Goal: Task Accomplishment & Management: Complete application form

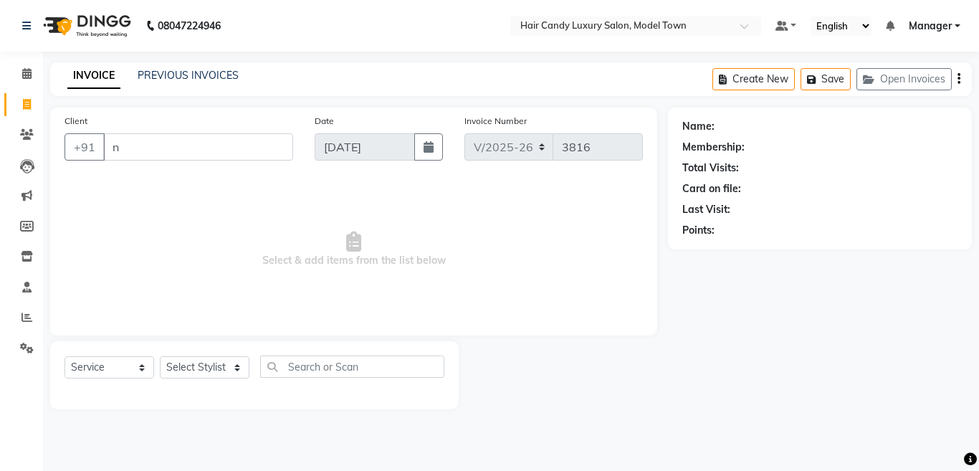
select select "4716"
select select "service"
drag, startPoint x: 188, startPoint y: 143, endPoint x: 36, endPoint y: 188, distance: 158.9
click at [36, 188] on app-home "08047224946 Select Location × Hair Candy Luxury Salon, Model Town Default Panel…" at bounding box center [489, 215] width 979 height 431
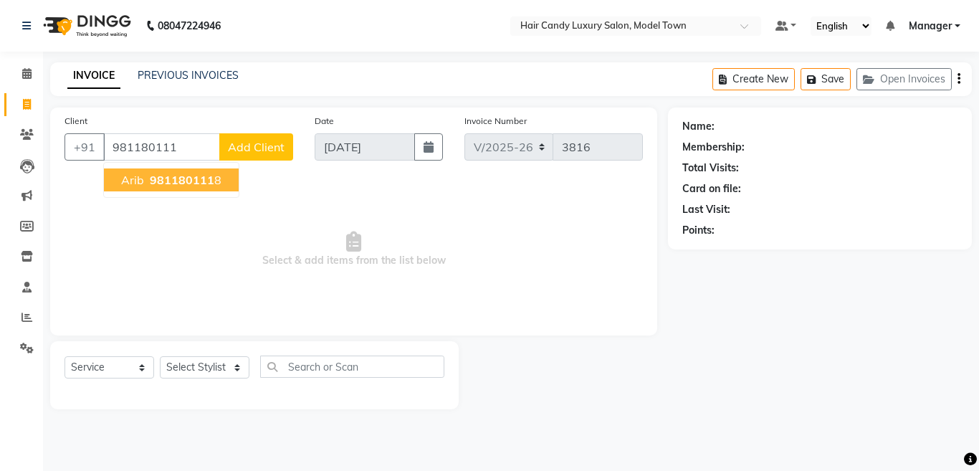
click at [162, 175] on span "981180111" at bounding box center [182, 180] width 64 height 14
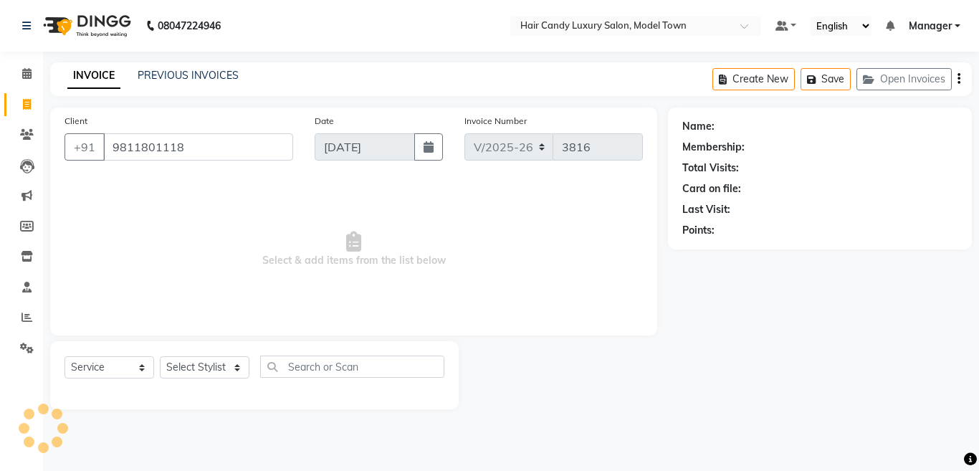
type input "9811801118"
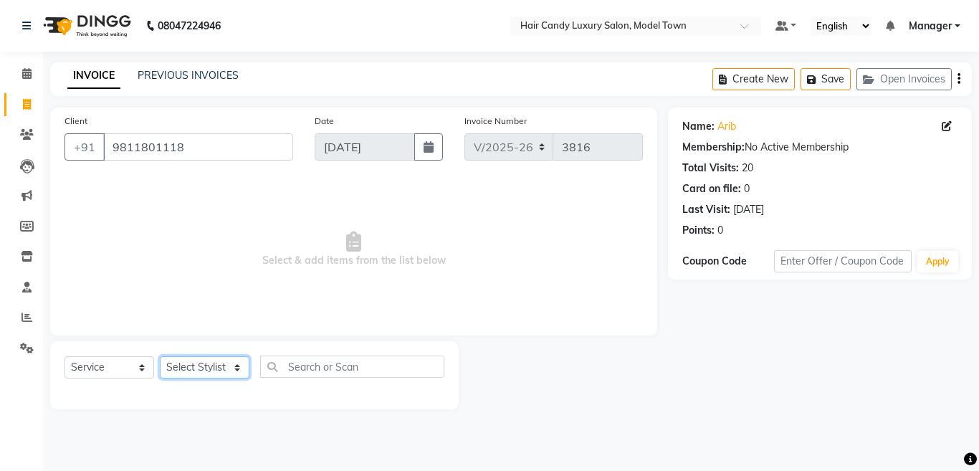
click at [236, 369] on select "Select Stylist Aakib Anas Izhar Kajal Laiq (Rahul) Manager Neeraj parul Pawan P…" at bounding box center [205, 367] width 90 height 22
select select "28006"
click at [160, 356] on select "Select Stylist Aakib Anas Izhar Kajal Laiq (Rahul) Manager Neeraj parul Pawan P…" at bounding box center [205, 367] width 90 height 22
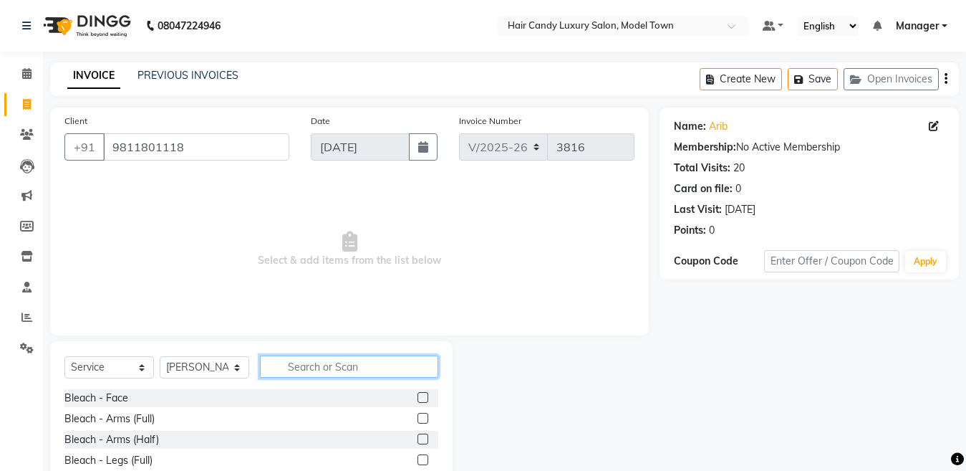
click at [311, 369] on input "text" at bounding box center [349, 366] width 178 height 22
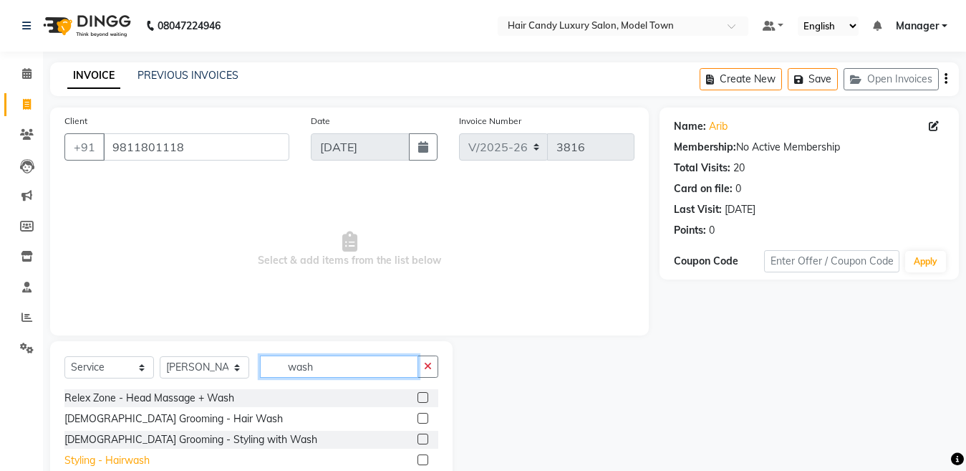
type input "wash"
click at [125, 460] on div "Styling - Hairwash" at bounding box center [106, 460] width 85 height 15
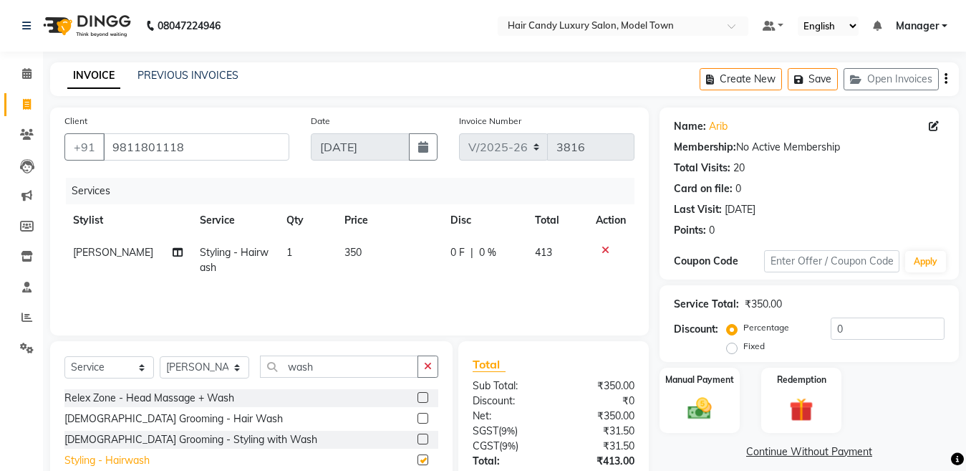
checkbox input "false"
click at [900, 335] on input "0" at bounding box center [888, 328] width 114 height 22
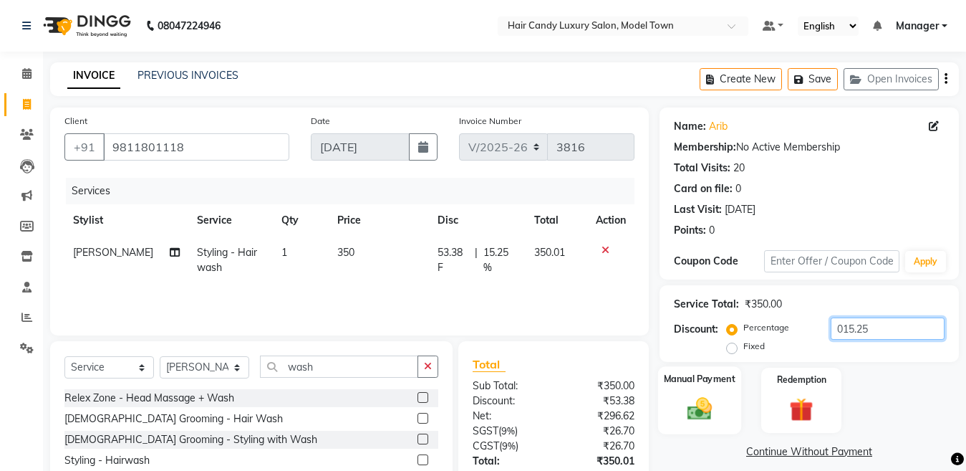
type input "015.25"
click at [732, 404] on div "Manual Payment" at bounding box center [699, 400] width 83 height 68
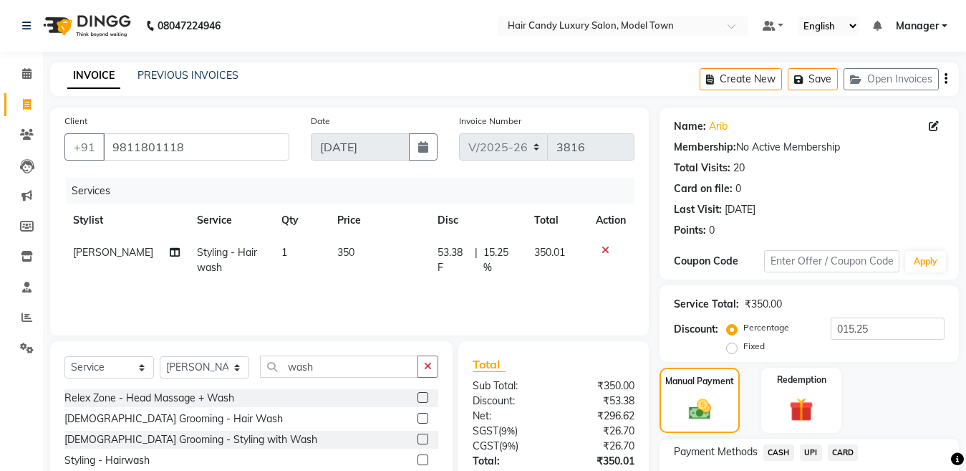
scroll to position [117, 0]
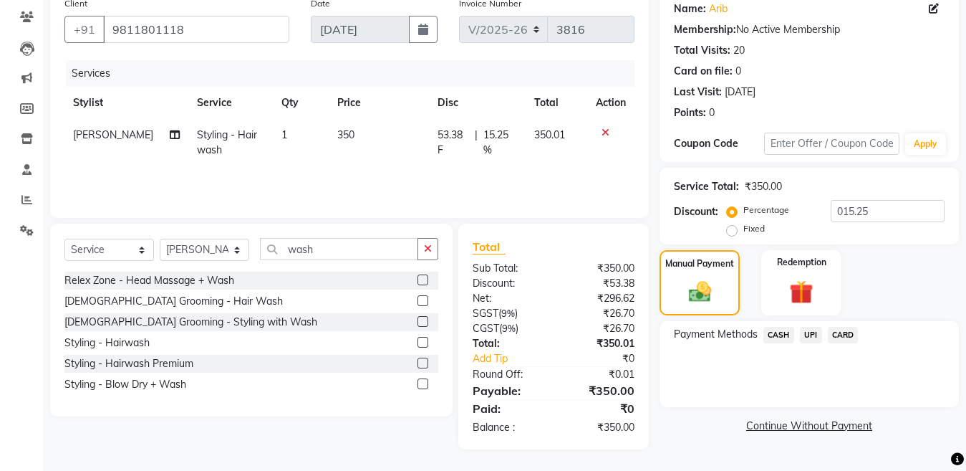
click at [768, 333] on span "CASH" at bounding box center [779, 335] width 31 height 16
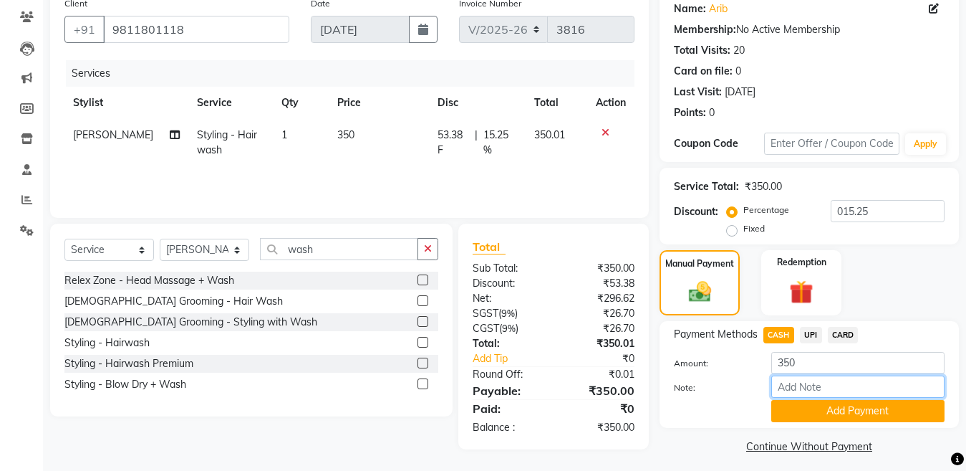
click at [851, 395] on input "Note:" at bounding box center [858, 386] width 173 height 22
drag, startPoint x: 846, startPoint y: 415, endPoint x: 900, endPoint y: 387, distance: 61.5
click at [846, 416] on button "Add Payment" at bounding box center [858, 411] width 173 height 22
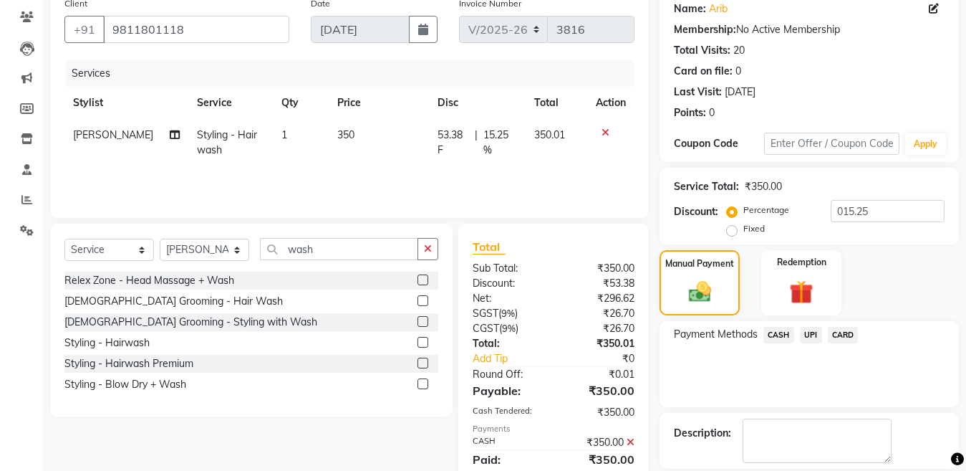
scroll to position [186, 0]
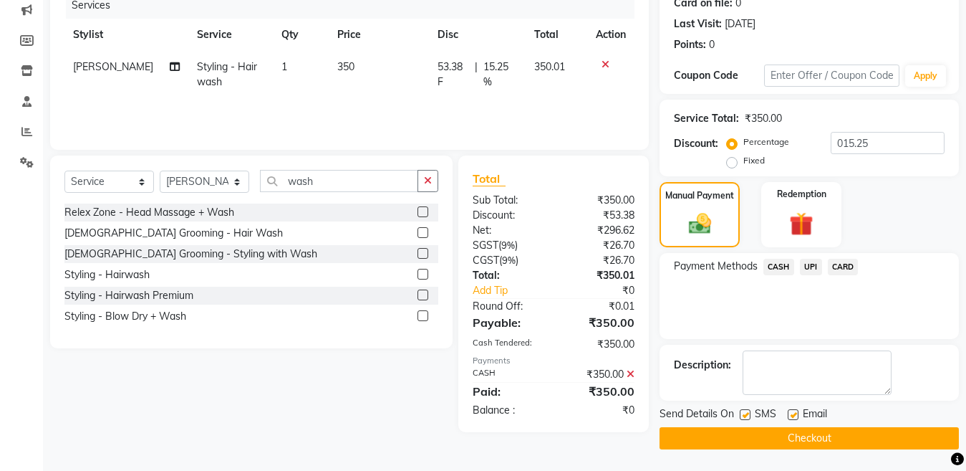
drag, startPoint x: 751, startPoint y: 408, endPoint x: 741, endPoint y: 413, distance: 12.2
click at [746, 412] on div "SMS" at bounding box center [764, 415] width 48 height 18
click at [741, 413] on label at bounding box center [745, 414] width 11 height 11
click at [741, 413] on input "checkbox" at bounding box center [744, 414] width 9 height 9
checkbox input "false"
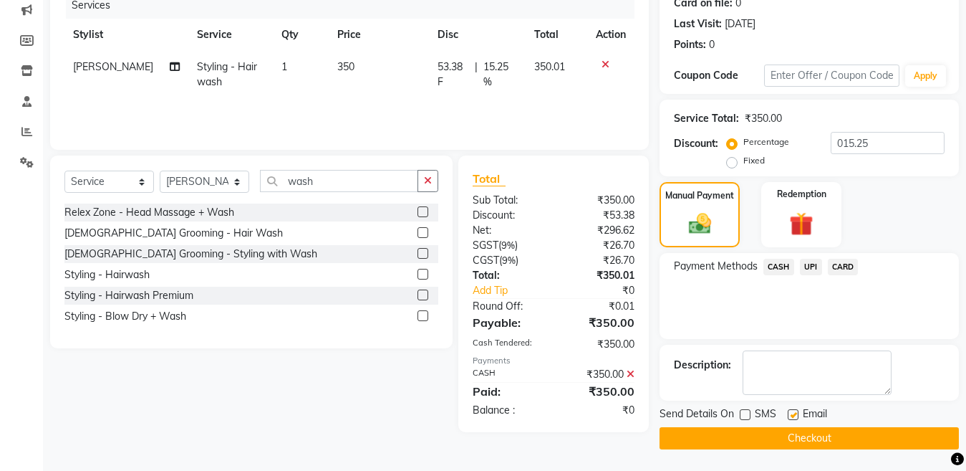
click at [736, 435] on button "Checkout" at bounding box center [809, 438] width 299 height 22
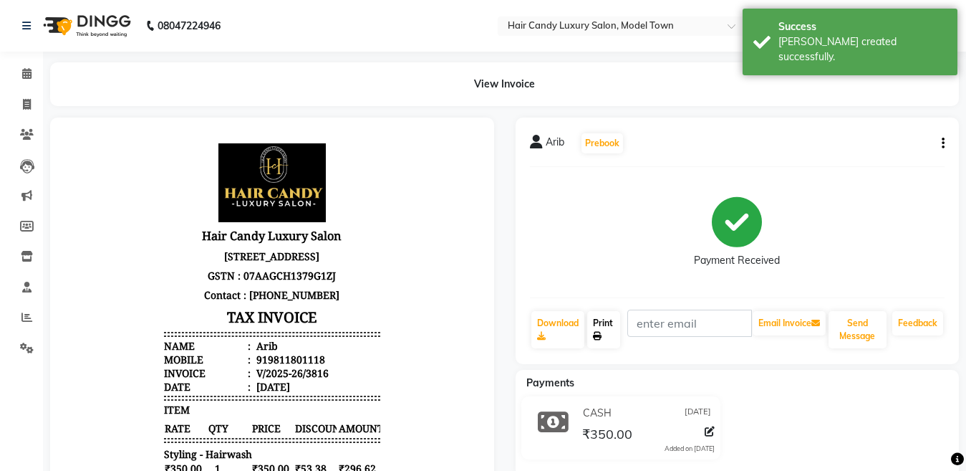
click at [603, 325] on link "Print" at bounding box center [603, 329] width 33 height 37
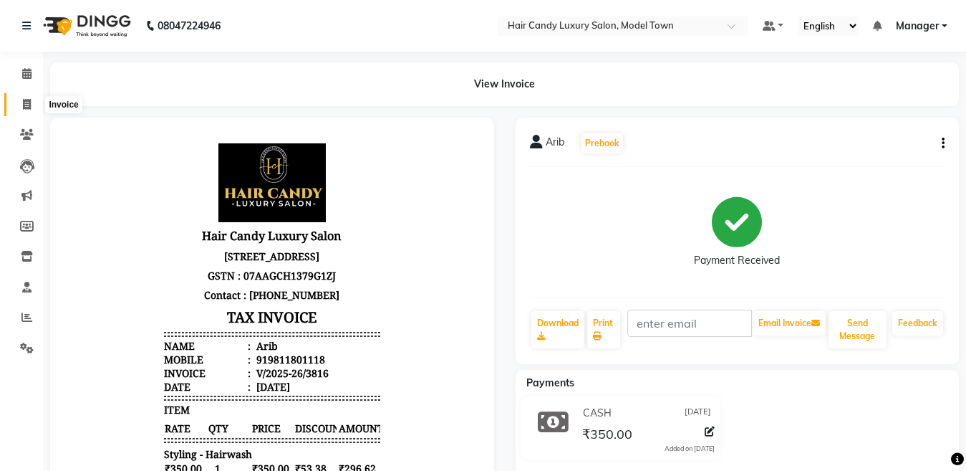
click at [26, 109] on icon at bounding box center [27, 104] width 8 height 11
select select "service"
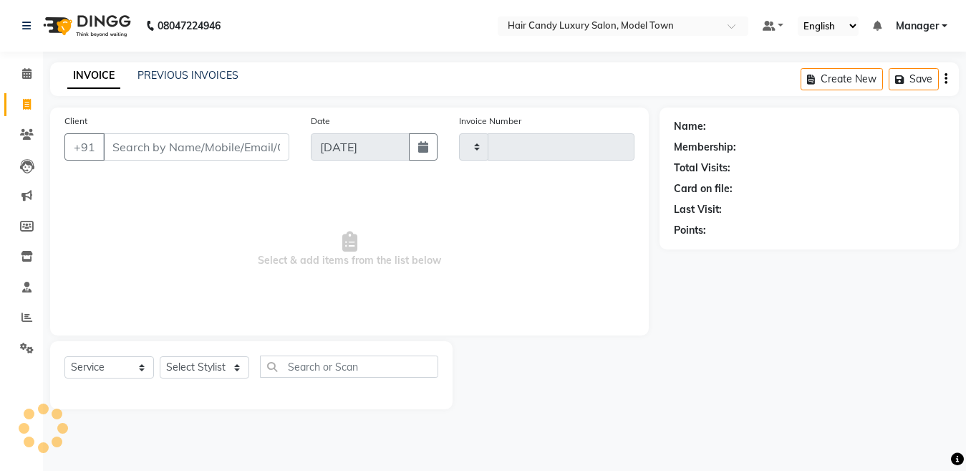
type input "3817"
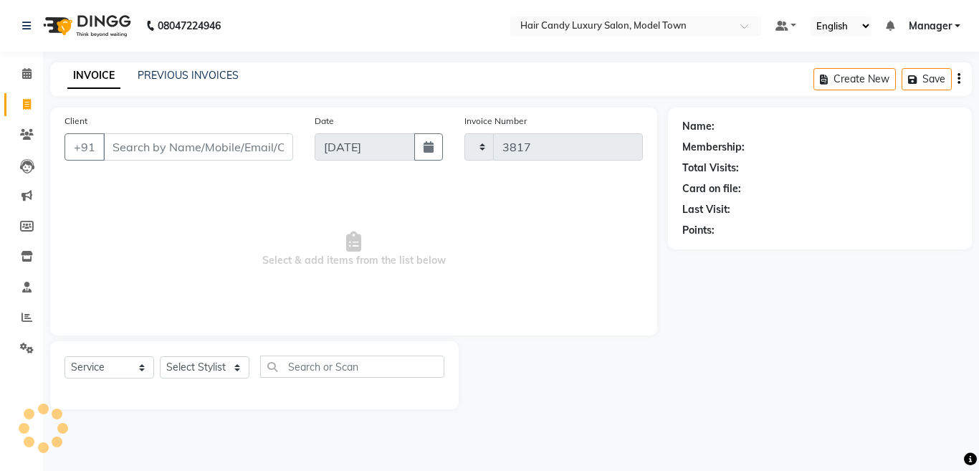
select select "4716"
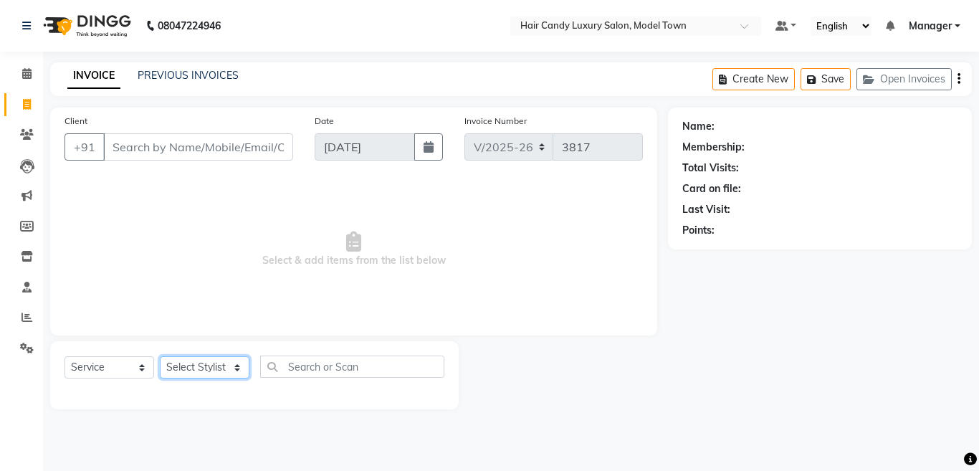
click at [201, 360] on select "Select Stylist [PERSON_NAME] [PERSON_NAME] [PERSON_NAME] ([PERSON_NAME]) Manage…" at bounding box center [205, 367] width 90 height 22
select select "28001"
click at [160, 356] on select "Select Stylist [PERSON_NAME] [PERSON_NAME] [PERSON_NAME] ([PERSON_NAME]) Manage…" at bounding box center [205, 367] width 90 height 22
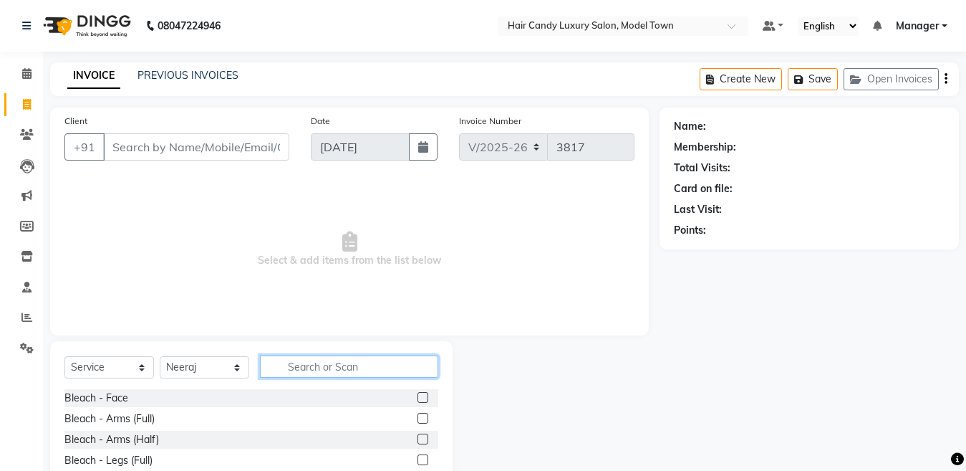
click at [305, 355] on input "text" at bounding box center [349, 366] width 178 height 22
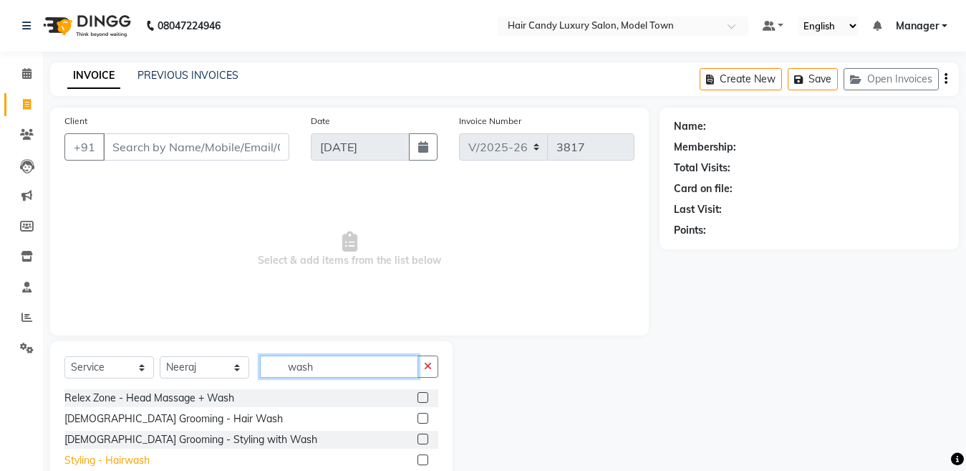
type input "wash"
click at [108, 457] on div "Styling - Hairwash" at bounding box center [106, 460] width 85 height 15
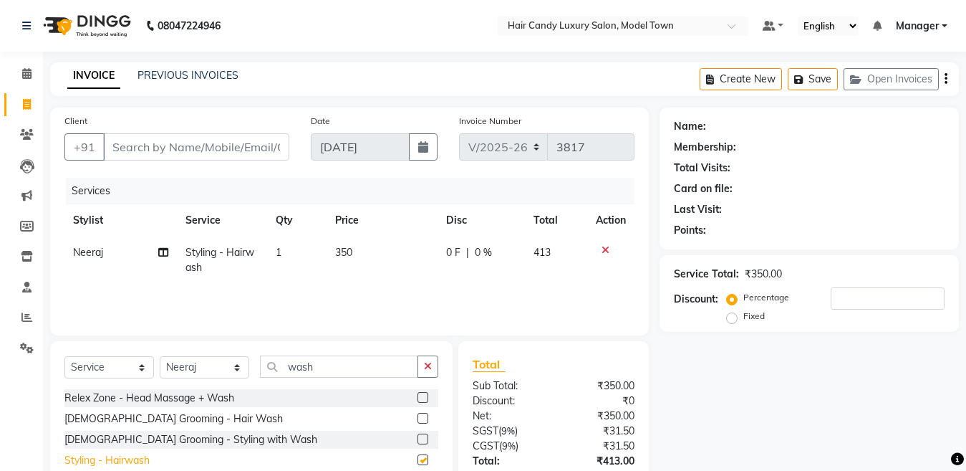
checkbox input "false"
click at [221, 382] on div "Select Service Product Membership Package Voucher Prepaid Gift Card Select Styl…" at bounding box center [251, 372] width 374 height 34
click at [221, 373] on select "Select Stylist [PERSON_NAME] [PERSON_NAME] [PERSON_NAME] ([PERSON_NAME]) Manage…" at bounding box center [205, 367] width 90 height 22
click at [160, 356] on select "Select Stylist [PERSON_NAME] [PERSON_NAME] [PERSON_NAME] ([PERSON_NAME]) Manage…" at bounding box center [205, 367] width 90 height 22
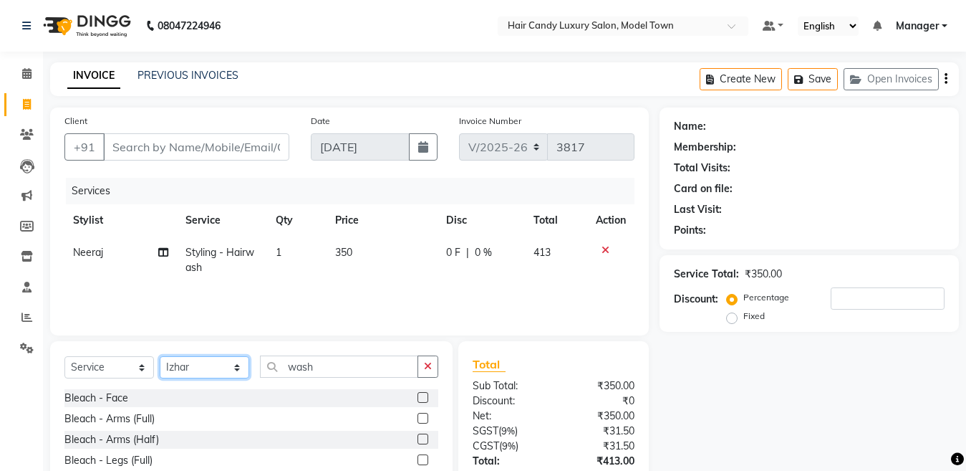
select select "90549"
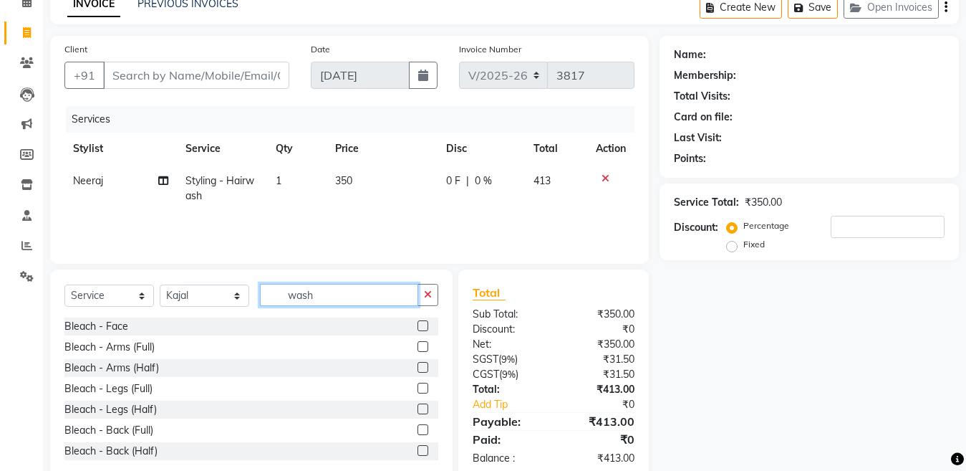
click at [338, 287] on input "wash" at bounding box center [339, 295] width 158 height 22
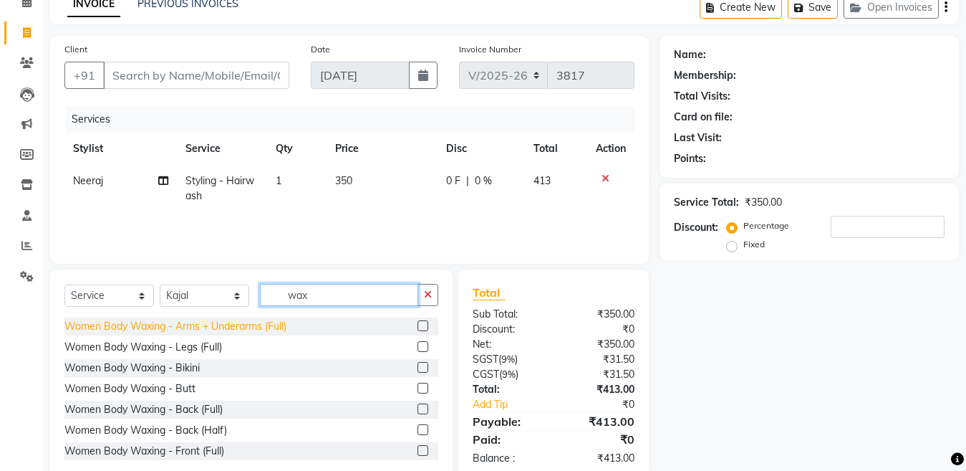
type input "wax"
click at [276, 326] on div "Women Body Waxing - Arms + Underarms (Full)" at bounding box center [175, 326] width 222 height 15
checkbox input "false"
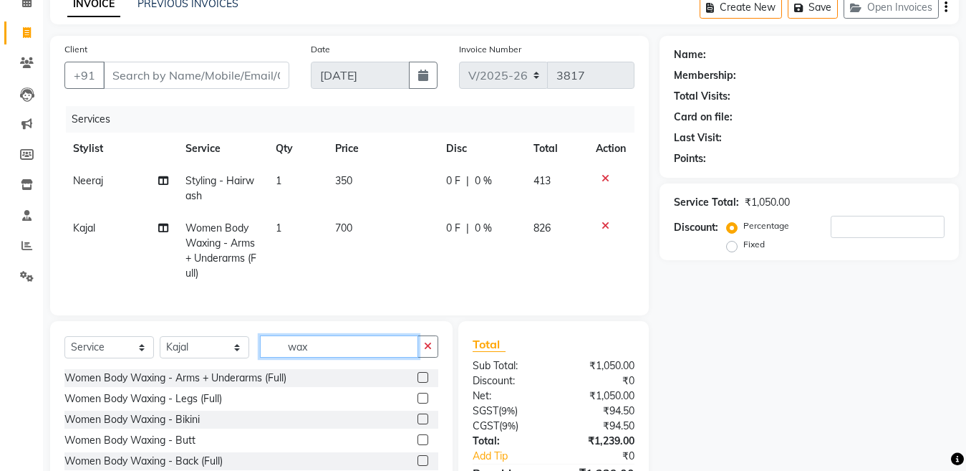
click at [333, 357] on input "wax" at bounding box center [339, 346] width 158 height 22
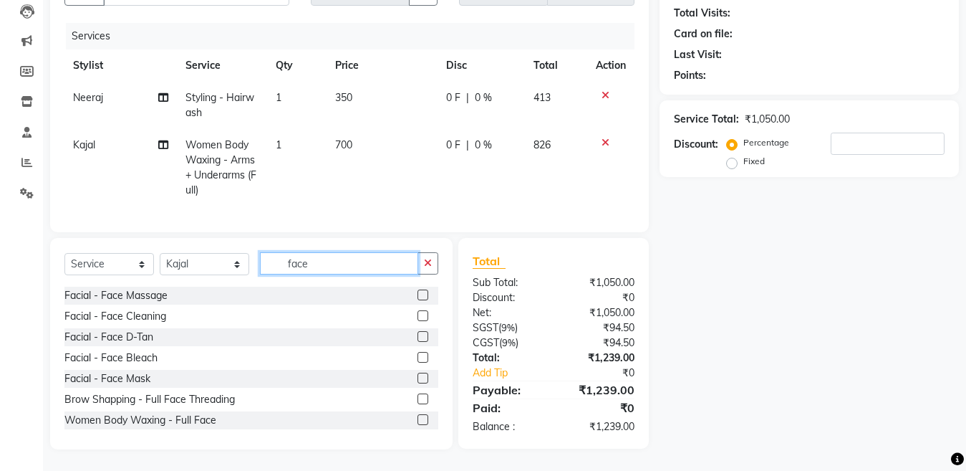
scroll to position [44, 0]
type input "face"
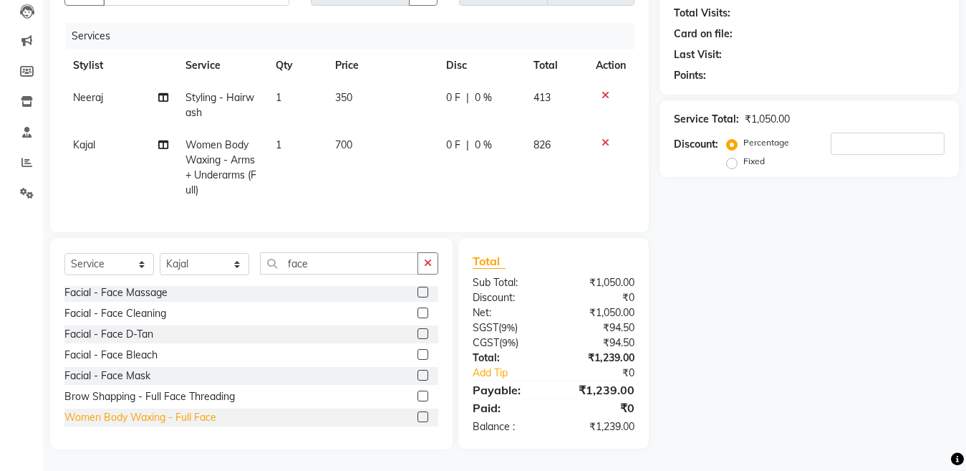
click at [202, 421] on div "Women Body Waxing - Full Face" at bounding box center [140, 417] width 152 height 15
checkbox input "false"
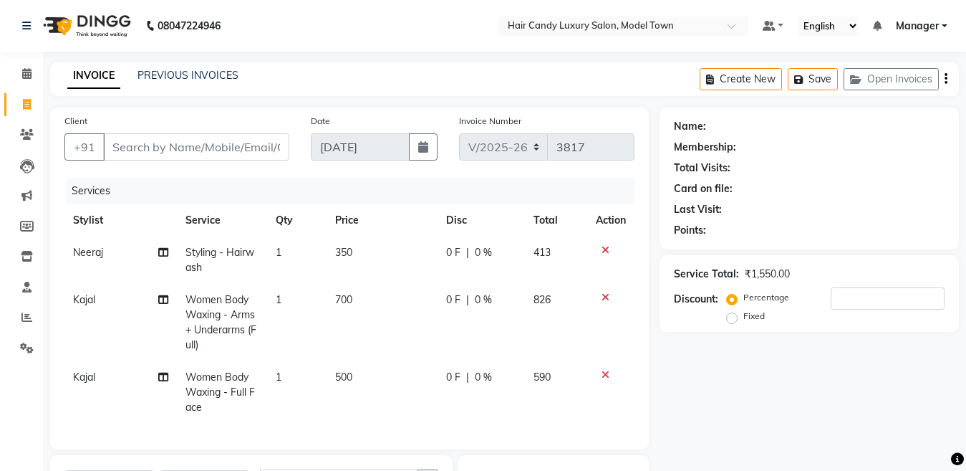
scroll to position [9, 0]
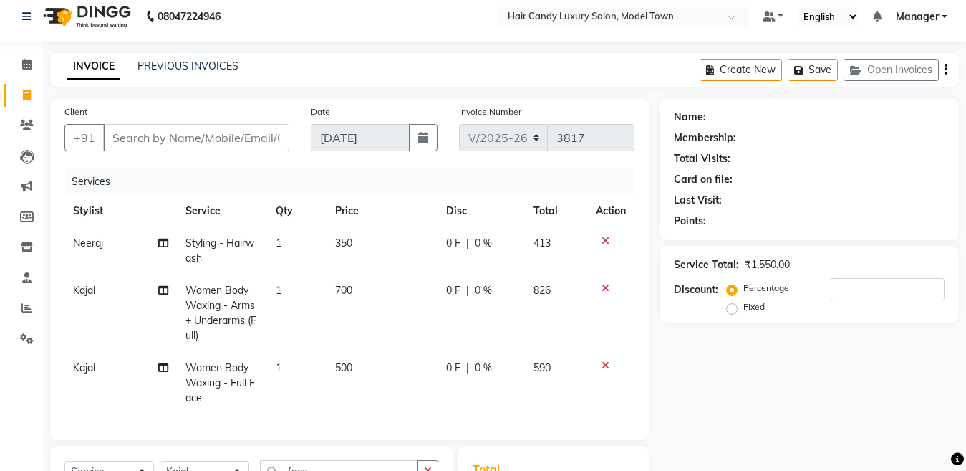
click at [190, 121] on div "Client +91" at bounding box center [177, 133] width 246 height 59
click at [188, 130] on input "Client" at bounding box center [196, 137] width 186 height 27
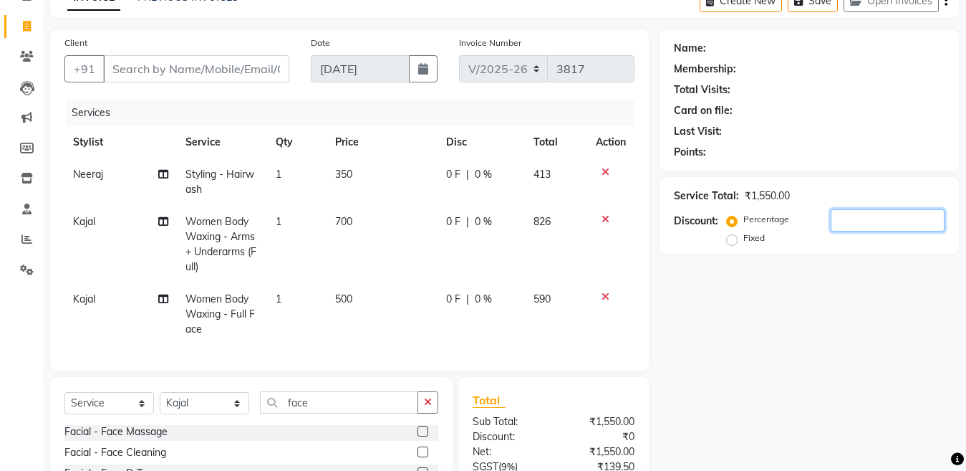
click at [901, 224] on input "number" at bounding box center [888, 220] width 114 height 22
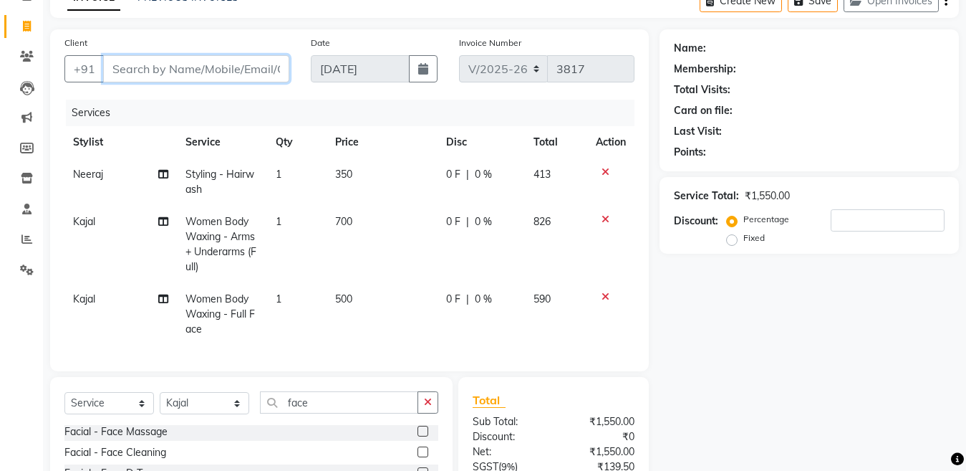
click at [228, 77] on input "Client" at bounding box center [196, 68] width 186 height 27
type input "n"
type input "0"
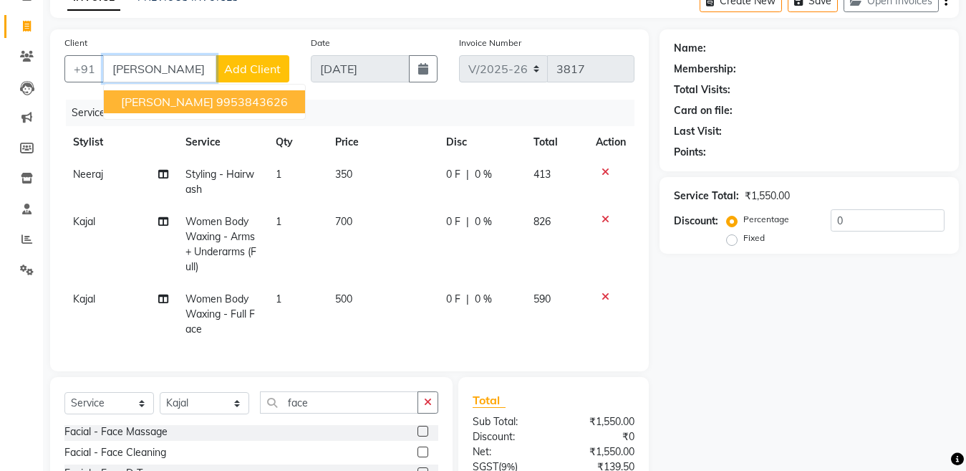
click at [216, 108] on ngb-highlight "9953843626" at bounding box center [252, 102] width 72 height 14
type input "9953843626"
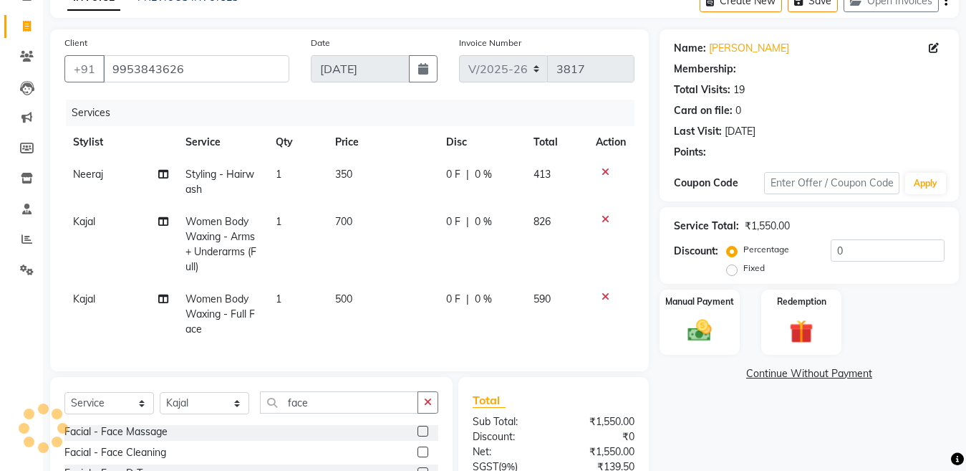
scroll to position [229, 0]
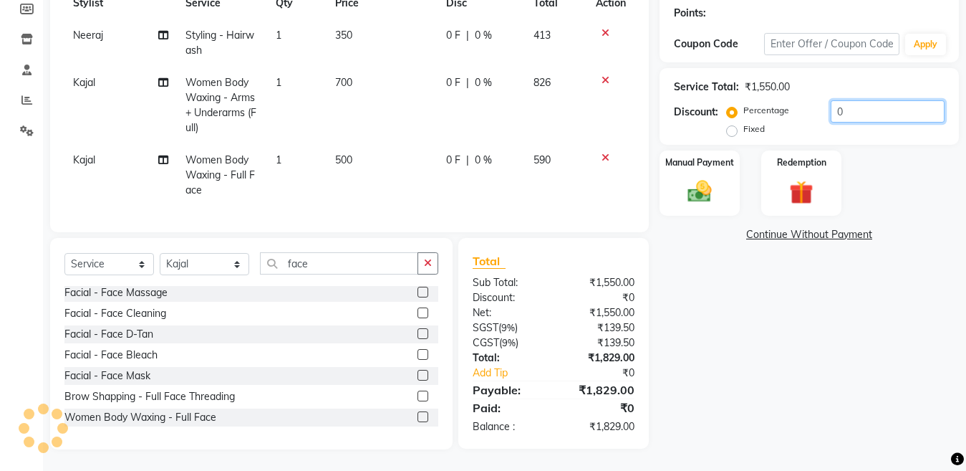
click at [896, 100] on input "0" at bounding box center [888, 111] width 114 height 22
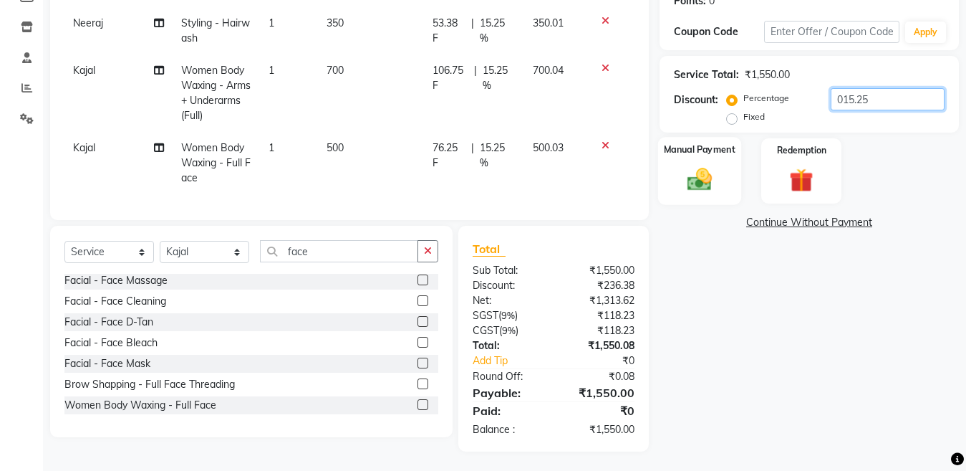
type input "015.25"
click at [729, 164] on div "Manual Payment" at bounding box center [699, 171] width 83 height 68
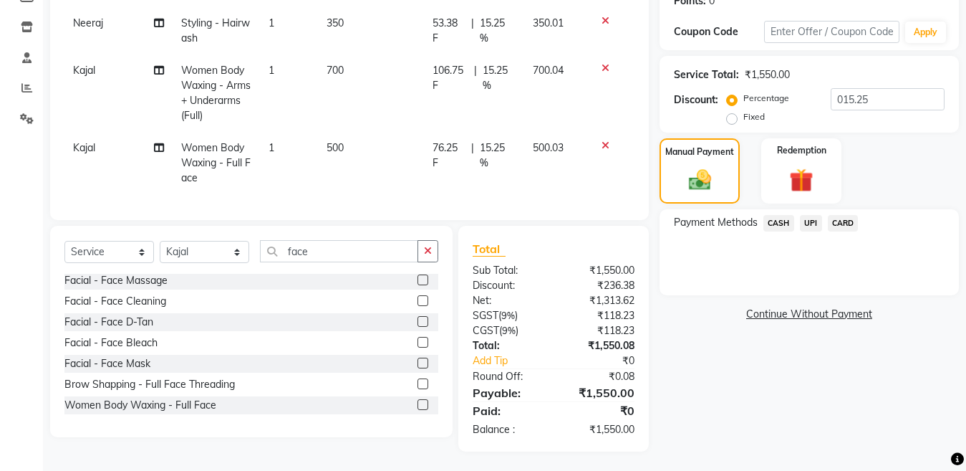
click at [780, 225] on span "CASH" at bounding box center [779, 223] width 31 height 16
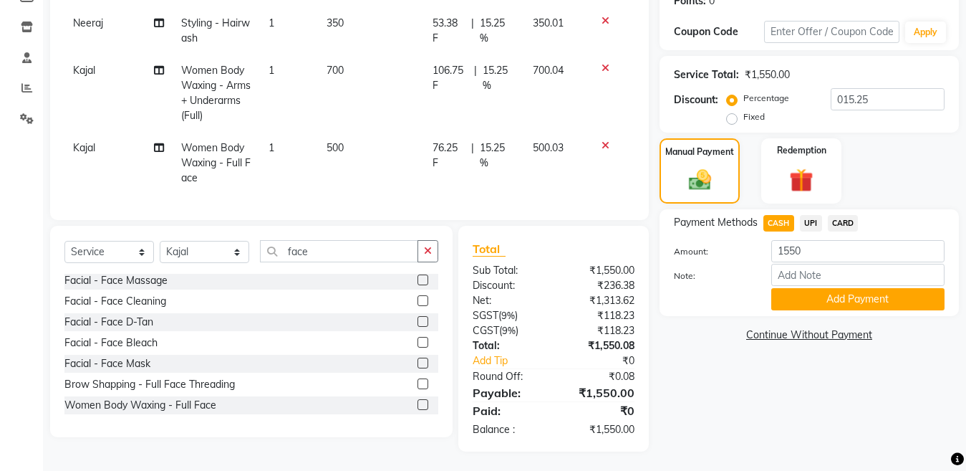
click at [804, 229] on span "UPI" at bounding box center [811, 223] width 22 height 16
click at [801, 301] on button "Add Payment" at bounding box center [858, 299] width 173 height 22
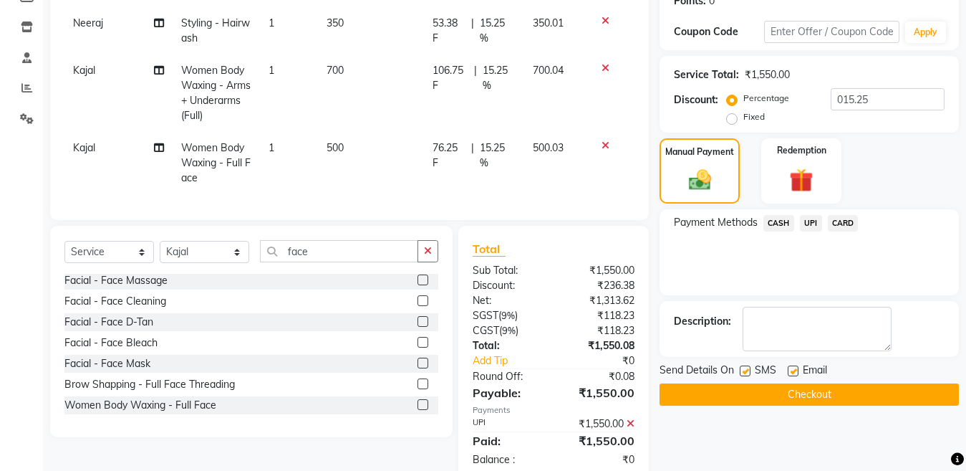
scroll to position [274, 0]
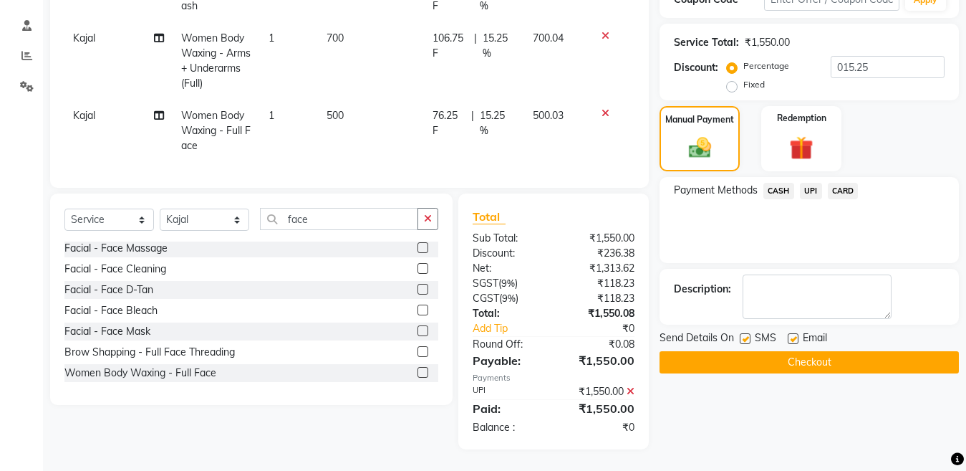
click at [746, 333] on label at bounding box center [745, 338] width 11 height 11
click at [746, 335] on input "checkbox" at bounding box center [744, 339] width 9 height 9
checkbox input "false"
click at [736, 355] on button "Checkout" at bounding box center [809, 362] width 299 height 22
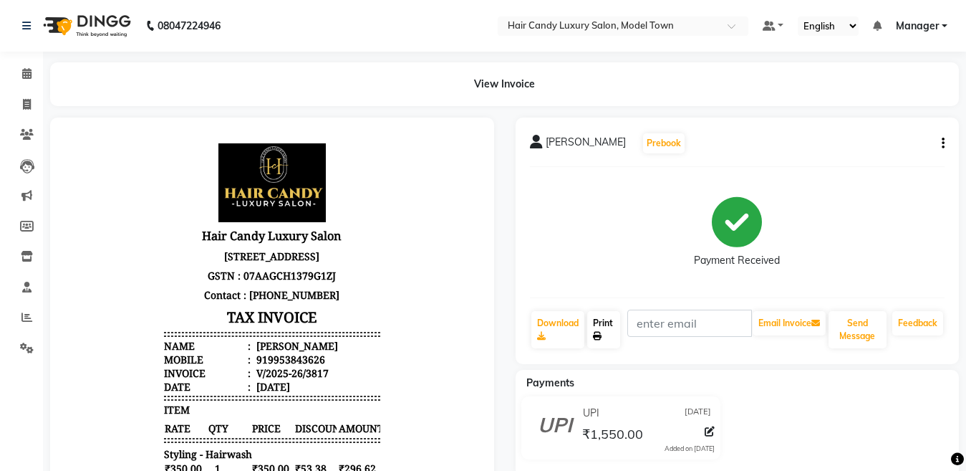
click at [595, 334] on icon at bounding box center [597, 336] width 9 height 9
click at [22, 110] on span at bounding box center [26, 105] width 25 height 16
select select "service"
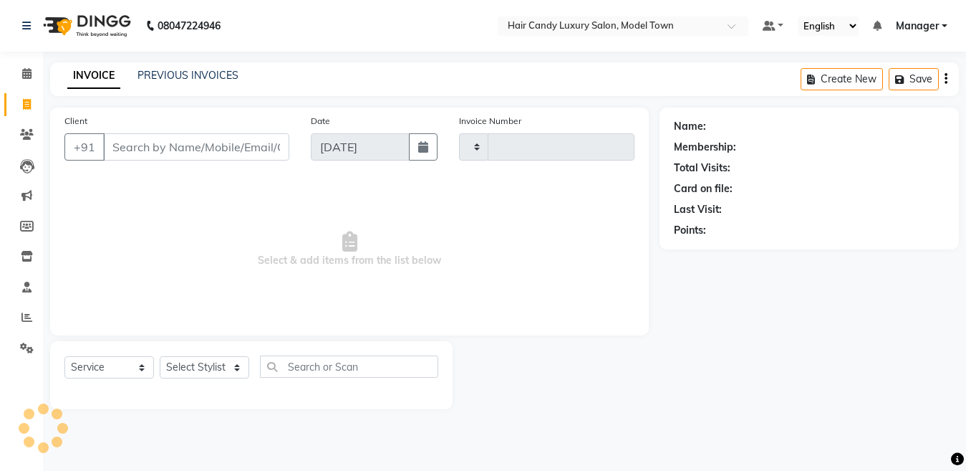
type input "3818"
select select "4716"
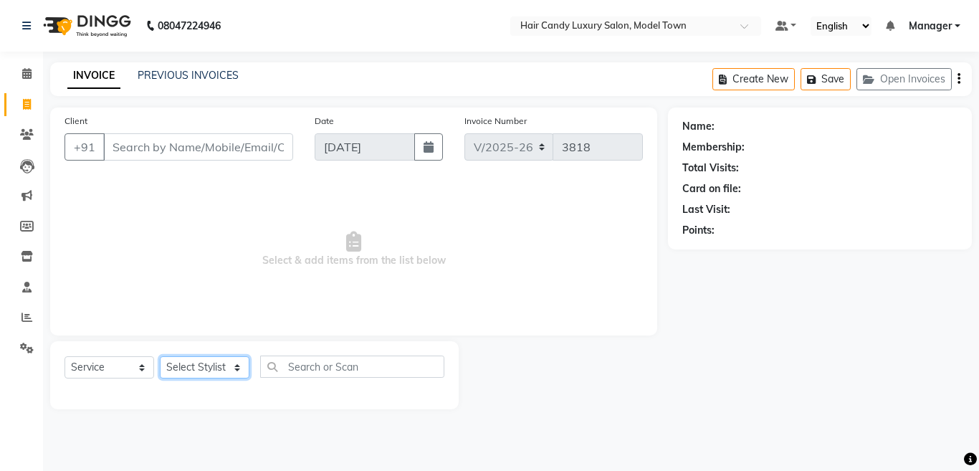
click at [226, 357] on select "Select Stylist [PERSON_NAME] [PERSON_NAME] [PERSON_NAME] ([PERSON_NAME]) Manage…" at bounding box center [205, 367] width 90 height 22
select select "27999"
click at [160, 356] on select "Select Stylist [PERSON_NAME] [PERSON_NAME] [PERSON_NAME] ([PERSON_NAME]) Manage…" at bounding box center [205, 367] width 90 height 22
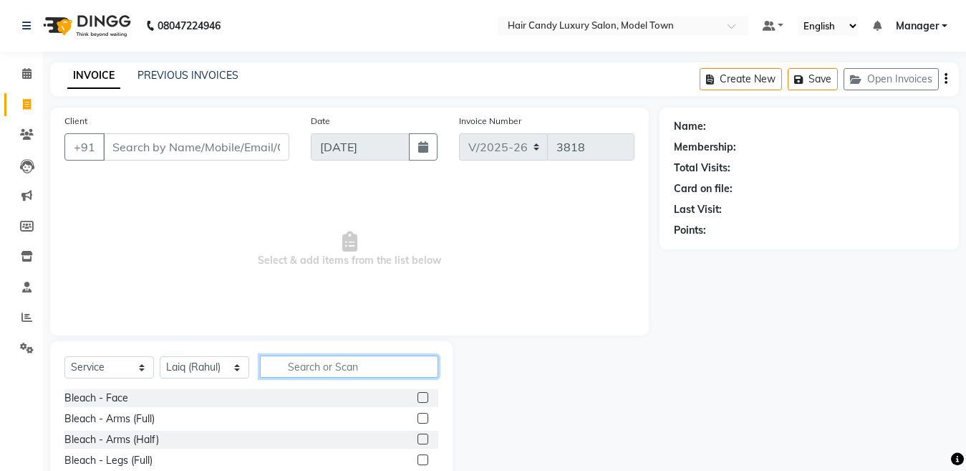
click at [352, 373] on input "text" at bounding box center [349, 366] width 178 height 22
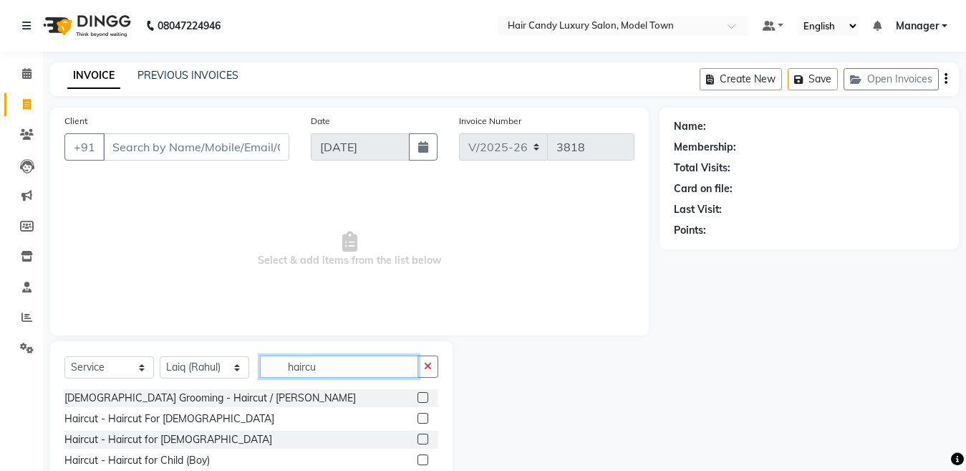
type input "haircu"
click at [168, 447] on div "Haircut - Haircut for [DEMOGRAPHIC_DATA]" at bounding box center [251, 440] width 374 height 18
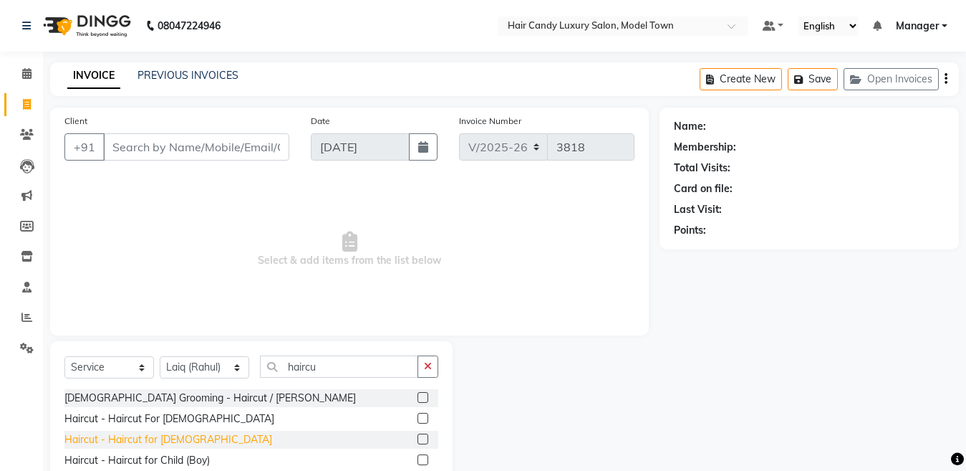
click at [181, 436] on div "Haircut - Haircut for [DEMOGRAPHIC_DATA]" at bounding box center [168, 439] width 208 height 15
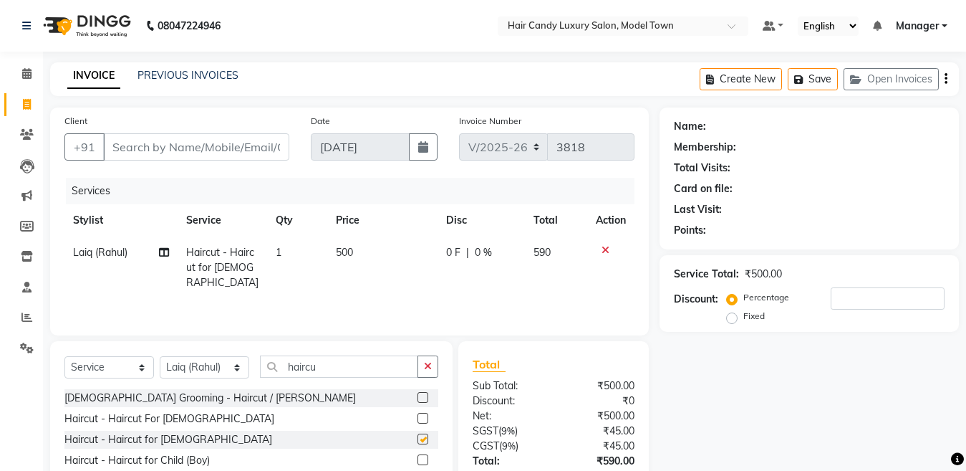
checkbox input "false"
drag, startPoint x: 348, startPoint y: 367, endPoint x: 54, endPoint y: 400, distance: 295.6
click at [54, 400] on div "Select Service Product Membership Package Voucher Prepaid Gift Card Select Styl…" at bounding box center [251, 427] width 403 height 172
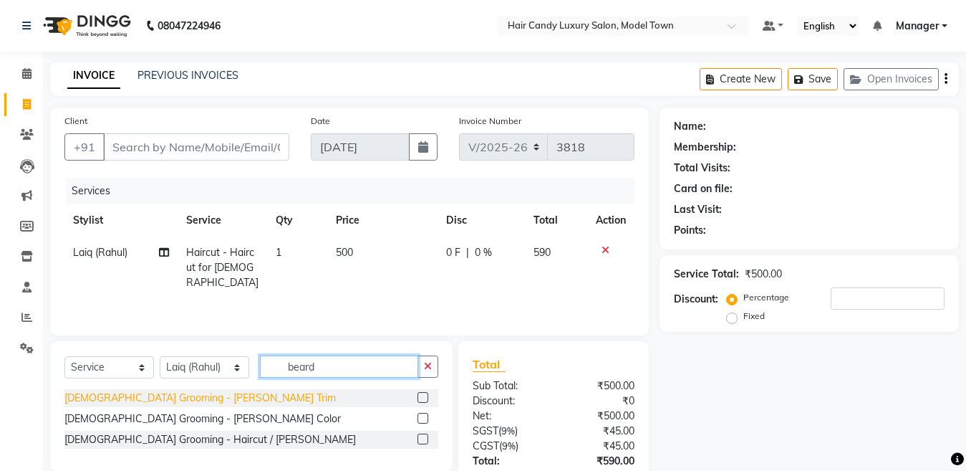
type input "beard"
click at [121, 400] on div "[DEMOGRAPHIC_DATA] Grooming - [PERSON_NAME] Trim" at bounding box center [200, 397] width 272 height 15
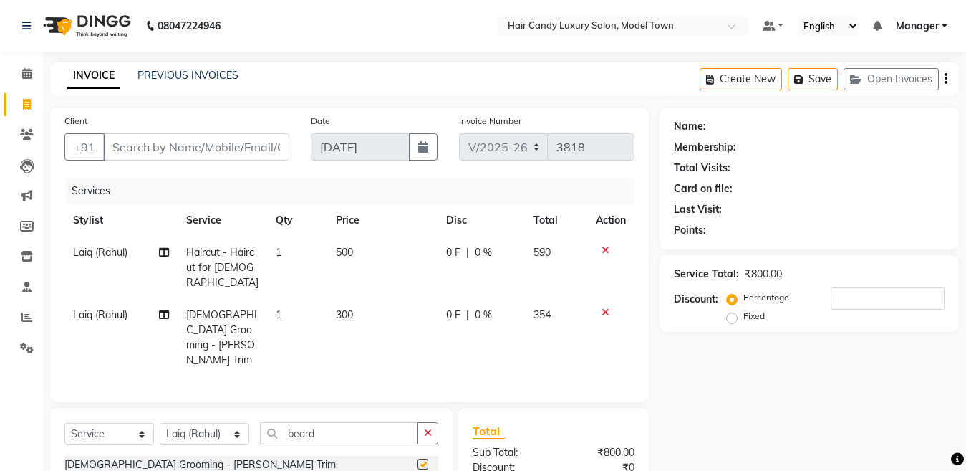
checkbox input "false"
click at [279, 251] on span "1" at bounding box center [279, 252] width 6 height 13
select select "27999"
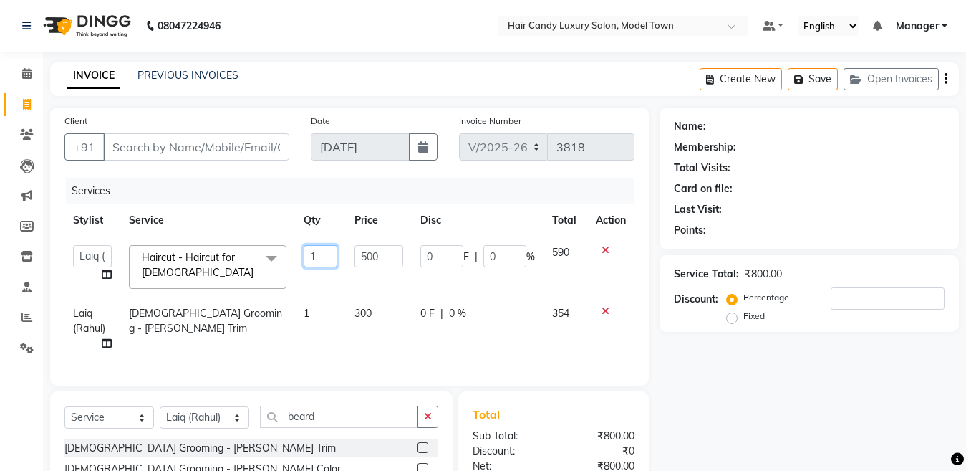
drag, startPoint x: 306, startPoint y: 256, endPoint x: 481, endPoint y: 292, distance: 179.1
click at [481, 292] on tr "Aakib Anas Izhar Kajal Laiq (Rahul) Manager Neeraj parul Pawan Prakash Rajni Ra…" at bounding box center [349, 266] width 570 height 61
type input "2"
click at [254, 154] on input "Client" at bounding box center [196, 146] width 186 height 27
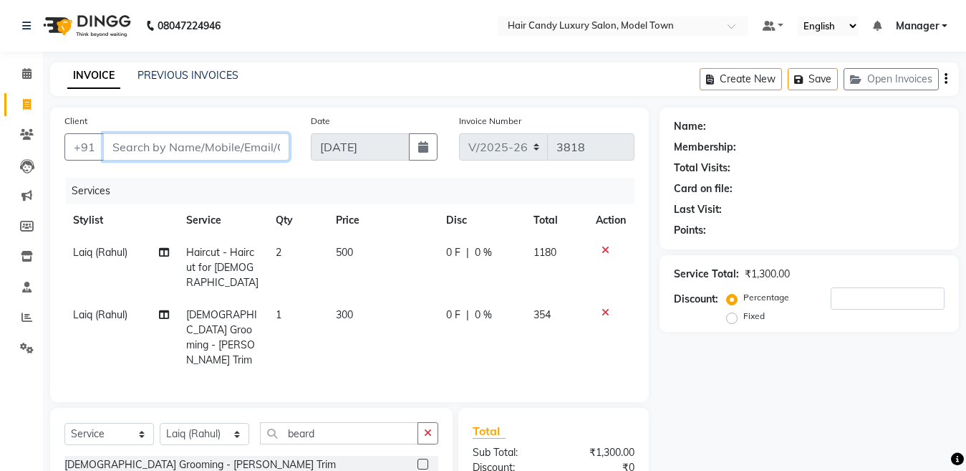
type input "r"
type input "0"
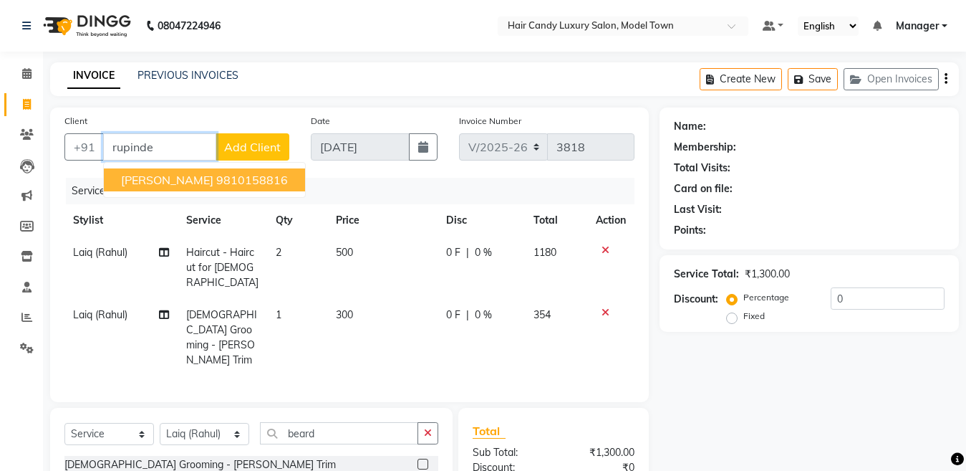
click at [254, 177] on ngb-highlight "9810158816" at bounding box center [252, 180] width 72 height 14
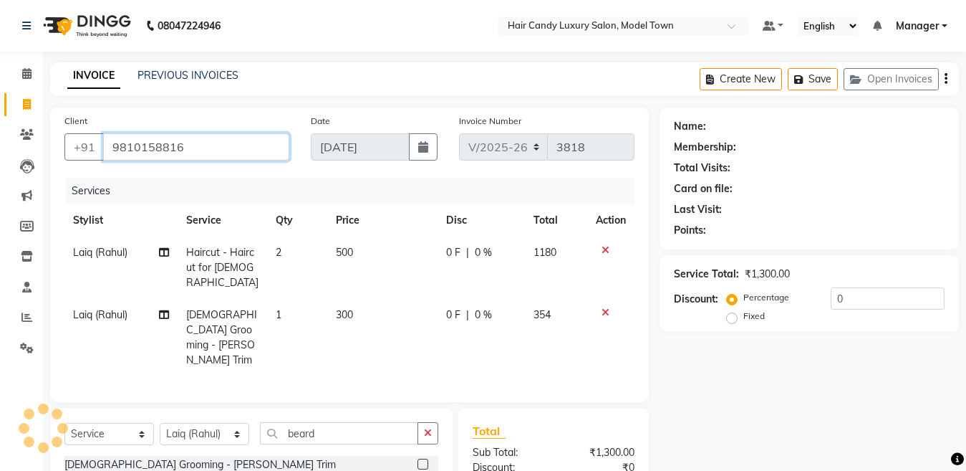
type input "9810158816"
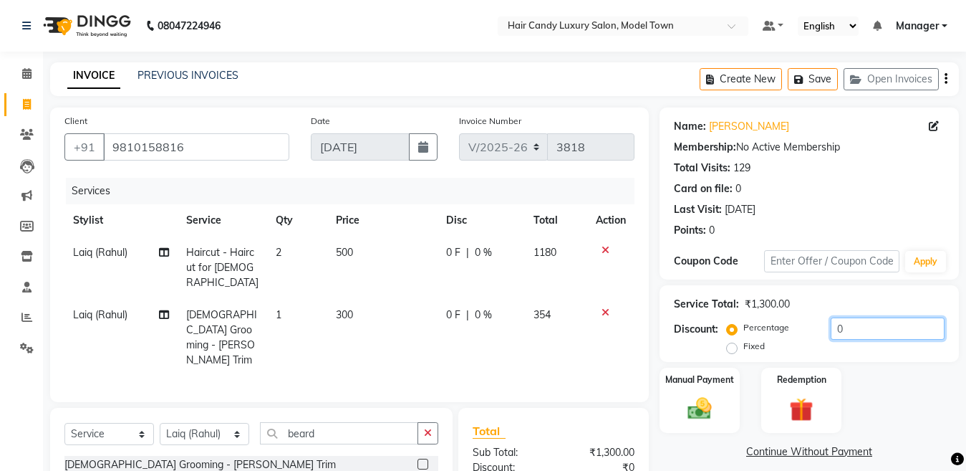
drag, startPoint x: 921, startPoint y: 336, endPoint x: 302, endPoint y: 332, distance: 618.2
click at [302, 332] on div "Client +91 9810158816 Date 03-09-2025 Invoice Number V/2025 V/2025-26 3818 Serv…" at bounding box center [504, 362] width 931 height 511
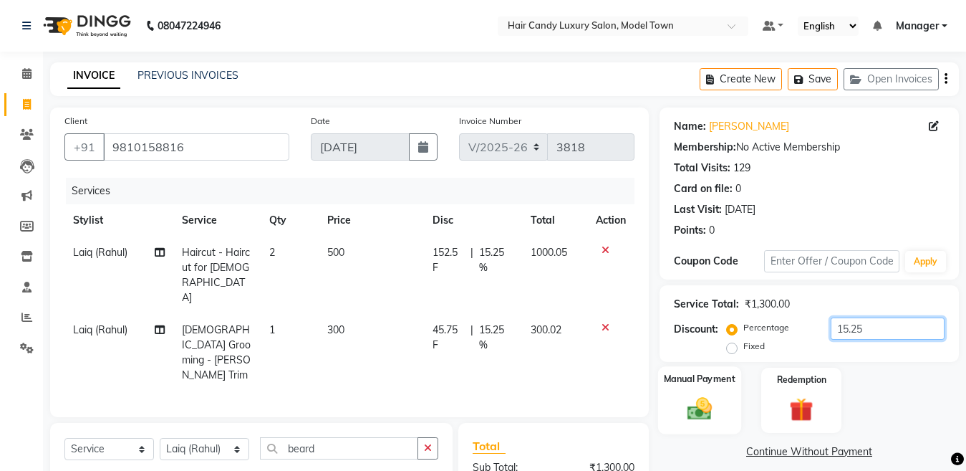
type input "15.25"
click at [717, 381] on label "Manual Payment" at bounding box center [700, 379] width 72 height 14
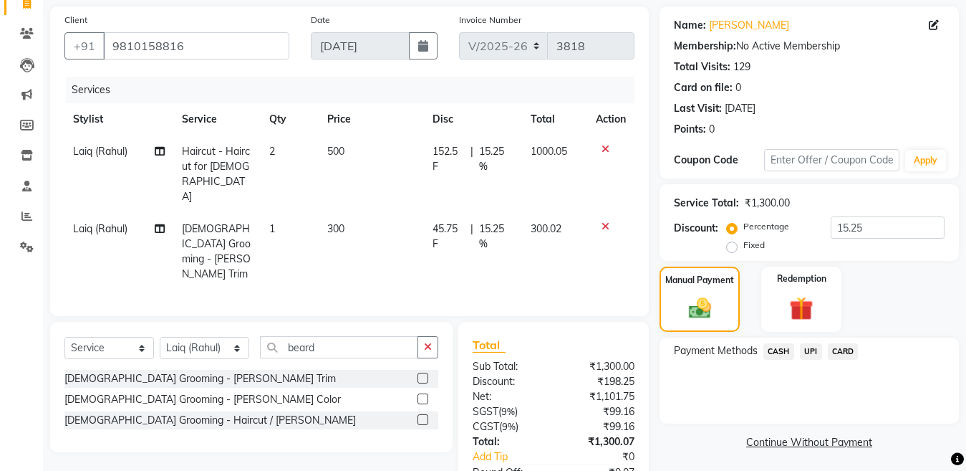
scroll to position [148, 0]
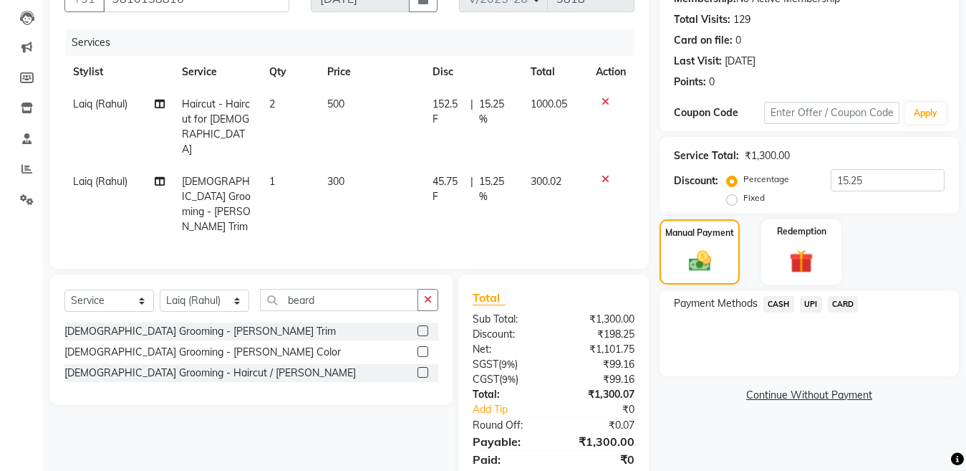
click at [822, 299] on div "CARD" at bounding box center [840, 305] width 37 height 19
click at [845, 306] on span "CARD" at bounding box center [843, 304] width 31 height 16
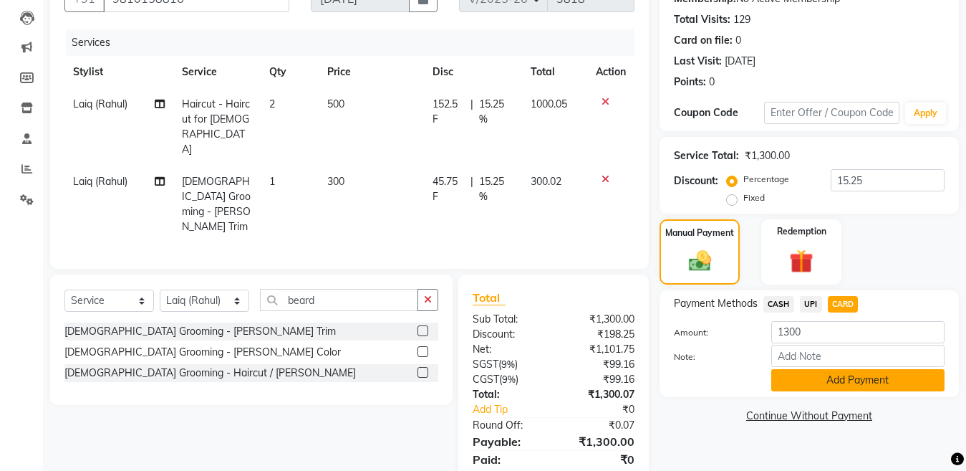
click at [844, 377] on button "Add Payment" at bounding box center [858, 380] width 173 height 22
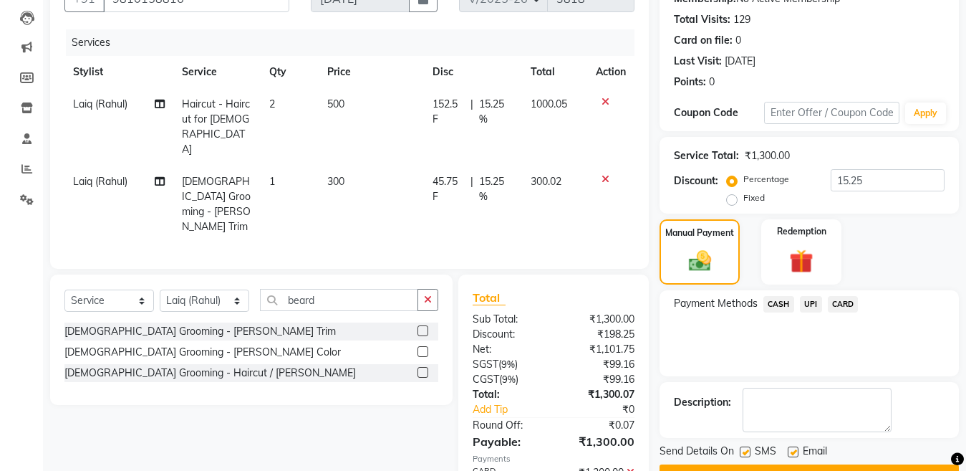
scroll to position [186, 0]
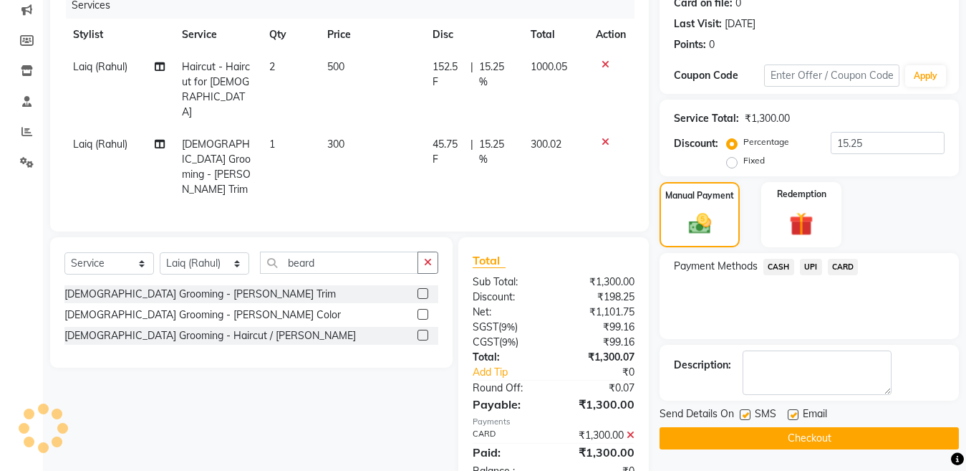
click at [741, 419] on label at bounding box center [745, 414] width 11 height 11
click at [741, 419] on input "checkbox" at bounding box center [744, 414] width 9 height 9
checkbox input "false"
click at [745, 438] on button "Checkout" at bounding box center [809, 438] width 299 height 22
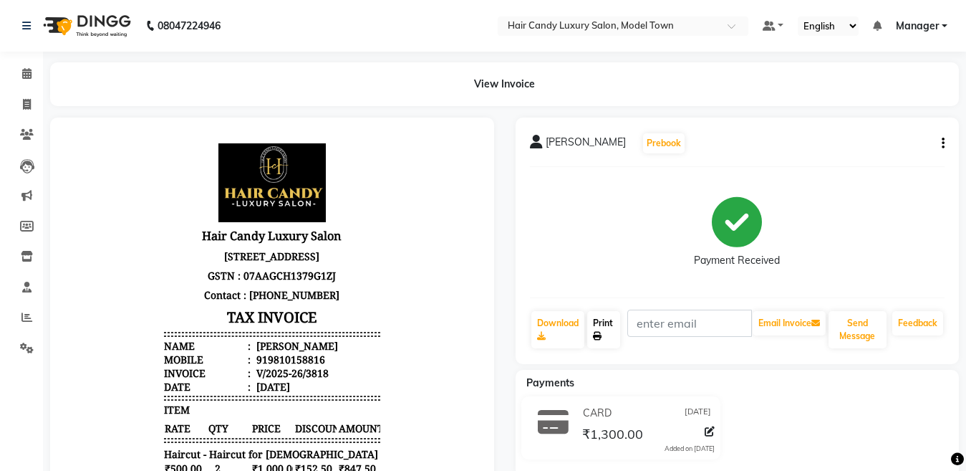
click at [609, 335] on link "Print" at bounding box center [603, 329] width 33 height 37
click at [27, 105] on icon at bounding box center [27, 104] width 8 height 11
select select "service"
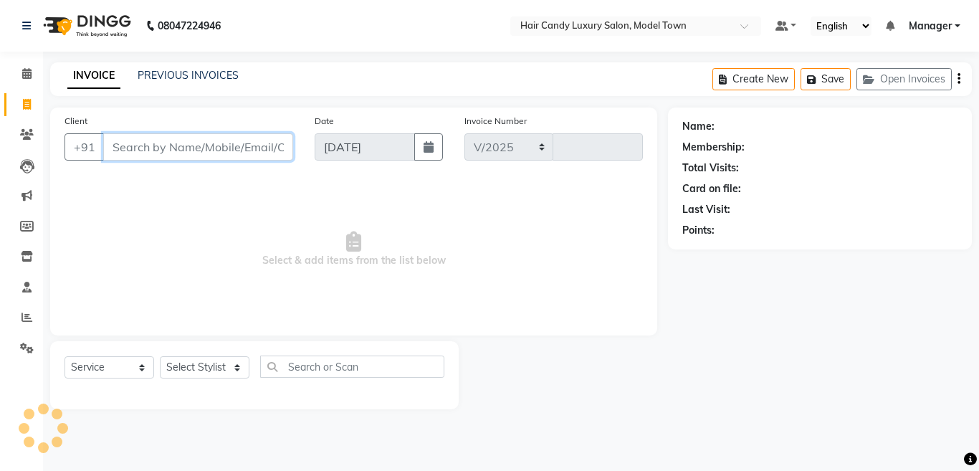
select select "4716"
type input "3819"
click at [224, 145] on input "Client" at bounding box center [198, 146] width 190 height 27
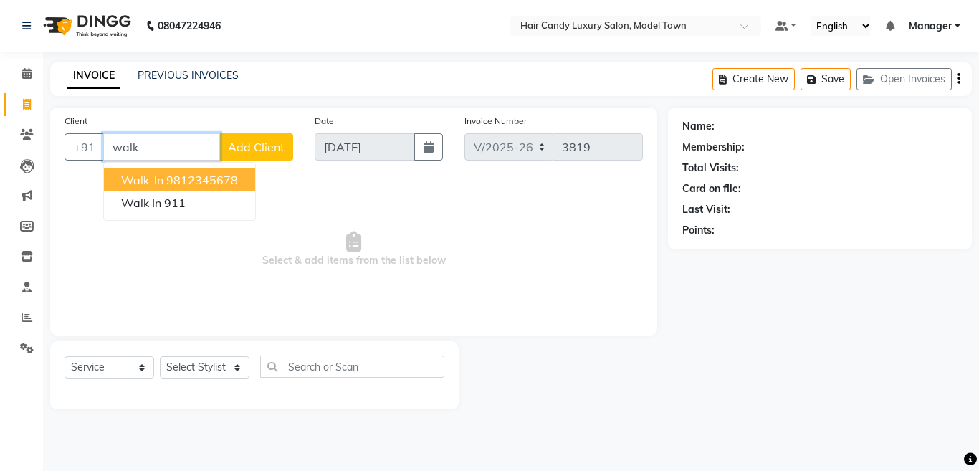
click at [205, 183] on ngb-highlight "9812345678" at bounding box center [202, 180] width 72 height 14
type input "9812345678"
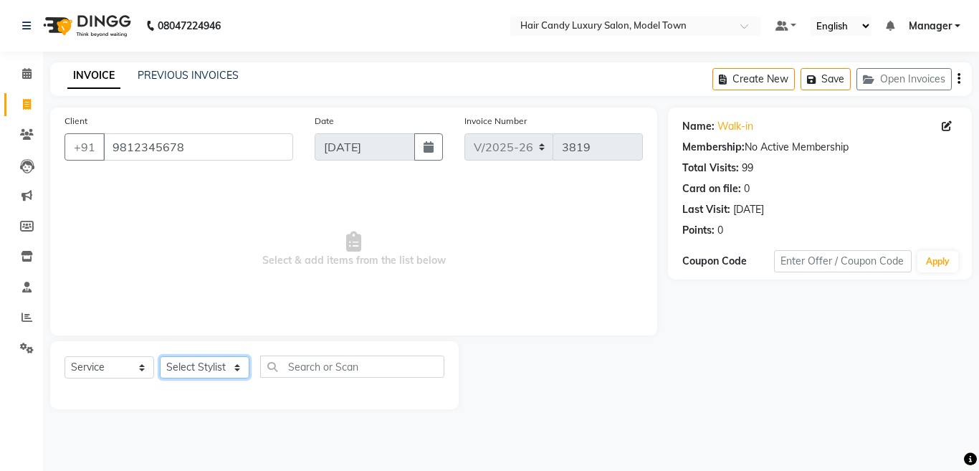
click at [209, 367] on select "Select Stylist [PERSON_NAME] [PERSON_NAME] [PERSON_NAME] ([PERSON_NAME]) Manage…" at bounding box center [205, 367] width 90 height 22
select select "28005"
click at [160, 356] on select "Select Stylist [PERSON_NAME] [PERSON_NAME] [PERSON_NAME] ([PERSON_NAME]) Manage…" at bounding box center [205, 367] width 90 height 22
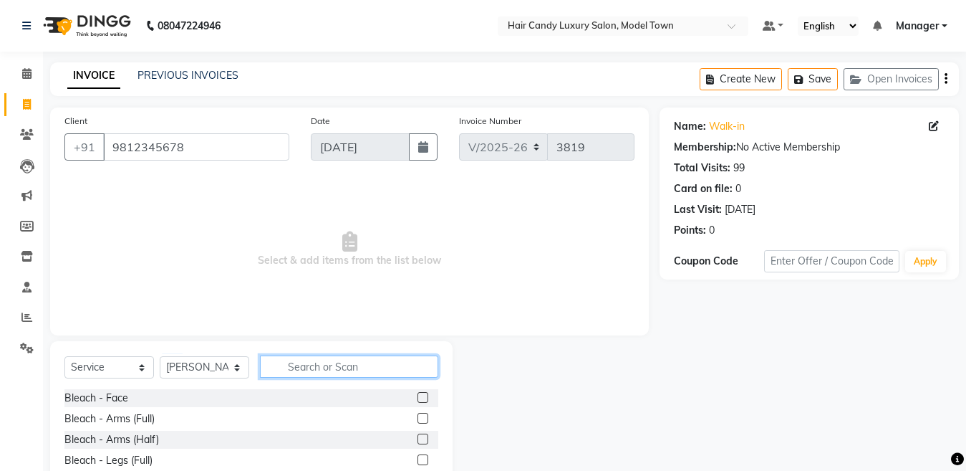
click at [330, 367] on input "text" at bounding box center [349, 366] width 178 height 22
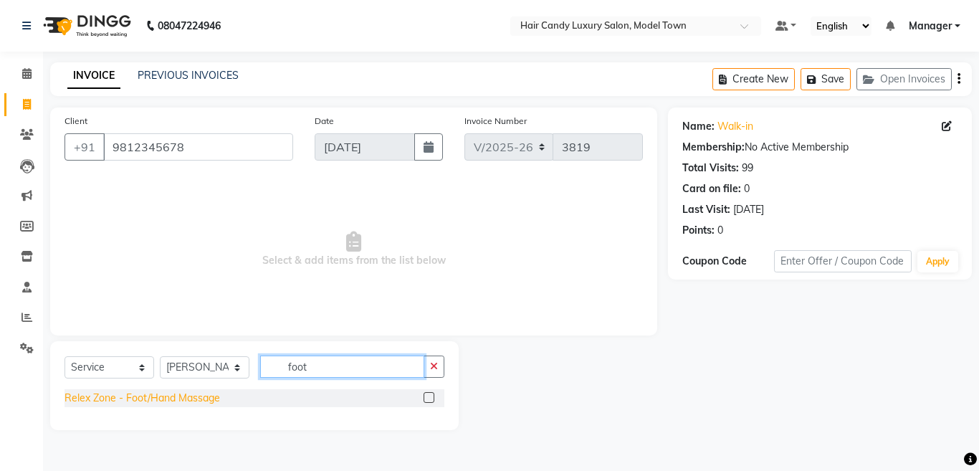
type input "foot"
click at [181, 395] on div "Relex Zone - Foot/Hand Massage" at bounding box center [141, 397] width 155 height 15
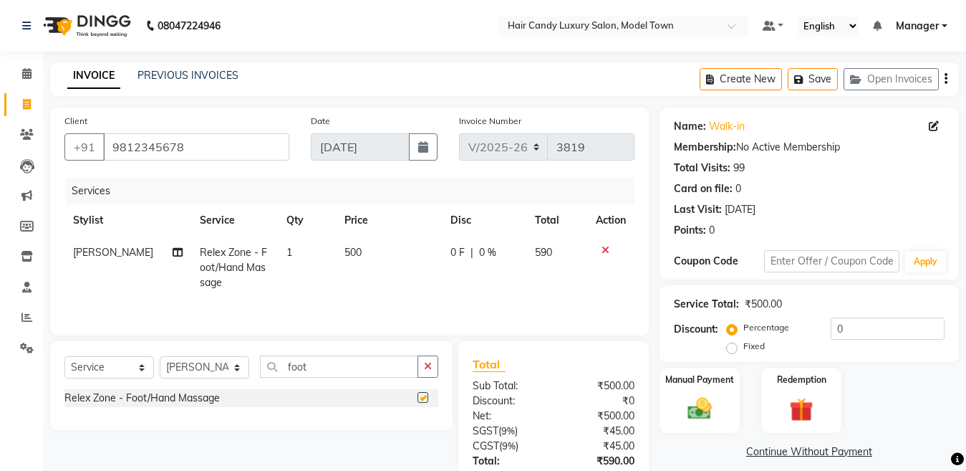
checkbox input "false"
click at [346, 262] on td "500" at bounding box center [389, 267] width 106 height 62
select select "28005"
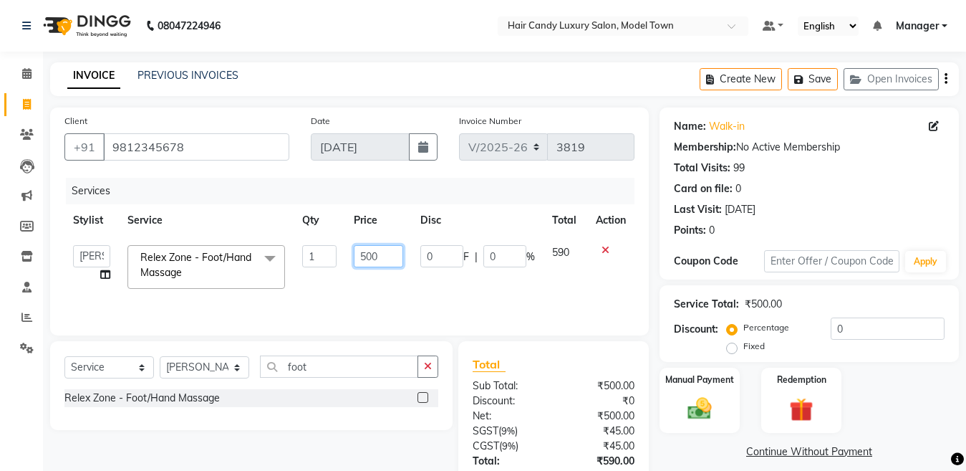
drag, startPoint x: 365, startPoint y: 259, endPoint x: 351, endPoint y: 259, distance: 13.6
click at [351, 259] on td "500" at bounding box center [378, 266] width 67 height 61
type input "400"
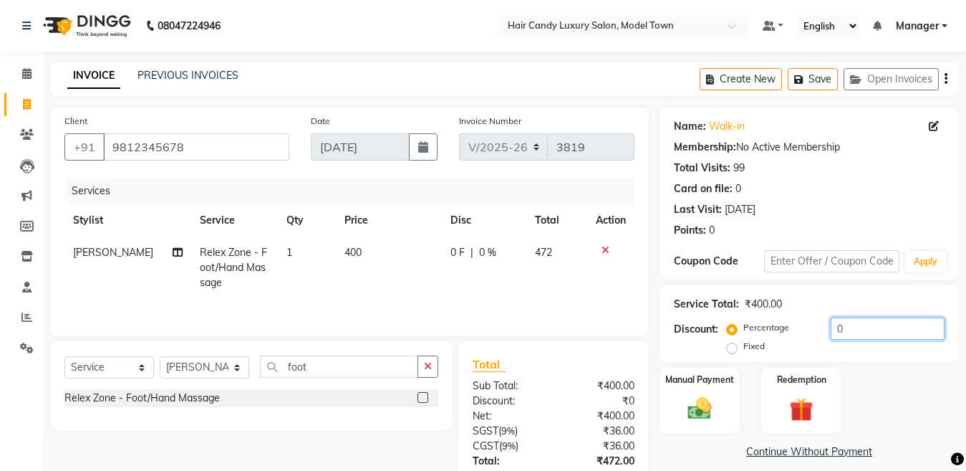
drag, startPoint x: 873, startPoint y: 329, endPoint x: 772, endPoint y: 329, distance: 100.3
click at [772, 329] on div "Percentage Fixed 0" at bounding box center [837, 336] width 215 height 39
type input "15.25"
click at [714, 415] on img at bounding box center [700, 408] width 40 height 29
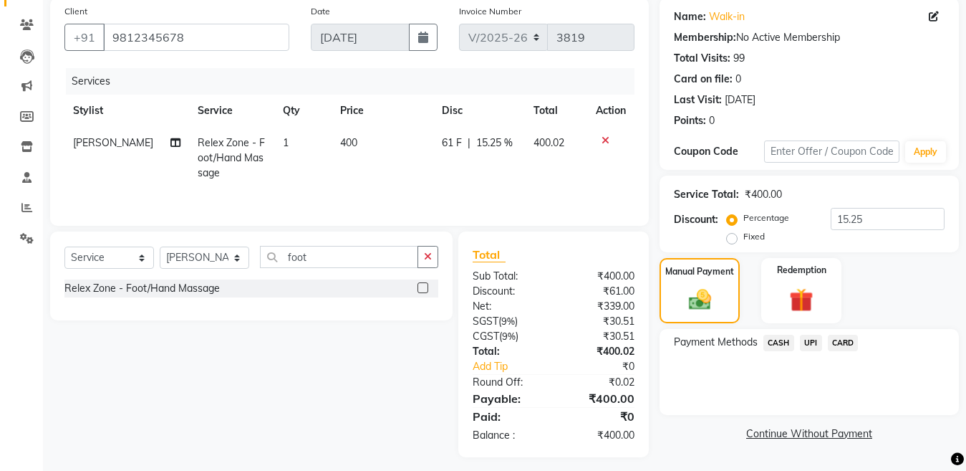
scroll to position [119, 0]
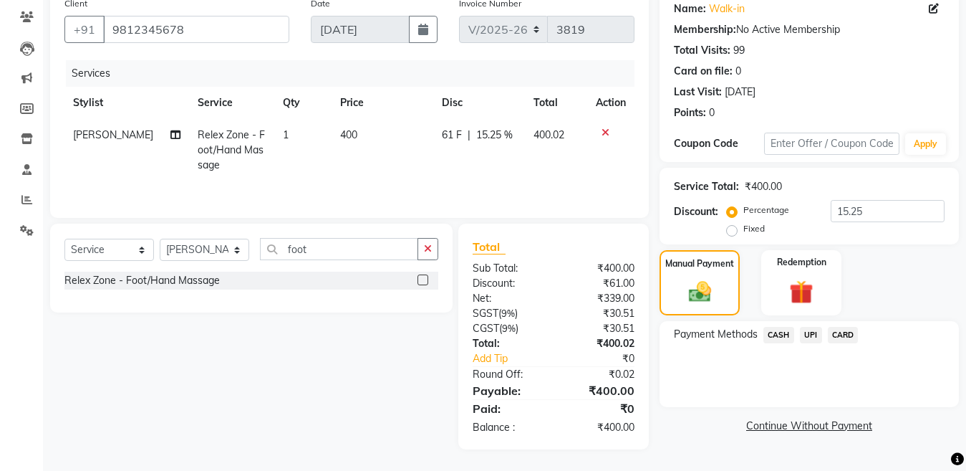
click at [784, 329] on span "CASH" at bounding box center [779, 335] width 31 height 16
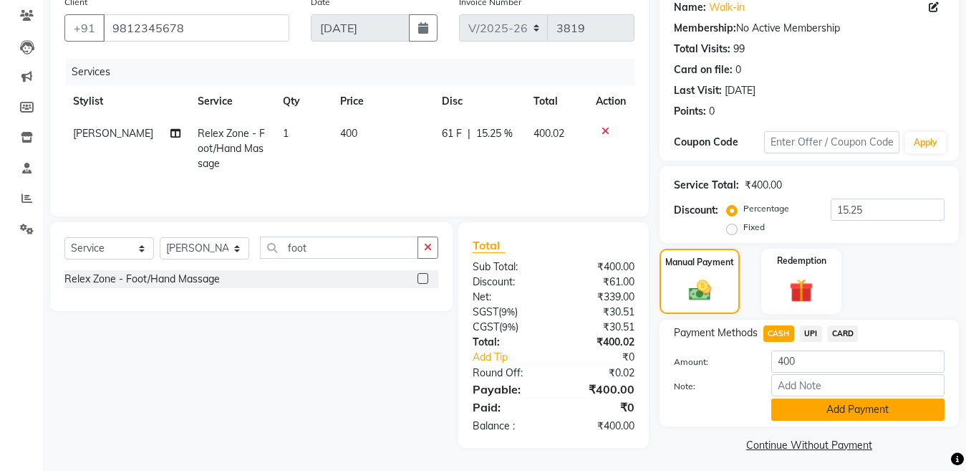
click at [810, 414] on button "Add Payment" at bounding box center [858, 409] width 173 height 22
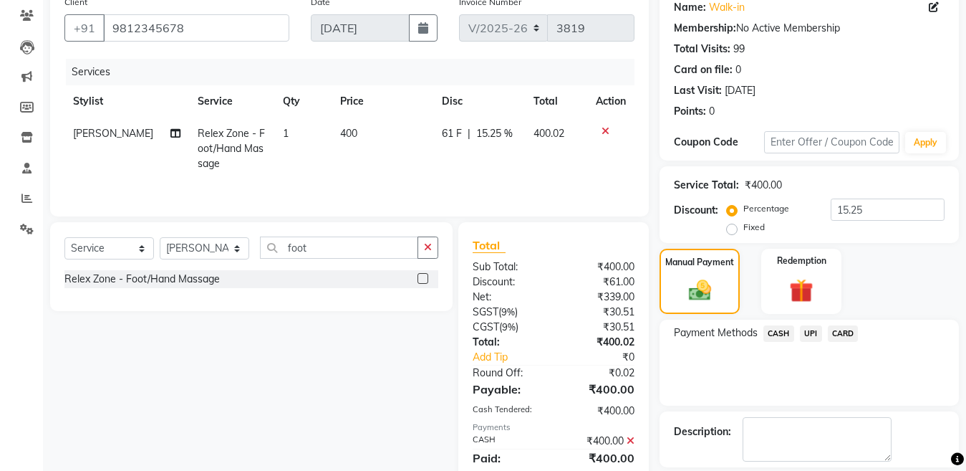
scroll to position [186, 0]
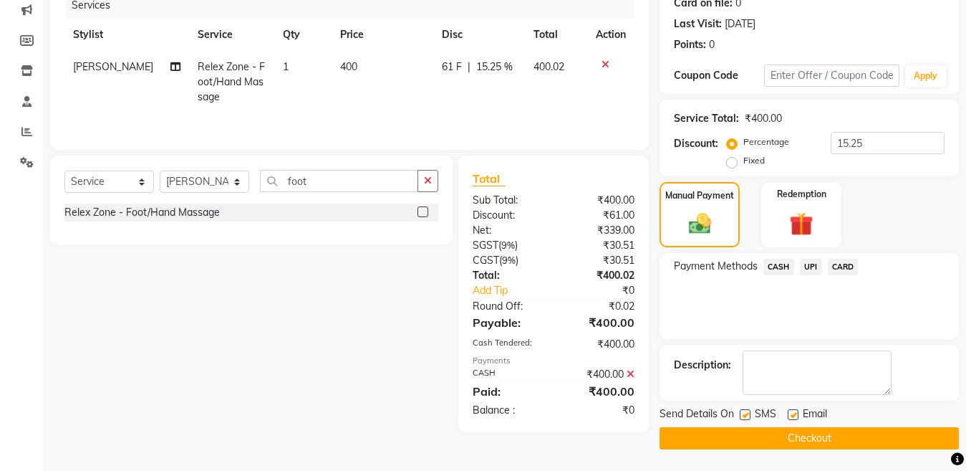
click at [749, 413] on label at bounding box center [745, 414] width 11 height 11
click at [749, 413] on input "checkbox" at bounding box center [744, 414] width 9 height 9
checkbox input "false"
click at [741, 435] on button "Checkout" at bounding box center [809, 438] width 299 height 22
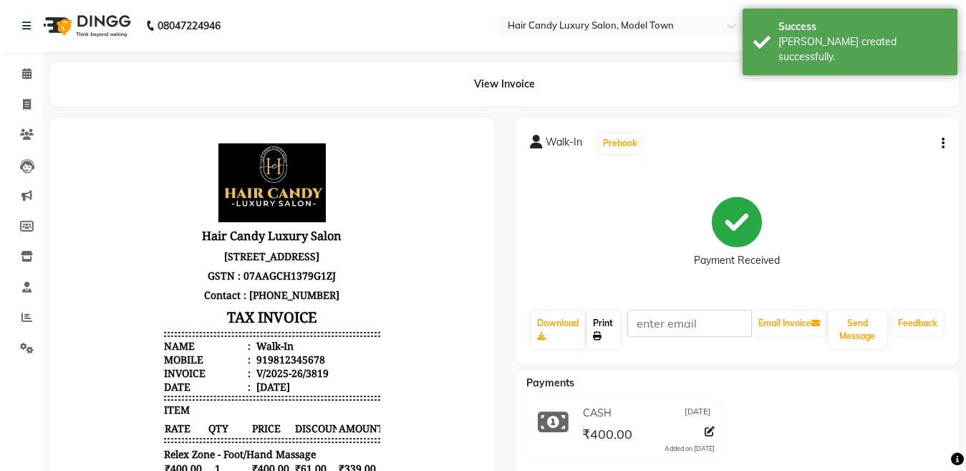
click at [613, 318] on link "Print" at bounding box center [603, 329] width 33 height 37
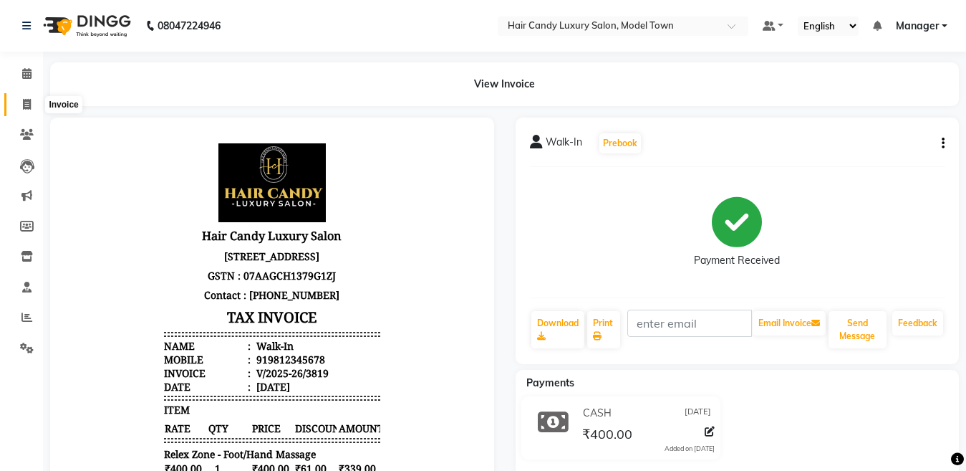
click at [15, 110] on span at bounding box center [26, 105] width 25 height 16
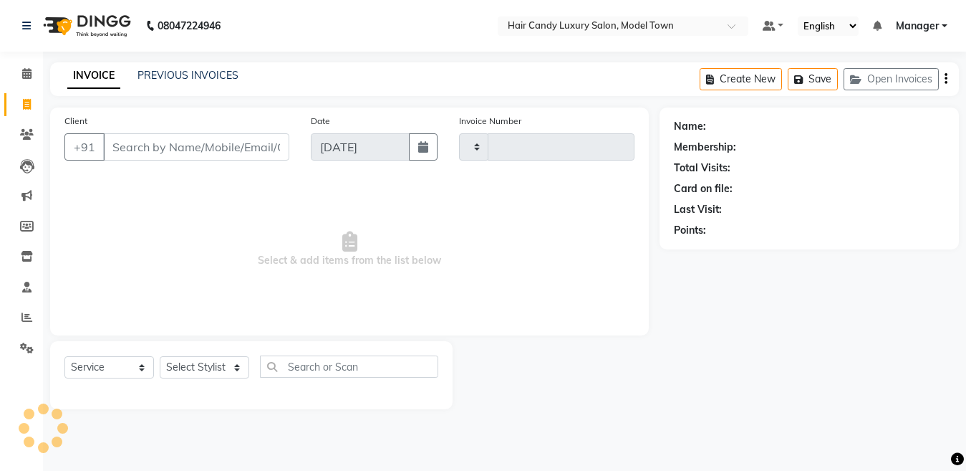
click at [104, 21] on img at bounding box center [86, 26] width 98 height 40
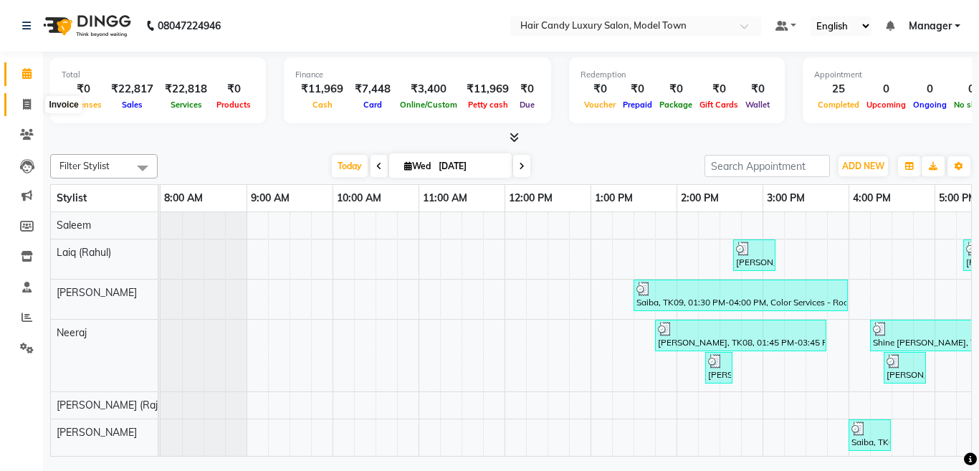
click at [24, 106] on icon at bounding box center [27, 104] width 8 height 11
select select "service"
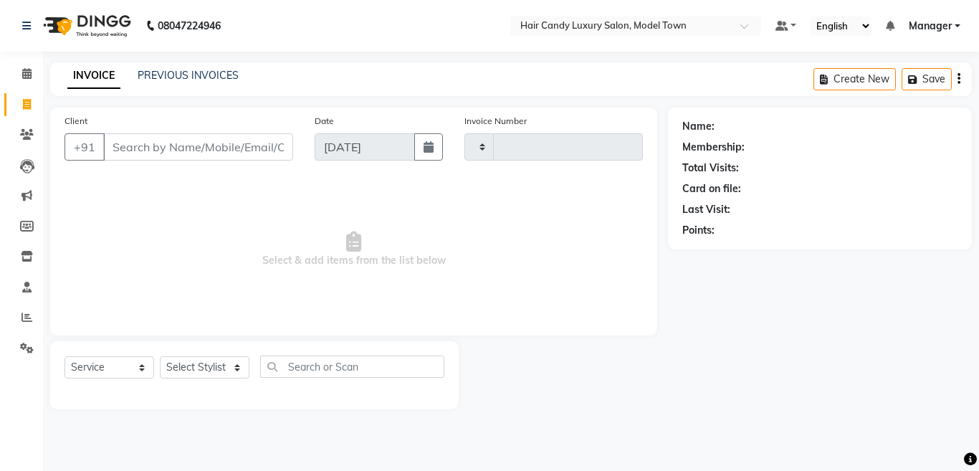
type input "3820"
select select "4716"
click at [121, 19] on img at bounding box center [86, 26] width 98 height 40
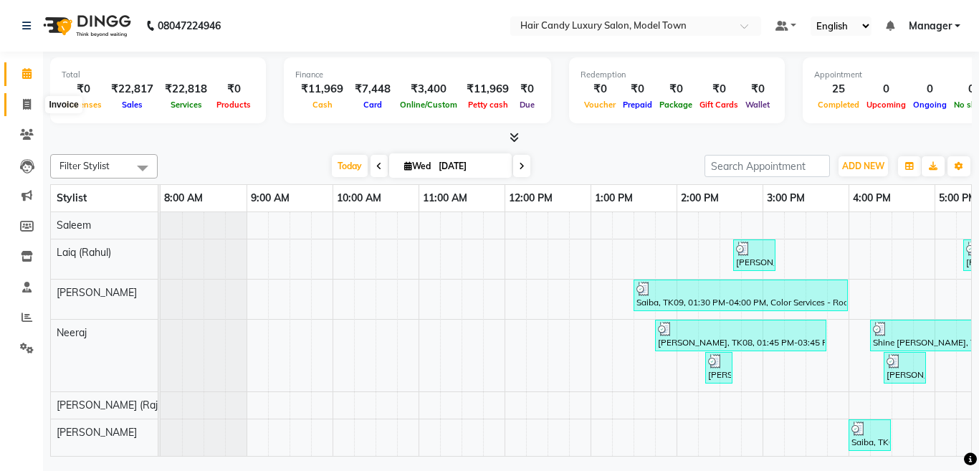
click at [24, 102] on icon at bounding box center [27, 104] width 8 height 11
select select "service"
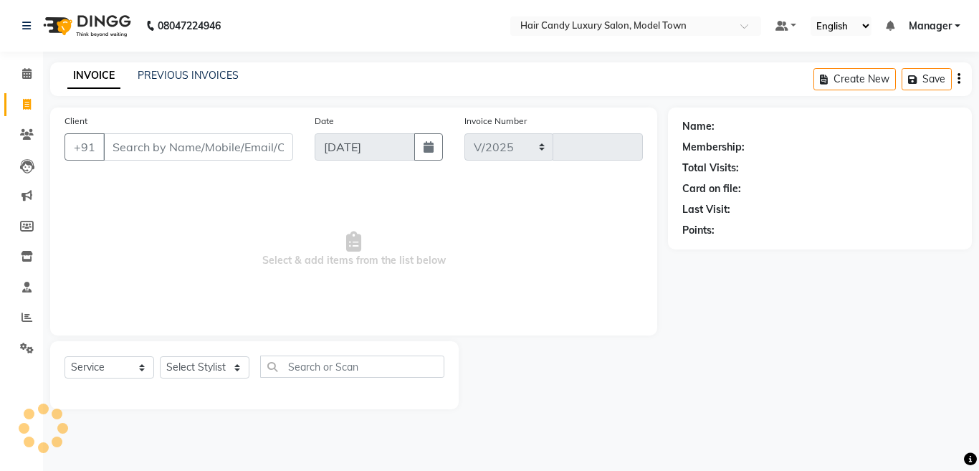
select select "4716"
type input "3820"
click at [116, 28] on img at bounding box center [86, 26] width 98 height 40
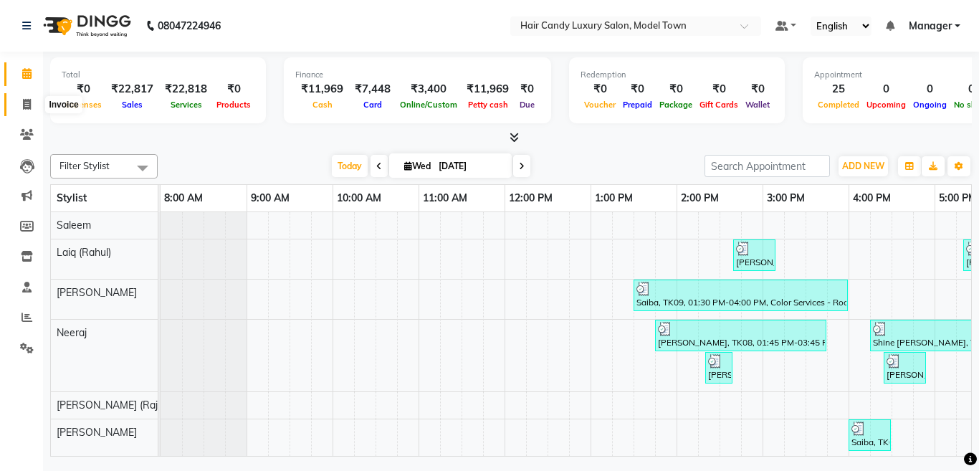
click at [29, 110] on span at bounding box center [26, 105] width 25 height 16
select select "service"
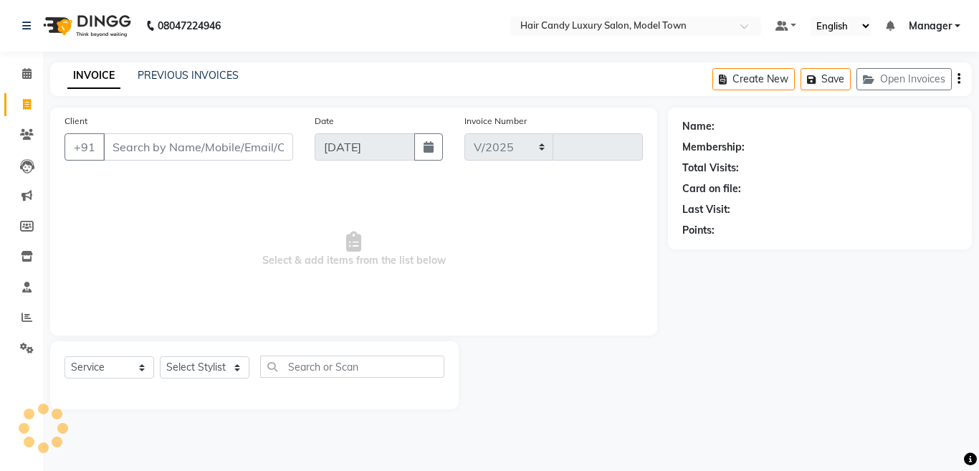
select select "4716"
type input "3820"
click at [208, 374] on select "Select Stylist [PERSON_NAME] [PERSON_NAME] [PERSON_NAME] ([PERSON_NAME]) Manage…" at bounding box center [205, 367] width 90 height 22
select select "28756"
click at [160, 356] on select "Select Stylist [PERSON_NAME] [PERSON_NAME] [PERSON_NAME] ([PERSON_NAME]) Manage…" at bounding box center [205, 367] width 90 height 22
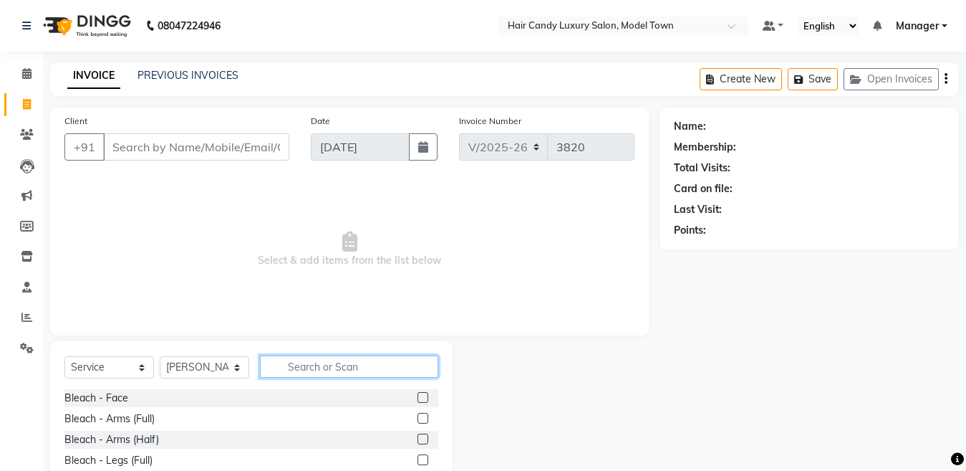
click at [325, 368] on input "text" at bounding box center [349, 366] width 178 height 22
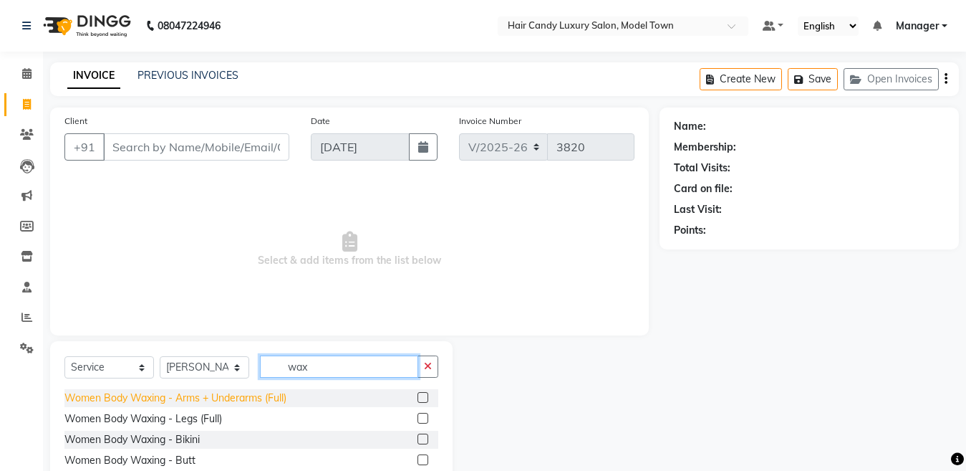
type input "wax"
click at [182, 405] on div "Women Body Waxing - Arms + Underarms (Full)" at bounding box center [175, 397] width 222 height 15
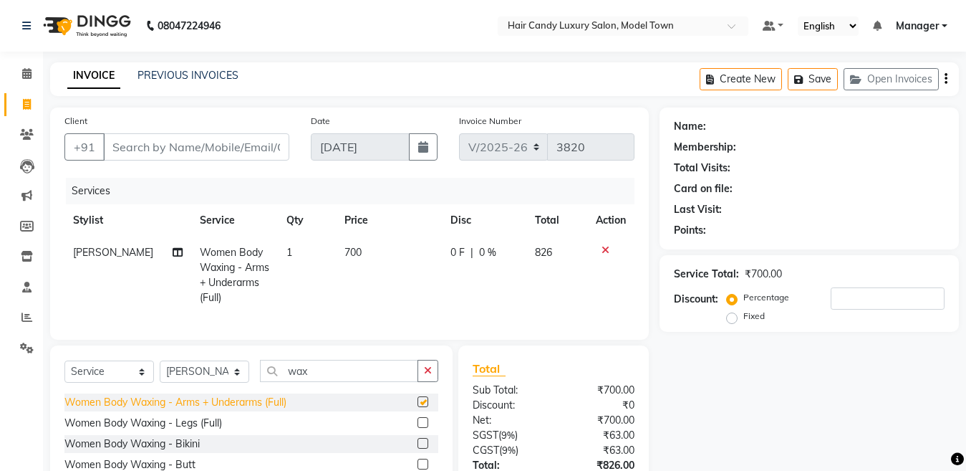
checkbox input "false"
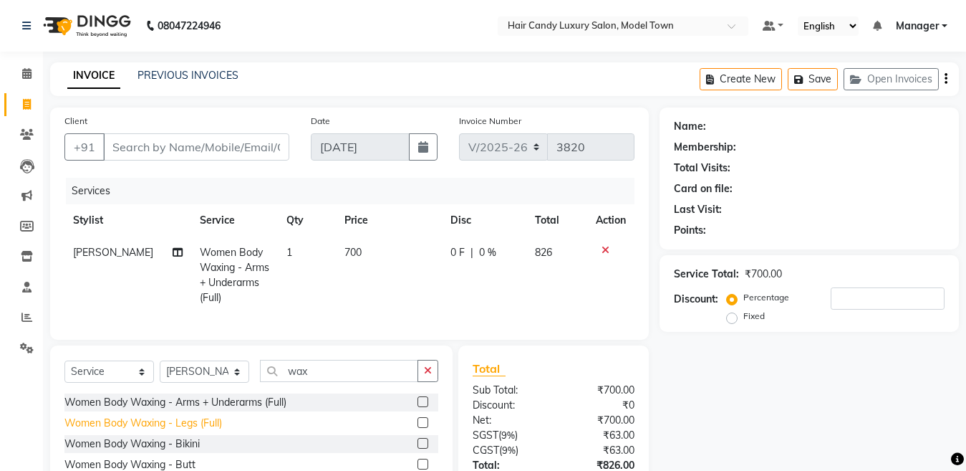
click at [206, 431] on div "Women Body Waxing - Legs (Full)" at bounding box center [143, 422] width 158 height 15
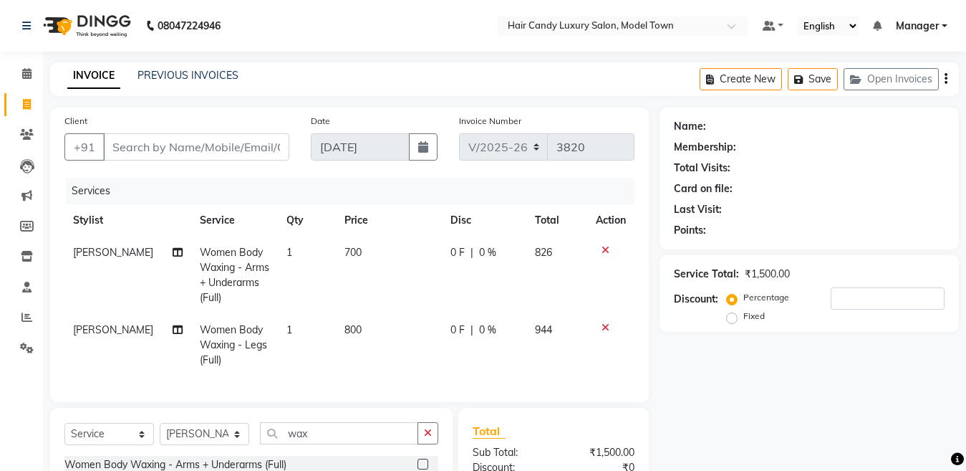
checkbox input "false"
click at [345, 330] on span "800" at bounding box center [353, 329] width 17 height 13
select select "28756"
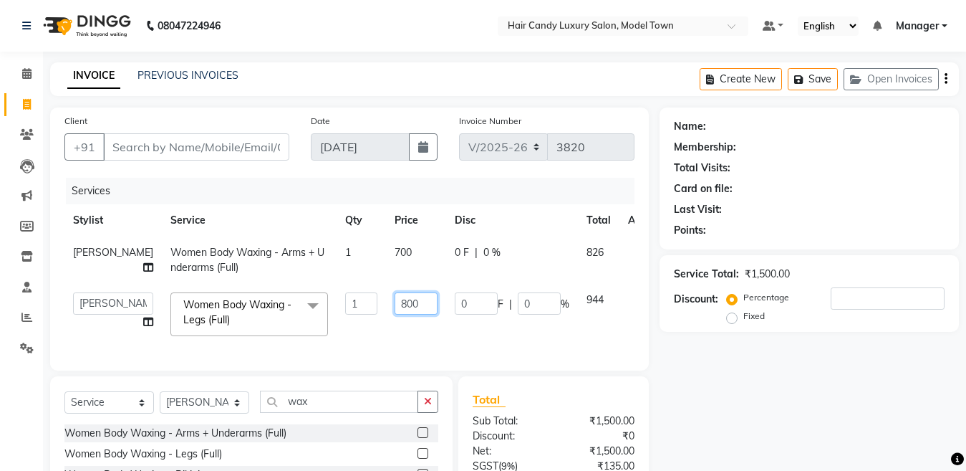
click at [395, 312] on input "800" at bounding box center [416, 303] width 43 height 22
type input "500"
click at [192, 411] on div "Client +91 Date 03-09-2025 Invoice Number V/2025 V/2025-26 3820 Services Stylis…" at bounding box center [349, 347] width 620 height 480
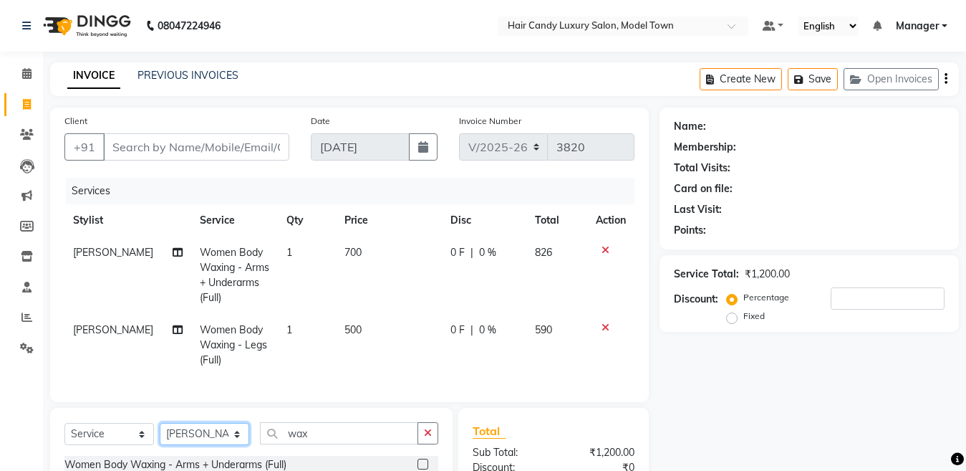
select select "28001"
click at [160, 435] on select "Select Stylist [PERSON_NAME] [PERSON_NAME] [PERSON_NAME] ([PERSON_NAME]) Manage…" at bounding box center [205, 434] width 90 height 22
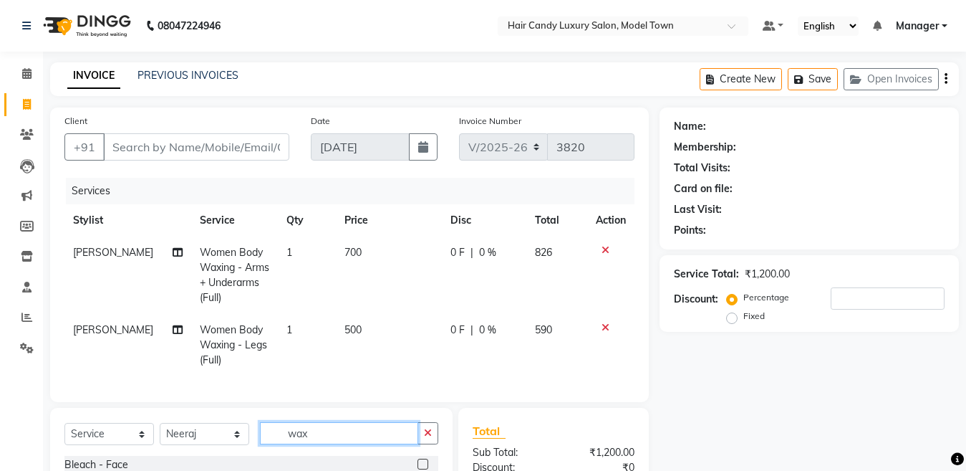
click at [347, 444] on input "wax" at bounding box center [339, 433] width 158 height 22
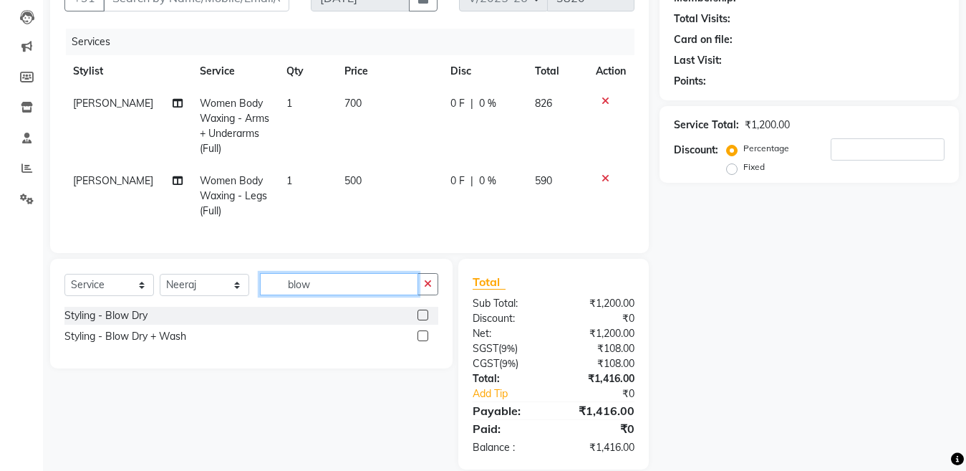
scroll to position [181, 0]
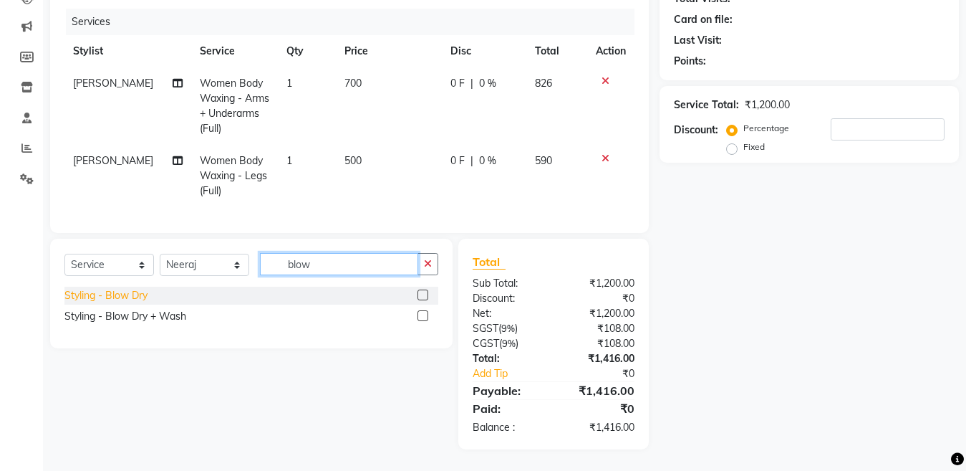
type input "blow"
click at [100, 290] on div "Styling - Blow Dry" at bounding box center [105, 295] width 83 height 15
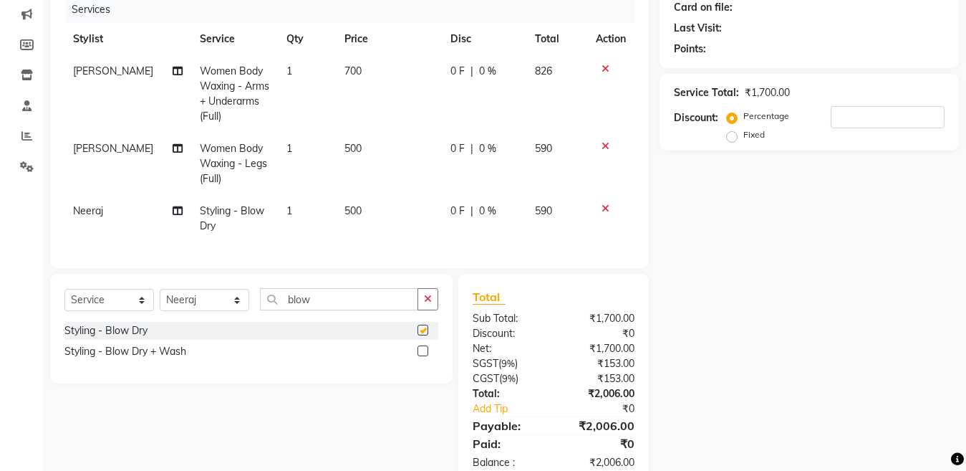
checkbox input "false"
click at [340, 221] on td "500" at bounding box center [389, 218] width 106 height 47
select select "28001"
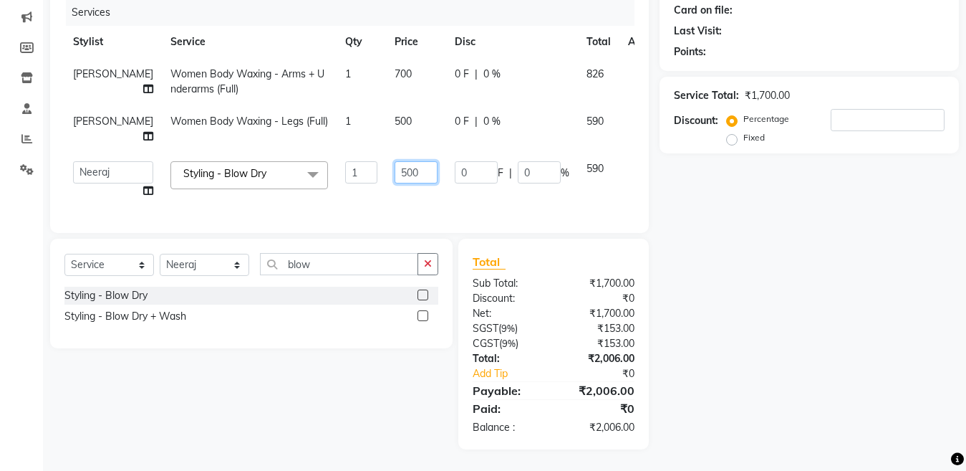
drag, startPoint x: 363, startPoint y: 173, endPoint x: 355, endPoint y: 172, distance: 7.9
click at [395, 172] on input "500" at bounding box center [416, 172] width 43 height 22
type input "600"
click at [797, 276] on div "Name: Membership: Total Visits: Card on file: Last Visit: Points: Service Total…" at bounding box center [815, 189] width 310 height 520
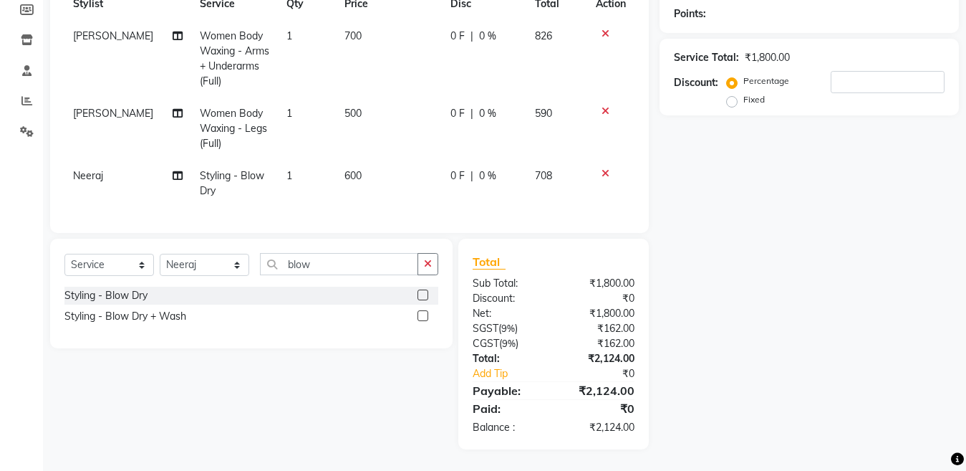
scroll to position [0, 0]
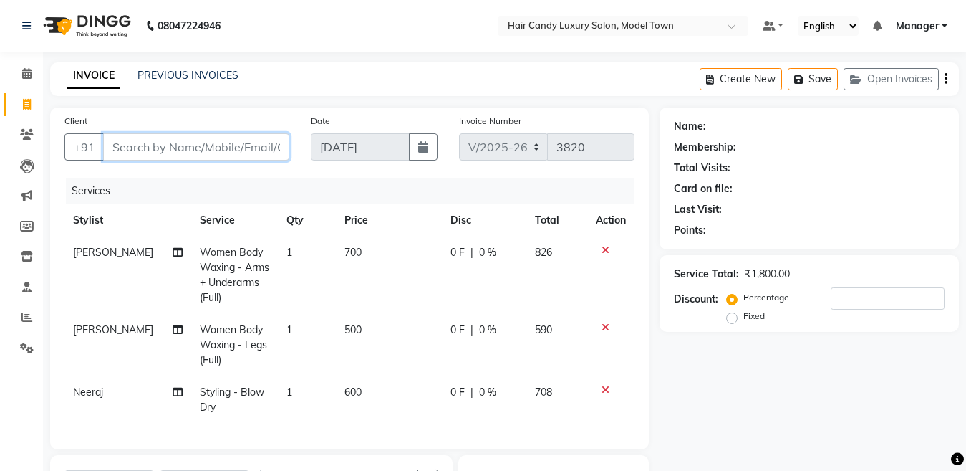
click at [130, 150] on input "Client" at bounding box center [196, 146] width 186 height 27
type input "m"
type input "0"
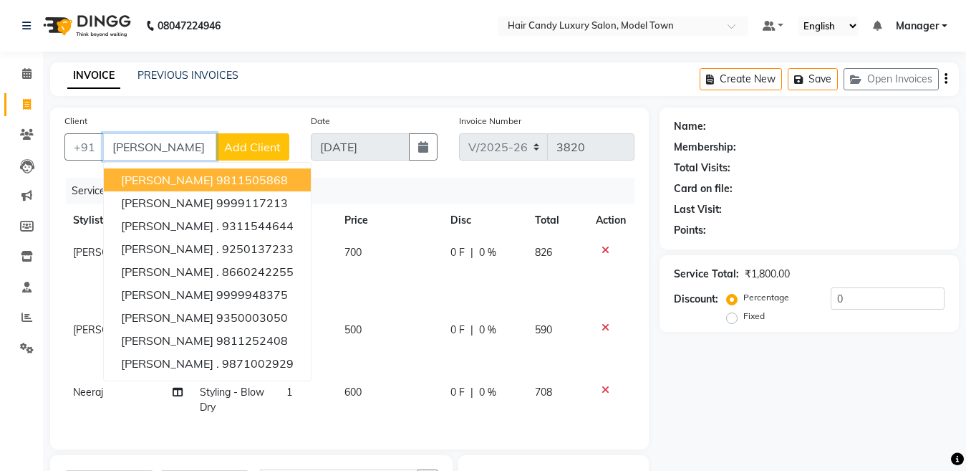
click at [179, 181] on span "Monica Sachdeva" at bounding box center [167, 180] width 92 height 14
type input "9811505868"
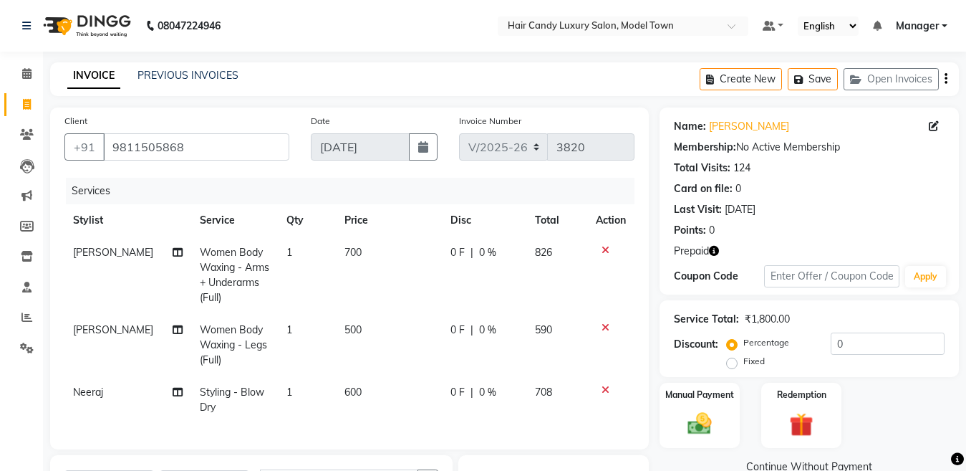
click at [713, 246] on icon "button" at bounding box center [714, 251] width 10 height 10
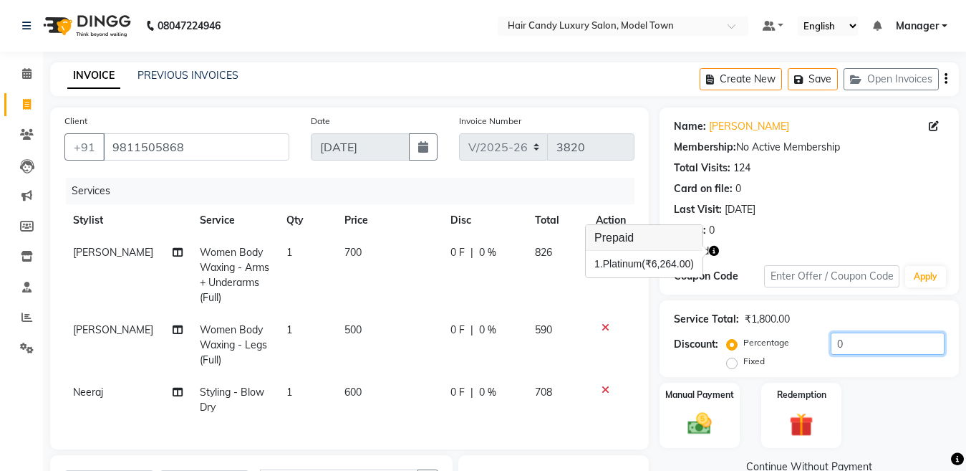
click at [880, 350] on input "0" at bounding box center [888, 343] width 114 height 22
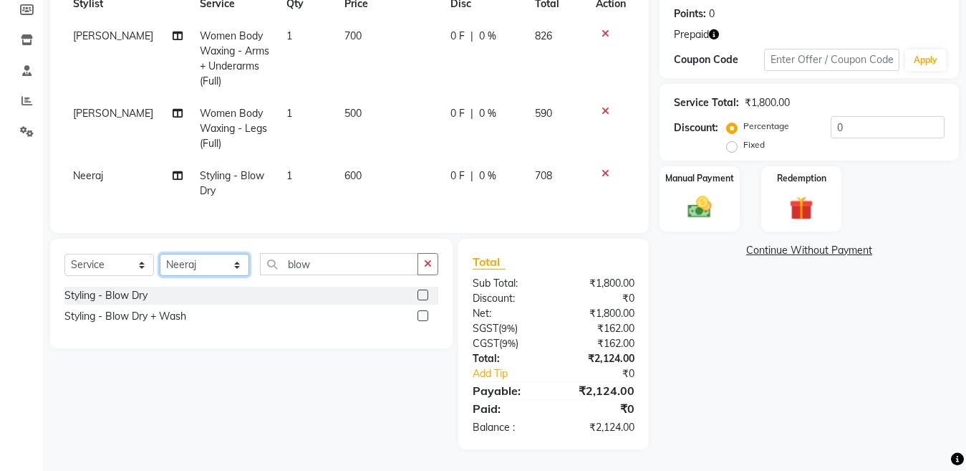
click at [226, 261] on select "Select Stylist [PERSON_NAME] [PERSON_NAME] [PERSON_NAME] ([PERSON_NAME]) Manage…" at bounding box center [205, 265] width 90 height 22
select select "28006"
click at [160, 254] on select "Select Stylist [PERSON_NAME] [PERSON_NAME] [PERSON_NAME] ([PERSON_NAME]) Manage…" at bounding box center [205, 265] width 90 height 22
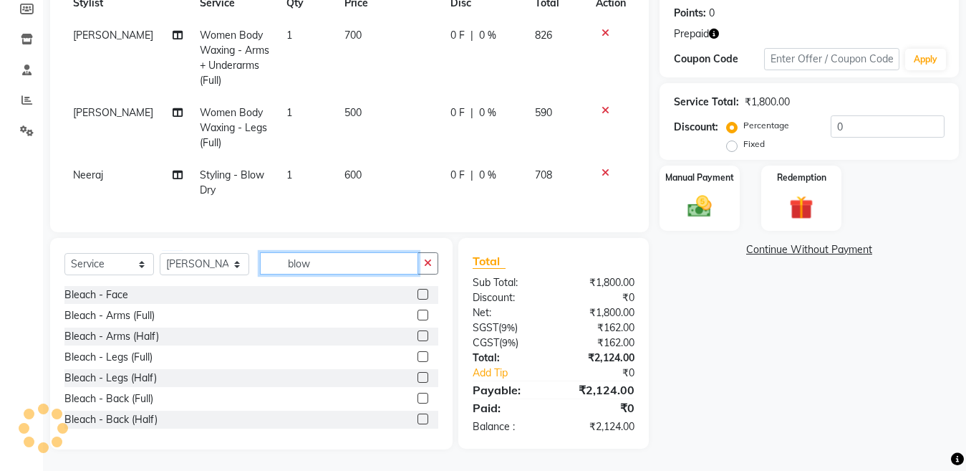
drag, startPoint x: 353, startPoint y: 264, endPoint x: 6, endPoint y: 322, distance: 352.4
click at [6, 322] on app-home "08047224946 Select Location × Hair Candy Luxury Salon, Model Town Default Panel…" at bounding box center [483, 127] width 966 height 688
type input "m"
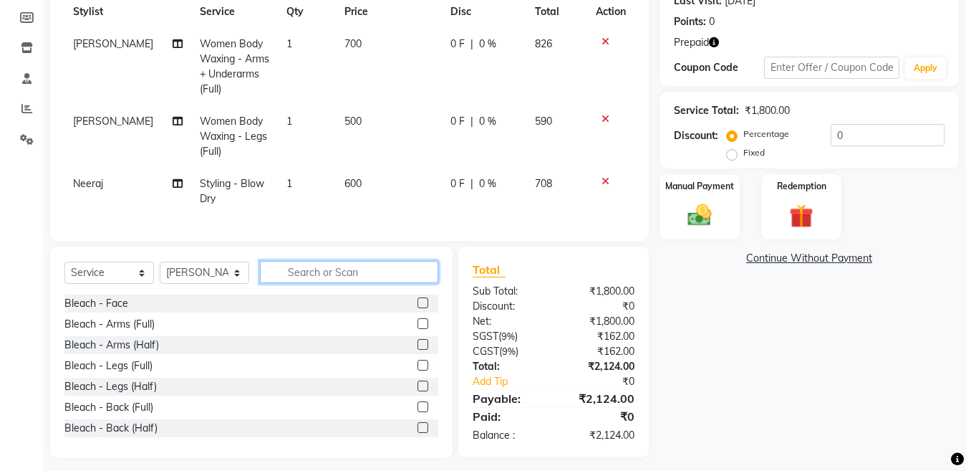
scroll to position [227, 0]
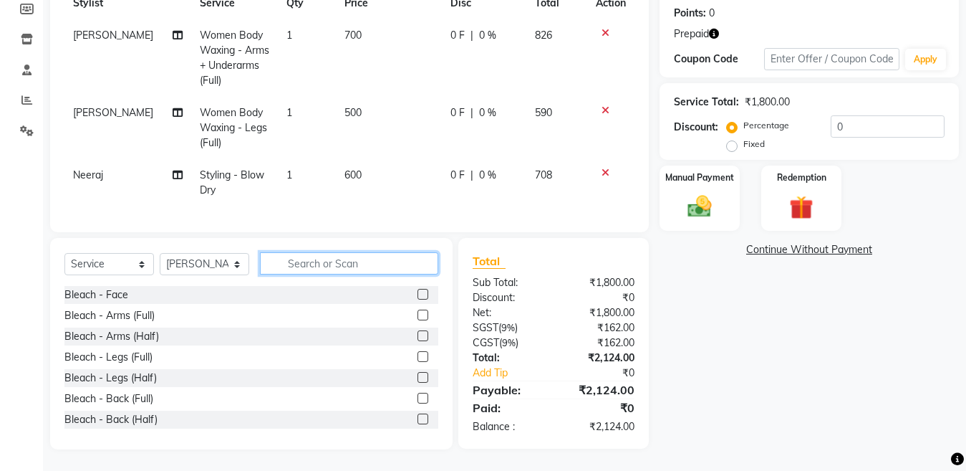
click at [412, 266] on input "text" at bounding box center [349, 263] width 178 height 22
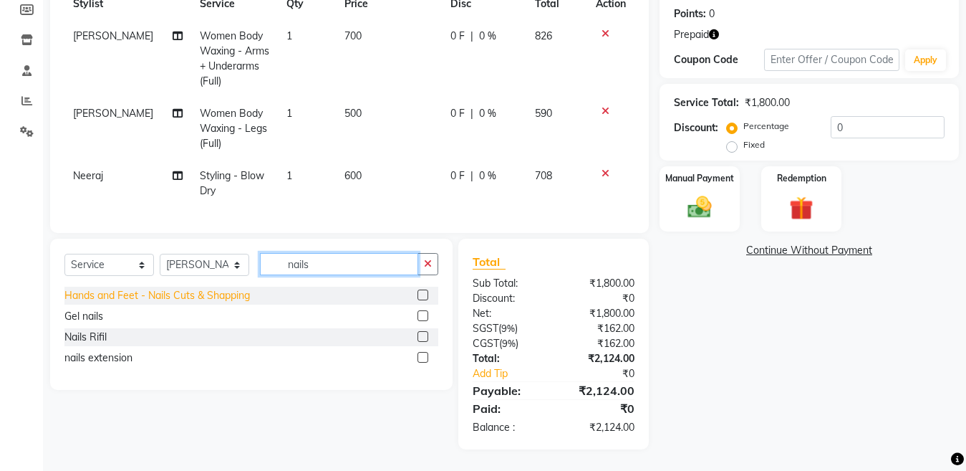
type input "nails"
click at [123, 294] on div "Hands and Feet - Nails Cuts & Shapping" at bounding box center [157, 295] width 186 height 15
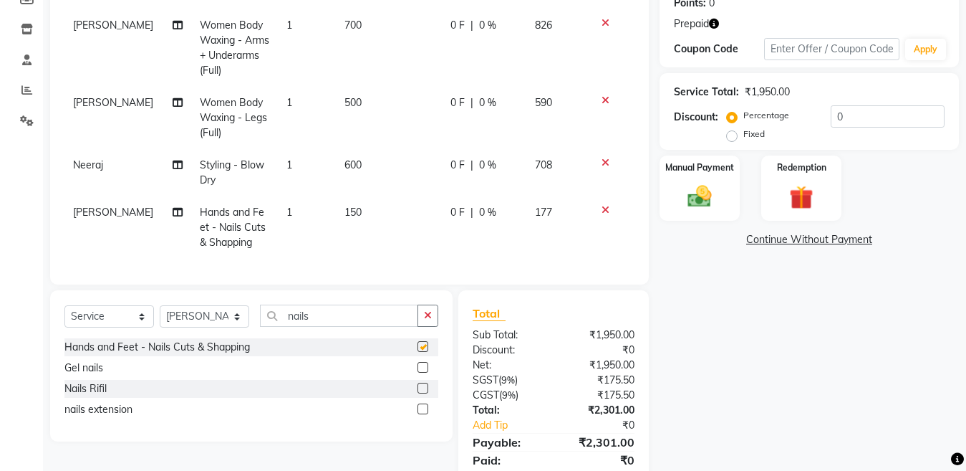
checkbox input "false"
click at [352, 216] on span "150" at bounding box center [353, 212] width 17 height 13
select select "28006"
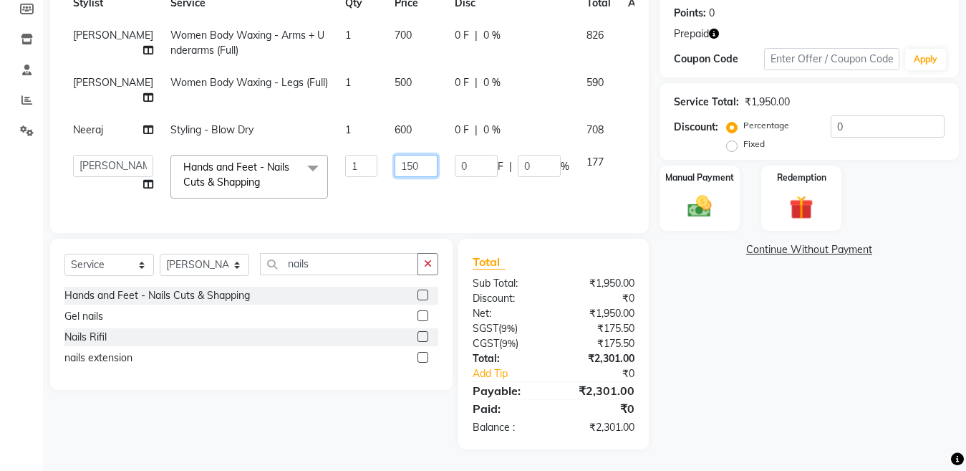
drag, startPoint x: 394, startPoint y: 164, endPoint x: 214, endPoint y: 217, distance: 187.5
click at [214, 217] on div "Services Stylist Service Qty Price Disc Total Action parul Women Body Waxing - …" at bounding box center [349, 90] width 570 height 258
type input "200"
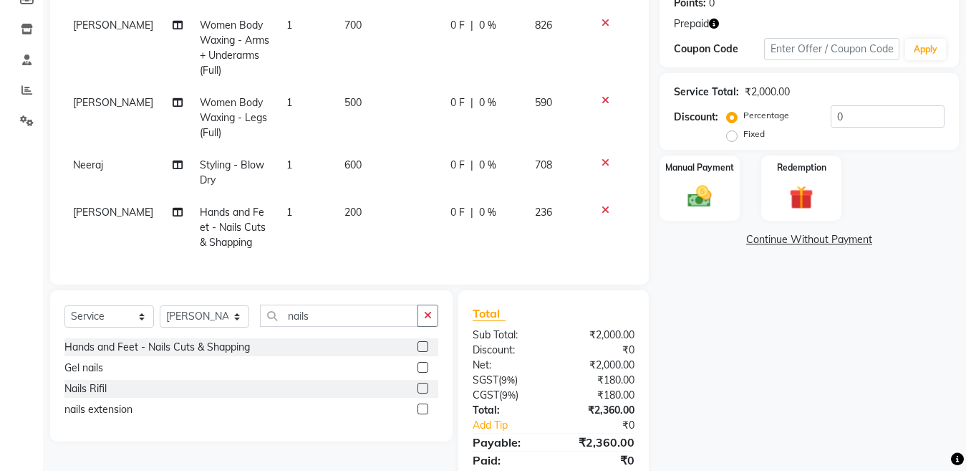
click at [598, 321] on div "Total Sub Total: ₹2,000.00 Discount: ₹0 Net: ₹2,000.00 SGST ( 9% ) ₹180.00 CGST…" at bounding box center [554, 395] width 162 height 182
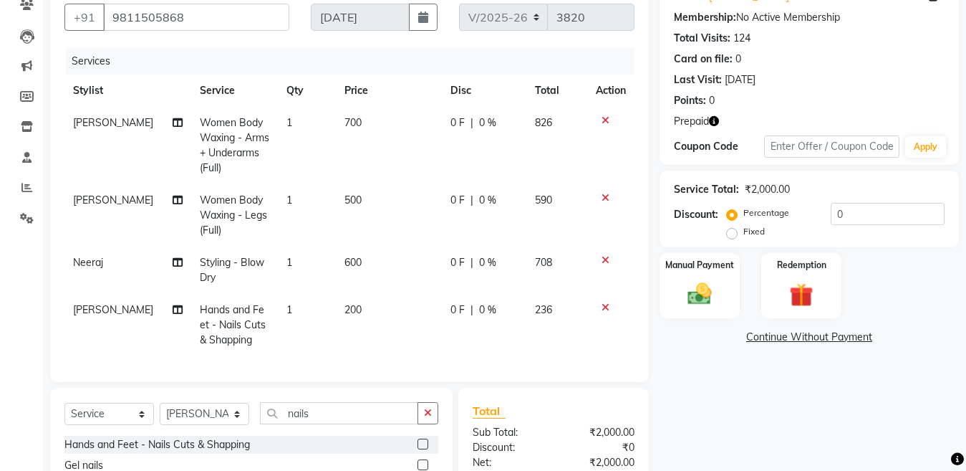
click at [711, 121] on icon "button" at bounding box center [714, 121] width 10 height 10
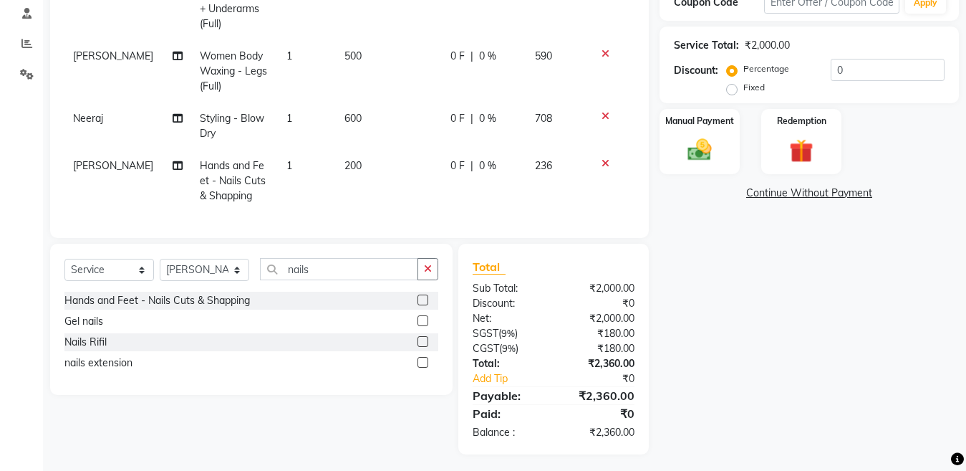
scroll to position [277, 0]
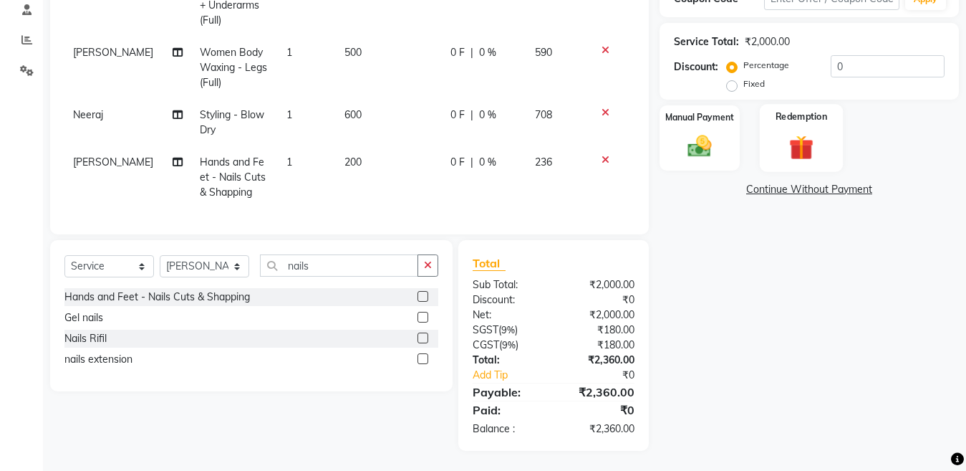
click at [786, 136] on img at bounding box center [802, 147] width 40 height 31
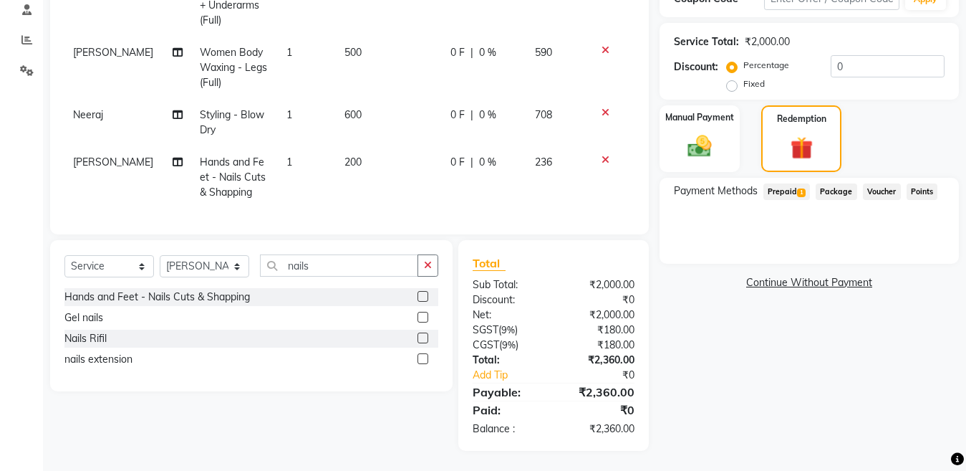
click at [792, 196] on span "Prepaid 1" at bounding box center [787, 191] width 47 height 16
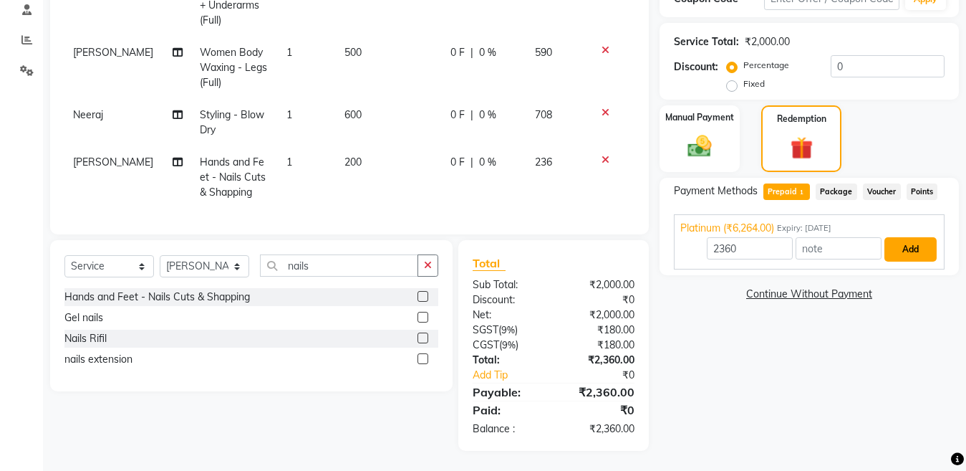
click at [926, 244] on button "Add" at bounding box center [911, 249] width 52 height 24
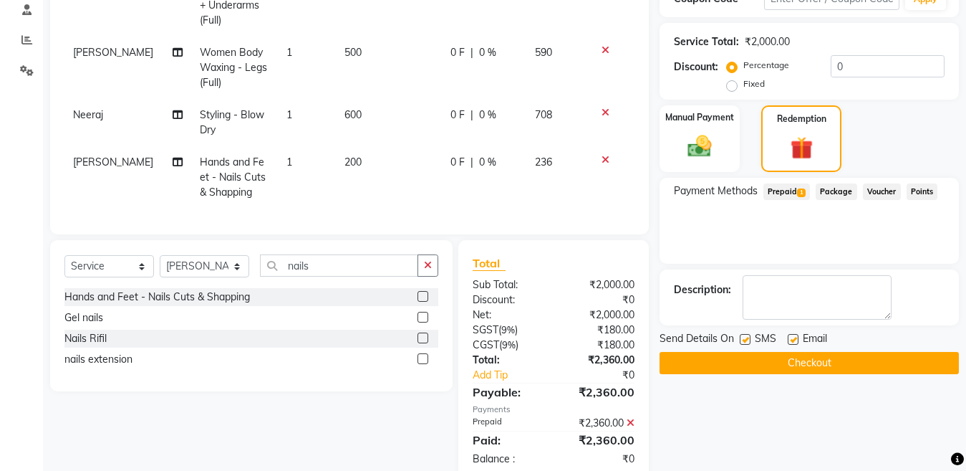
click at [746, 369] on button "Checkout" at bounding box center [809, 363] width 299 height 22
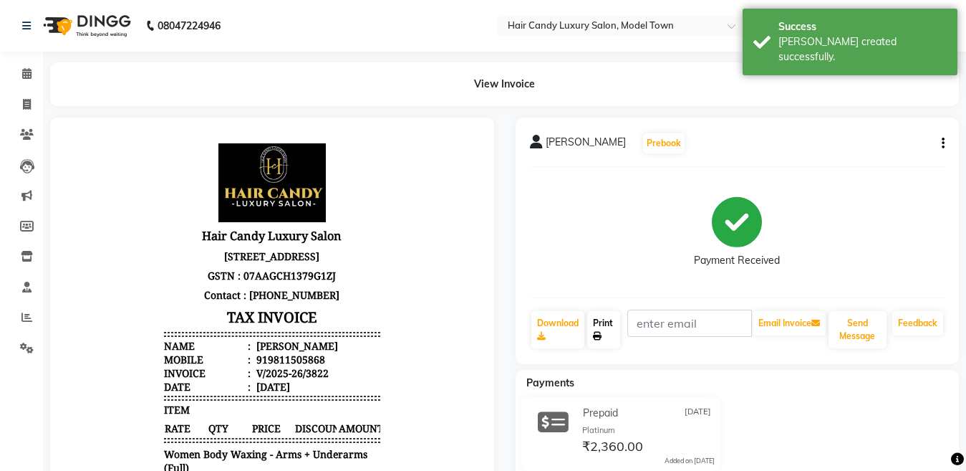
click at [607, 330] on link "Print" at bounding box center [603, 329] width 33 height 37
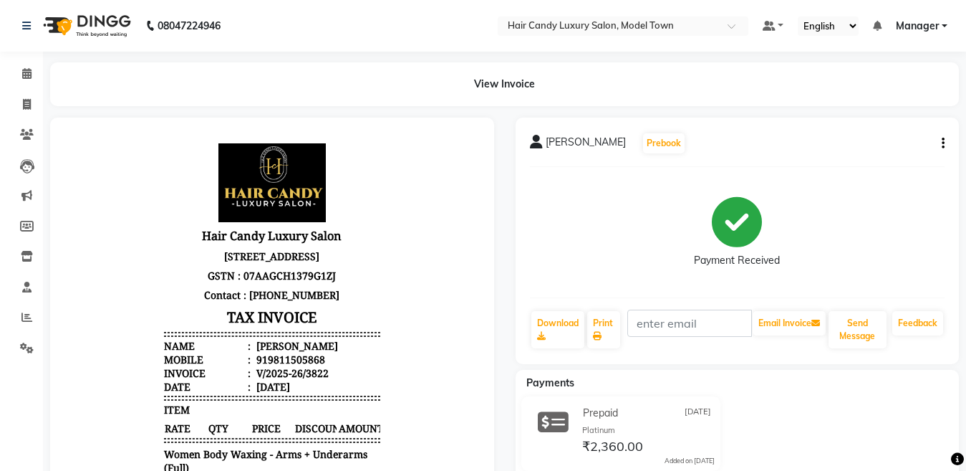
click at [652, 375] on div "Payments Prepaid 03-09-2025 Platinum ₹2,360.00 Added on 03-09-2025" at bounding box center [738, 429] width 444 height 118
click at [607, 326] on link "Print" at bounding box center [603, 329] width 33 height 37
click at [20, 102] on span at bounding box center [26, 105] width 25 height 16
select select "service"
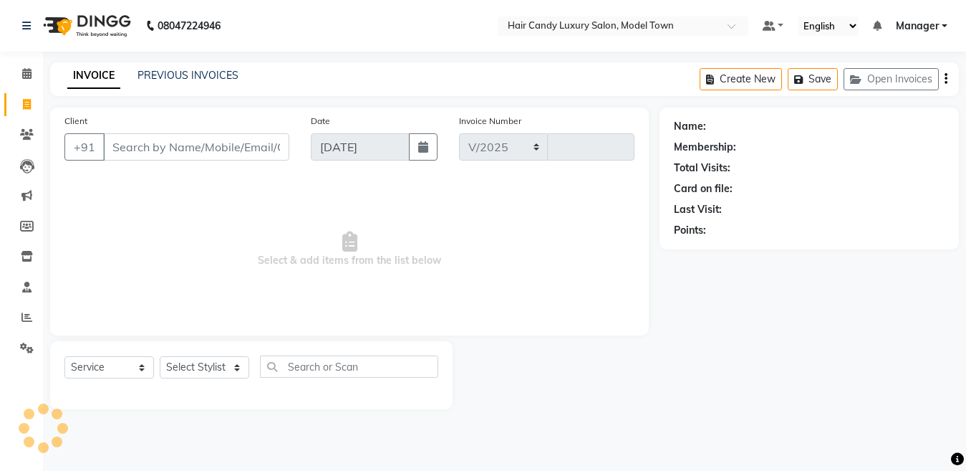
select select "4716"
type input "3823"
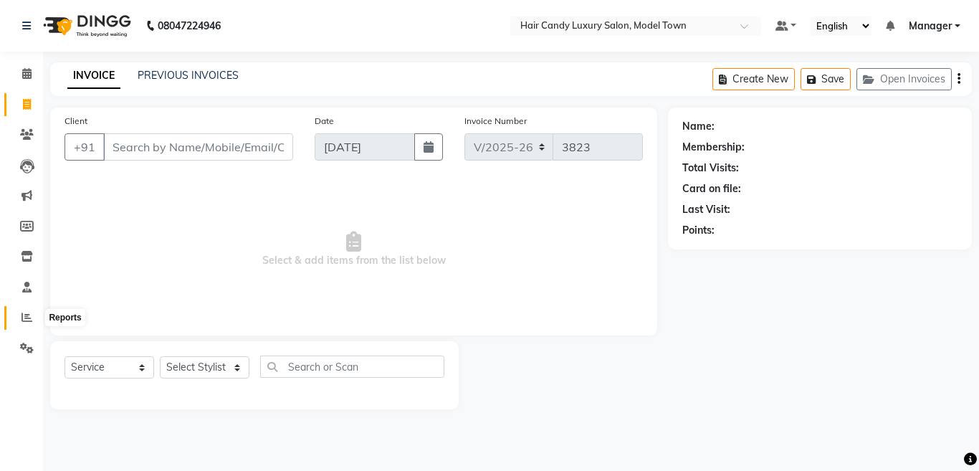
click at [34, 315] on span at bounding box center [26, 317] width 25 height 16
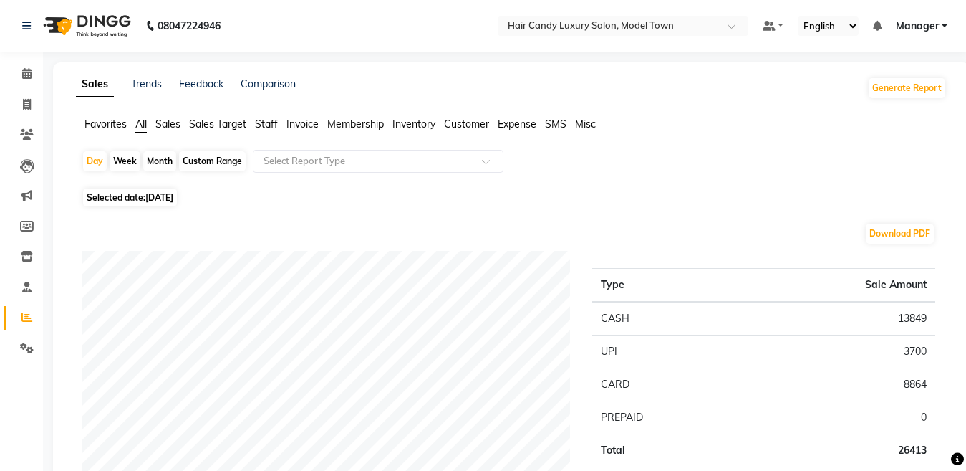
click at [258, 125] on span "Staff" at bounding box center [266, 123] width 23 height 13
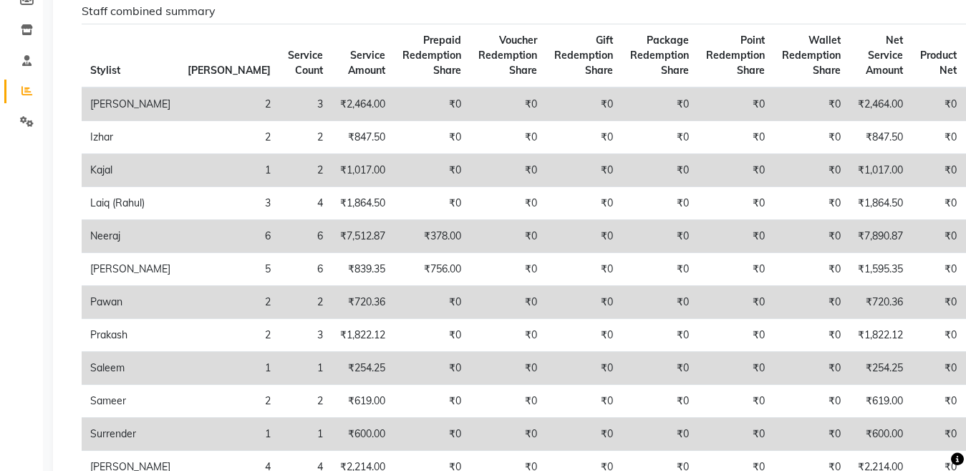
scroll to position [246, 0]
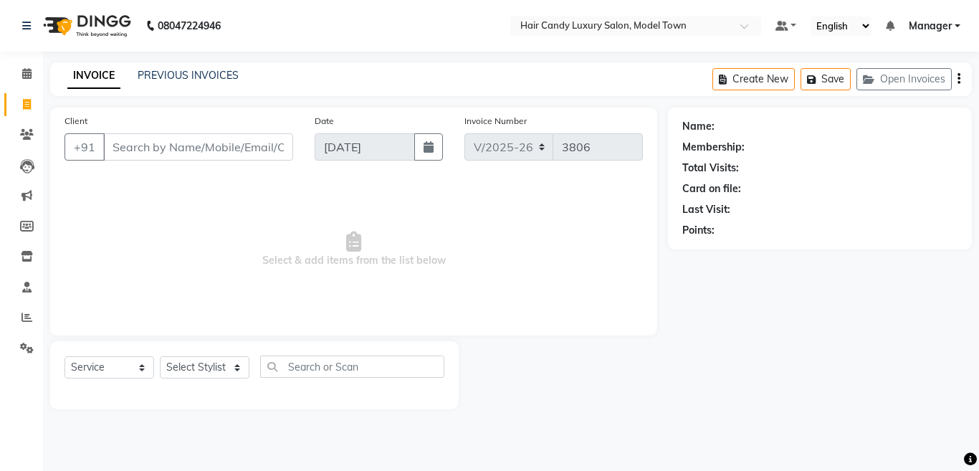
select select "4716"
select select "service"
select select "4716"
select select "service"
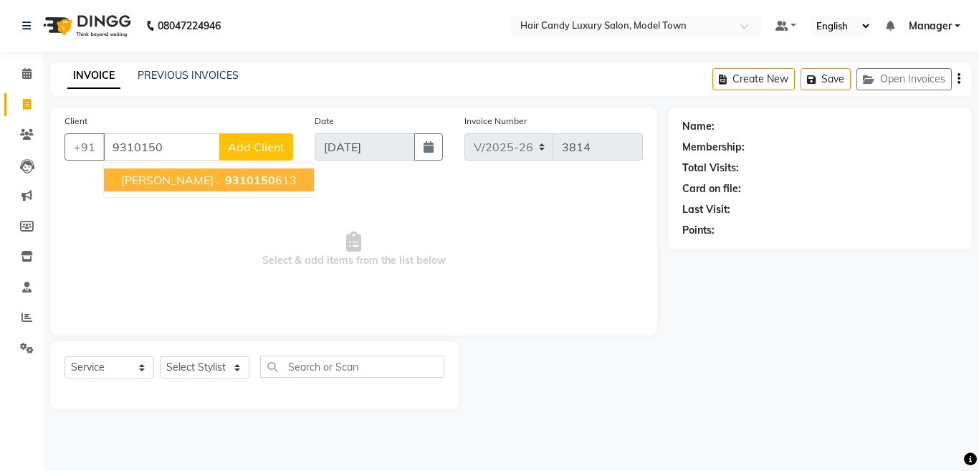
click at [225, 186] on span "9310150" at bounding box center [250, 180] width 50 height 14
type input "9310150613"
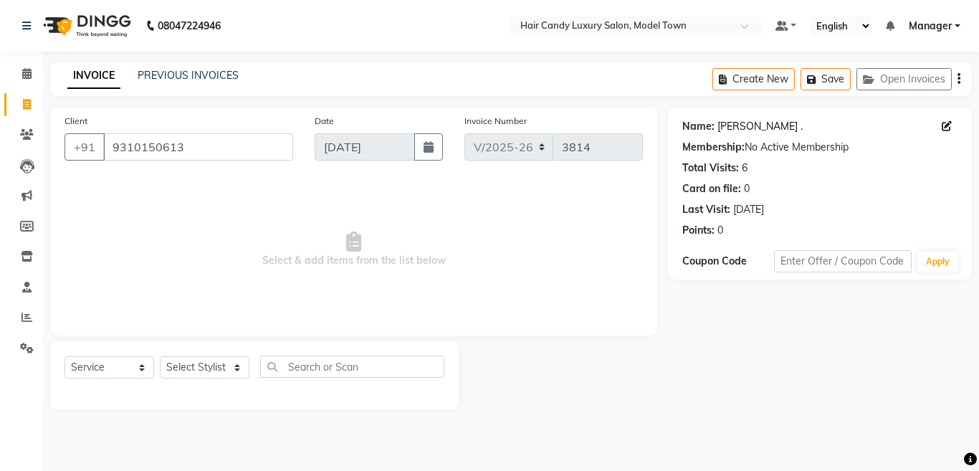
click at [724, 128] on link "Aarjav ." at bounding box center [759, 126] width 85 height 15
click at [233, 373] on select "Select Stylist [PERSON_NAME] [PERSON_NAME] [PERSON_NAME] ([PERSON_NAME]) Manage…" at bounding box center [205, 367] width 90 height 22
select select "64092"
click at [160, 356] on select "Select Stylist [PERSON_NAME] [PERSON_NAME] [PERSON_NAME] ([PERSON_NAME]) Manage…" at bounding box center [205, 367] width 90 height 22
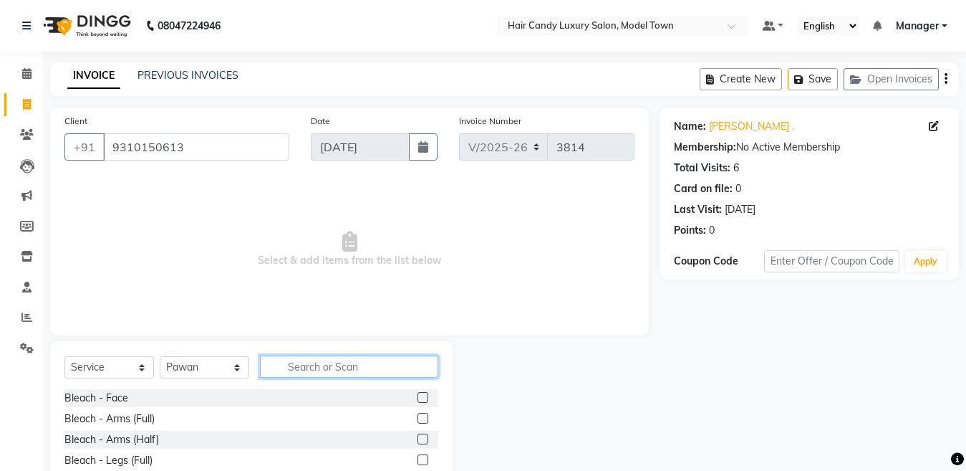
click at [365, 368] on input "text" at bounding box center [349, 366] width 178 height 22
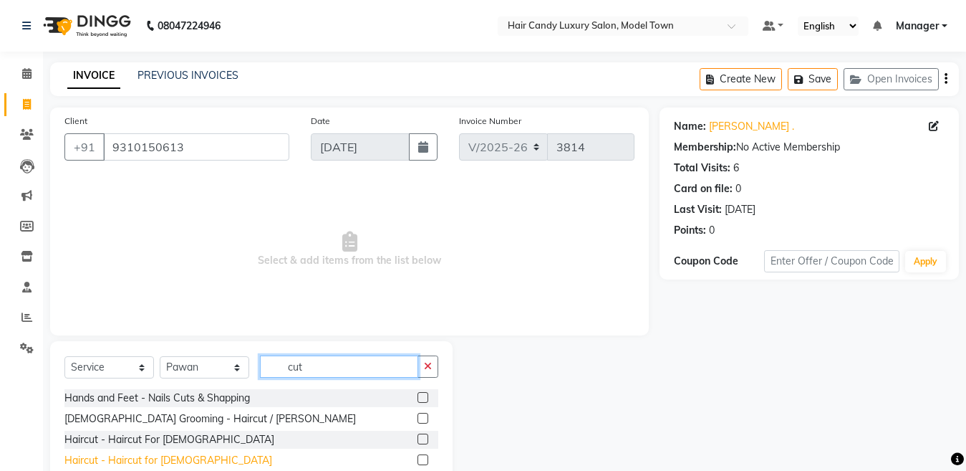
type input "cut"
click at [144, 462] on div "Haircut - Haircut for Gents" at bounding box center [168, 460] width 208 height 15
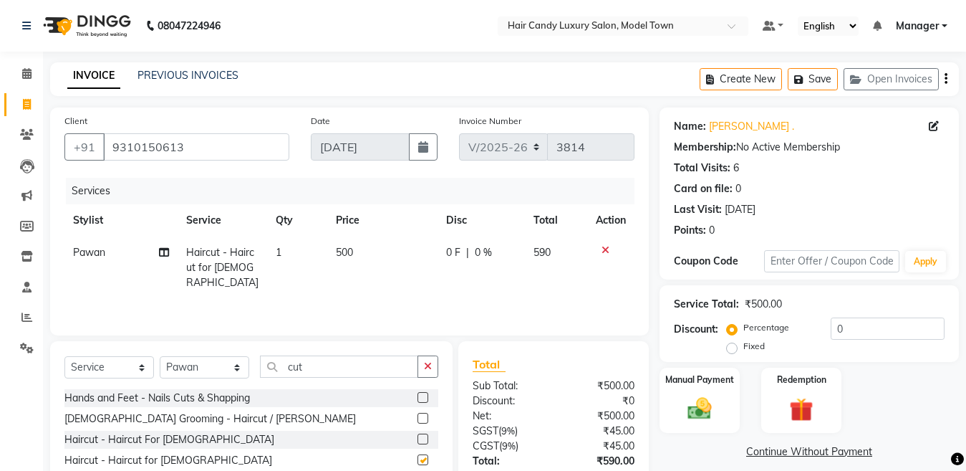
checkbox input "false"
click at [875, 336] on input "0" at bounding box center [888, 328] width 114 height 22
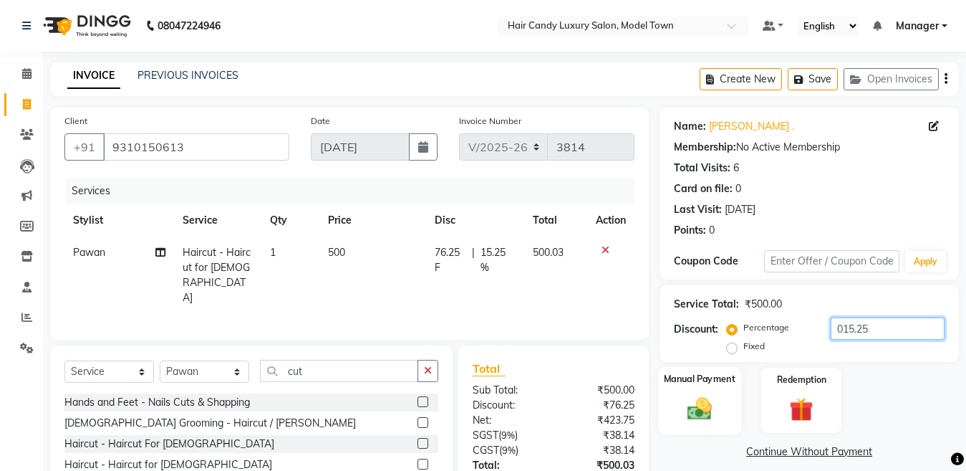
type input "015.25"
click at [736, 418] on div "Manual Payment" at bounding box center [699, 400] width 83 height 68
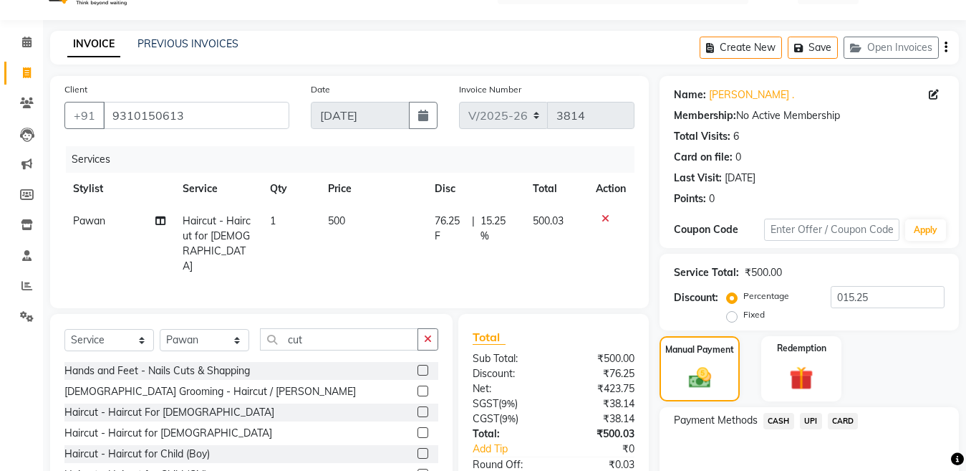
scroll to position [117, 0]
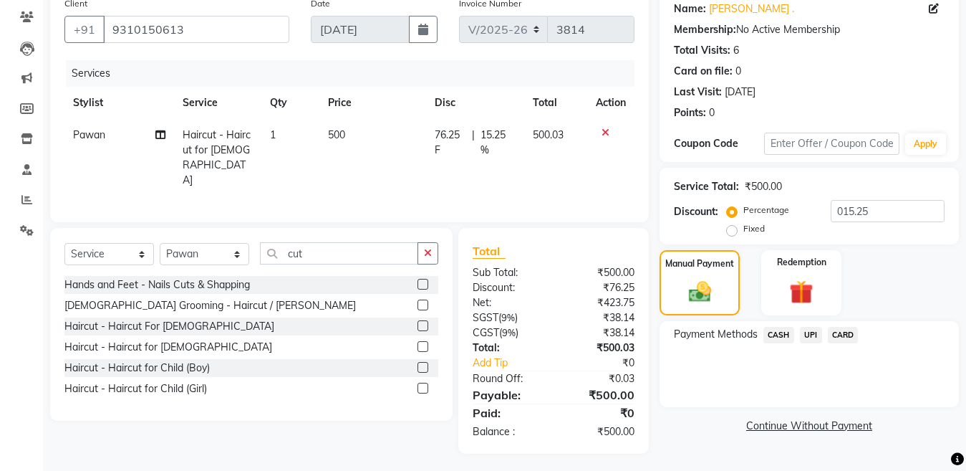
click at [767, 322] on div "Payment Methods CASH UPI CARD" at bounding box center [809, 364] width 299 height 86
click at [772, 332] on span "CASH" at bounding box center [779, 335] width 31 height 16
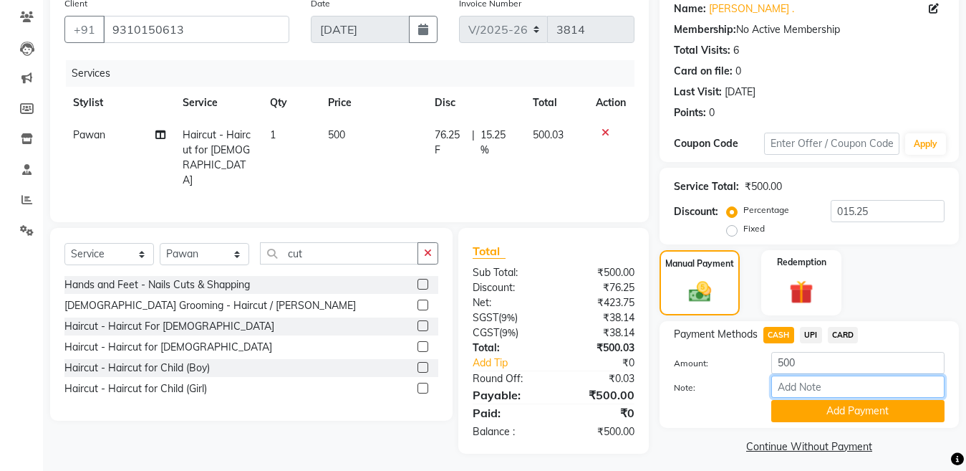
click at [798, 398] on input "Note:" at bounding box center [858, 386] width 173 height 22
drag, startPoint x: 801, startPoint y: 410, endPoint x: 978, endPoint y: 260, distance: 231.8
click at [802, 410] on button "Add Payment" at bounding box center [858, 411] width 173 height 22
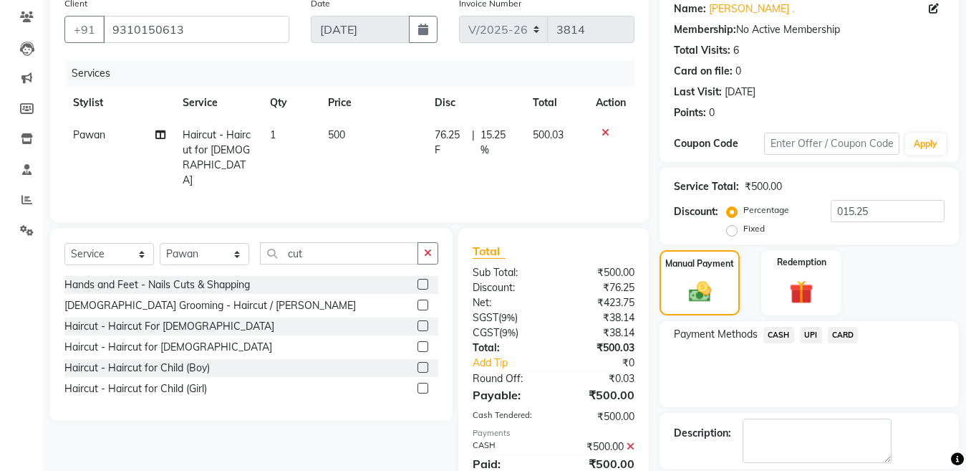
scroll to position [186, 0]
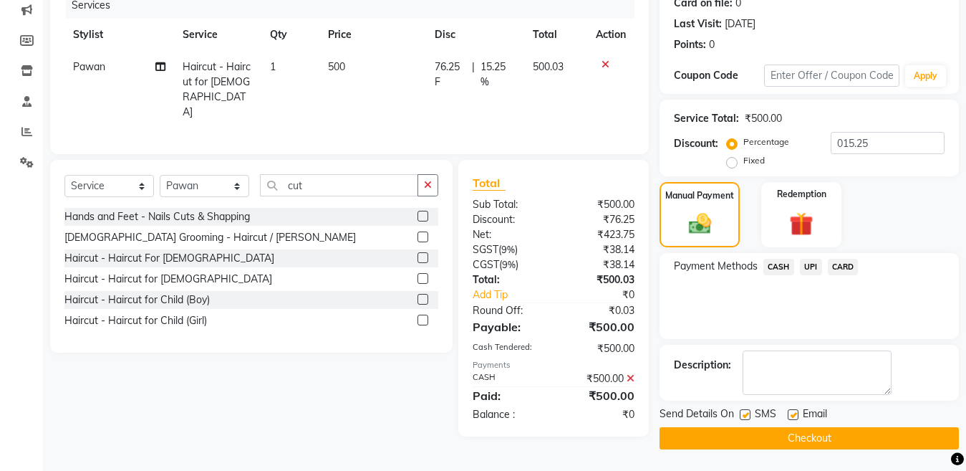
click at [744, 411] on label at bounding box center [745, 414] width 11 height 11
click at [744, 411] on input "checkbox" at bounding box center [744, 414] width 9 height 9
checkbox input "false"
click at [746, 429] on button "Checkout" at bounding box center [809, 438] width 299 height 22
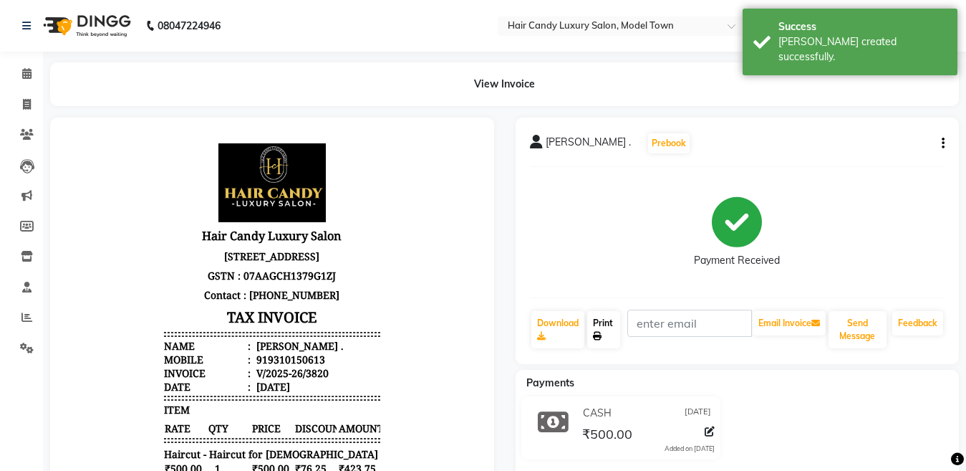
click at [602, 334] on link "Print" at bounding box center [603, 329] width 33 height 37
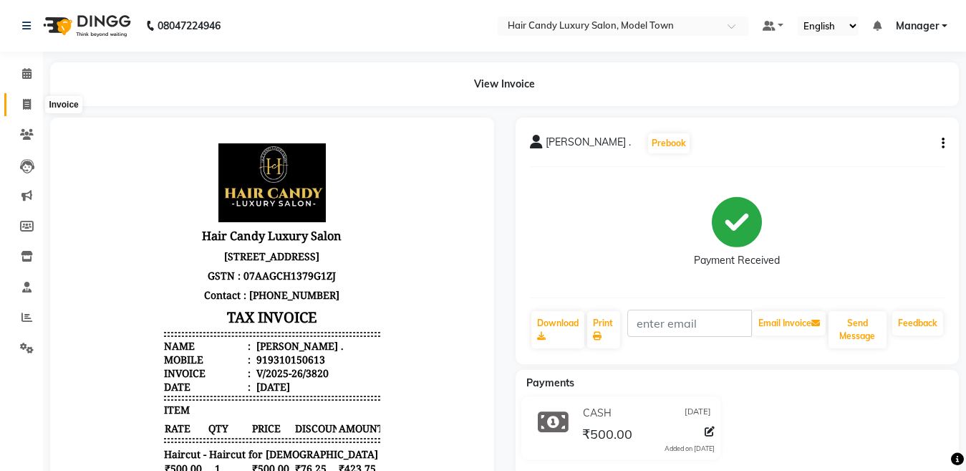
click at [31, 105] on icon at bounding box center [27, 104] width 8 height 11
select select "service"
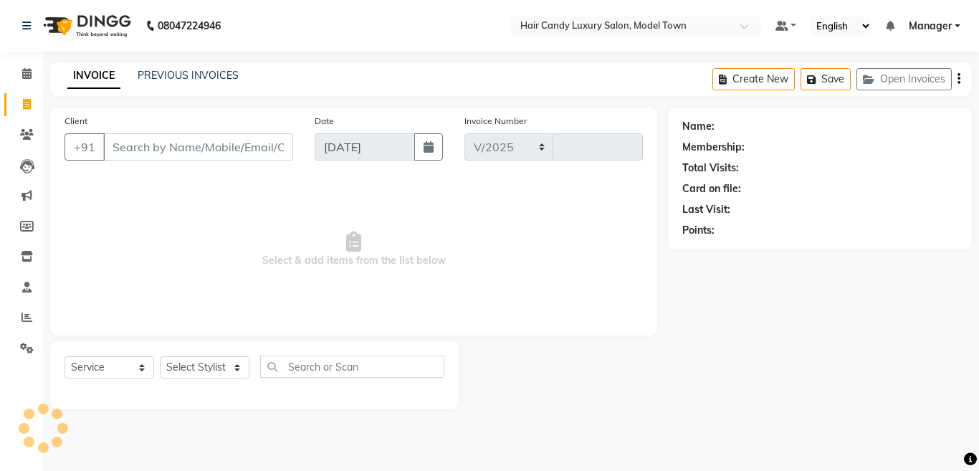
select select "4716"
type input "3821"
click at [218, 365] on select "Select Stylist [PERSON_NAME] [PERSON_NAME] [PERSON_NAME] ([PERSON_NAME]) Manage…" at bounding box center [205, 367] width 90 height 22
select select "27999"
click at [160, 356] on select "Select Stylist [PERSON_NAME] [PERSON_NAME] [PERSON_NAME] ([PERSON_NAME]) Manage…" at bounding box center [205, 367] width 90 height 22
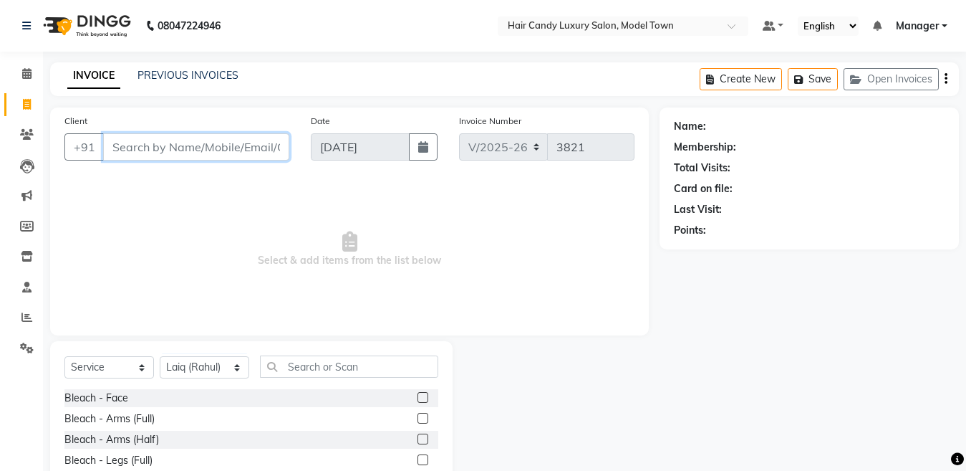
click at [214, 146] on input "Client" at bounding box center [196, 146] width 186 height 27
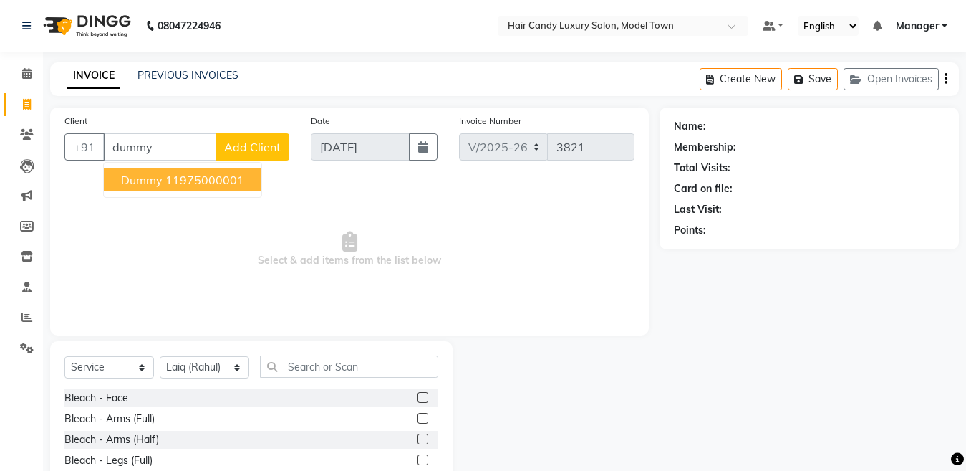
drag, startPoint x: 226, startPoint y: 158, endPoint x: 226, endPoint y: 168, distance: 9.3
click at [226, 160] on div "+91 dummy dummy 11975000001 Add Client" at bounding box center [176, 146] width 225 height 27
click at [225, 171] on div "Client +91 dummy Add Client" at bounding box center [177, 142] width 246 height 59
drag, startPoint x: 180, startPoint y: 126, endPoint x: 178, endPoint y: 145, distance: 19.5
click at [180, 128] on div "Client +91 dummy Add Client" at bounding box center [177, 142] width 246 height 59
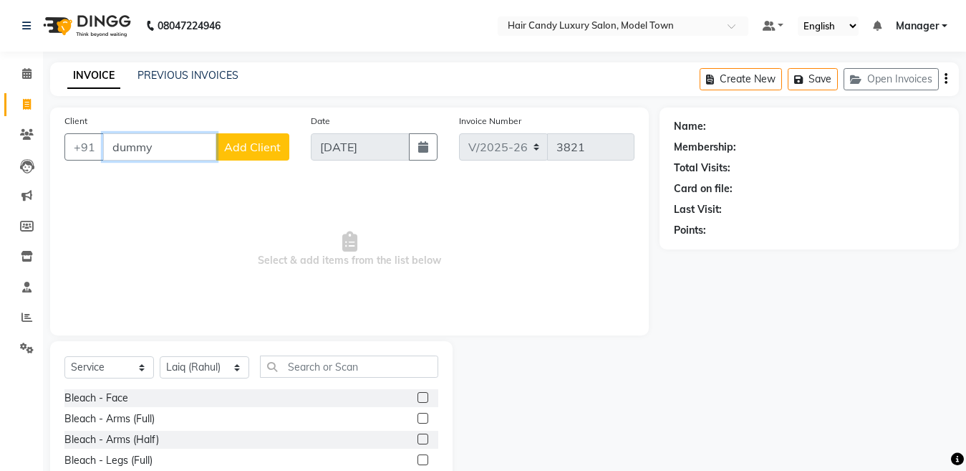
click at [178, 145] on input "dummy" at bounding box center [159, 146] width 113 height 27
click at [189, 178] on ngb-highlight "11975000001" at bounding box center [204, 180] width 79 height 14
type input "11975000001"
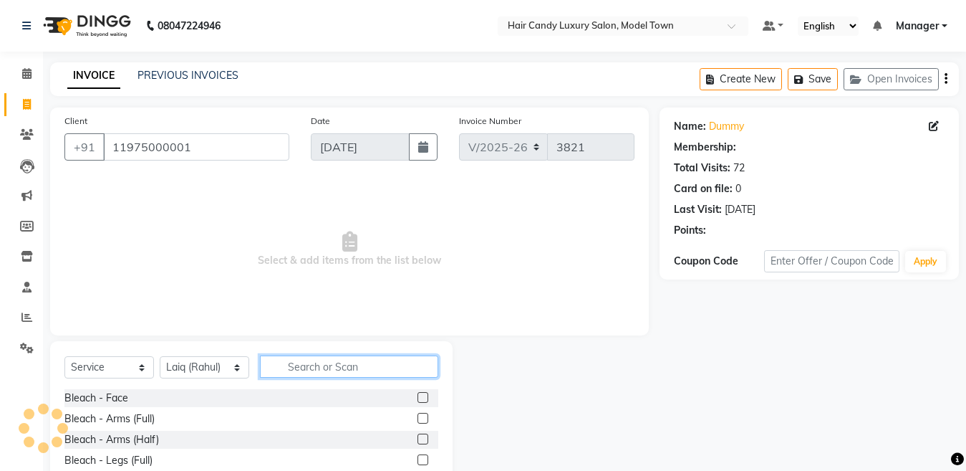
click at [334, 371] on input "text" at bounding box center [349, 366] width 178 height 22
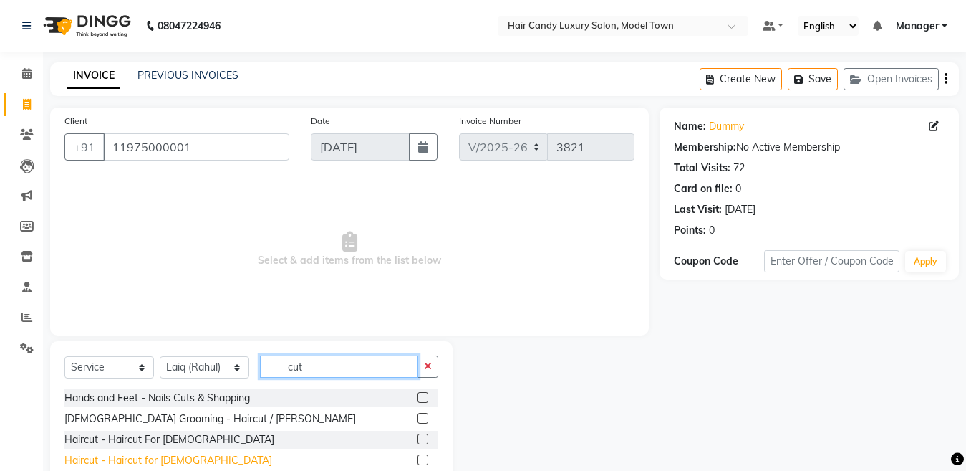
type input "cut"
click at [175, 461] on div "Haircut - Haircut for [DEMOGRAPHIC_DATA]" at bounding box center [168, 460] width 208 height 15
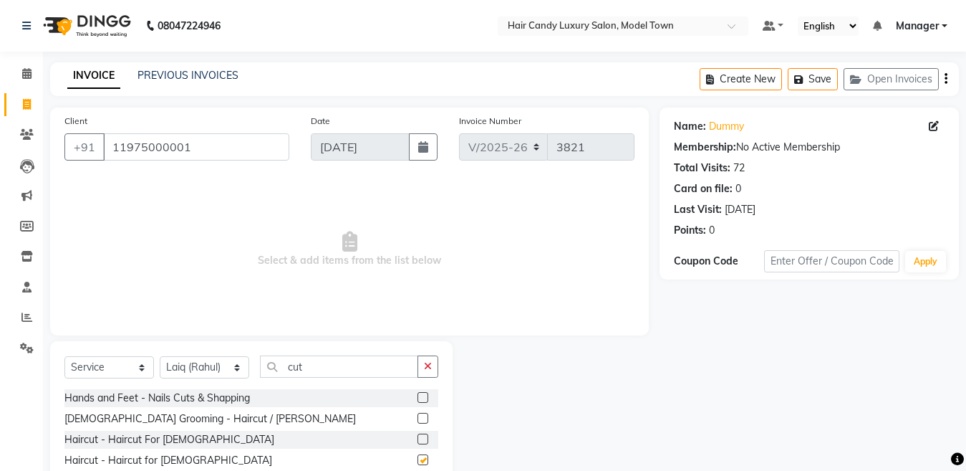
checkbox input "false"
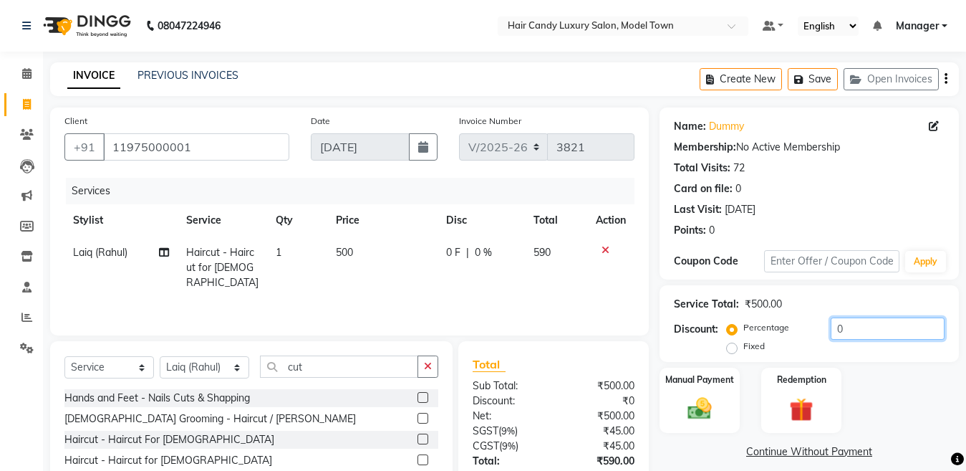
click at [881, 323] on input "0" at bounding box center [888, 328] width 114 height 22
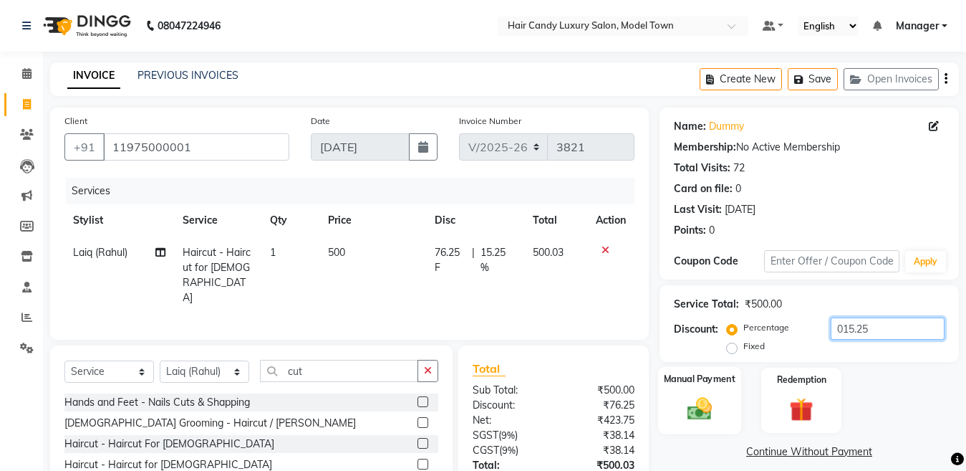
type input "015.25"
click at [713, 415] on img at bounding box center [700, 408] width 40 height 29
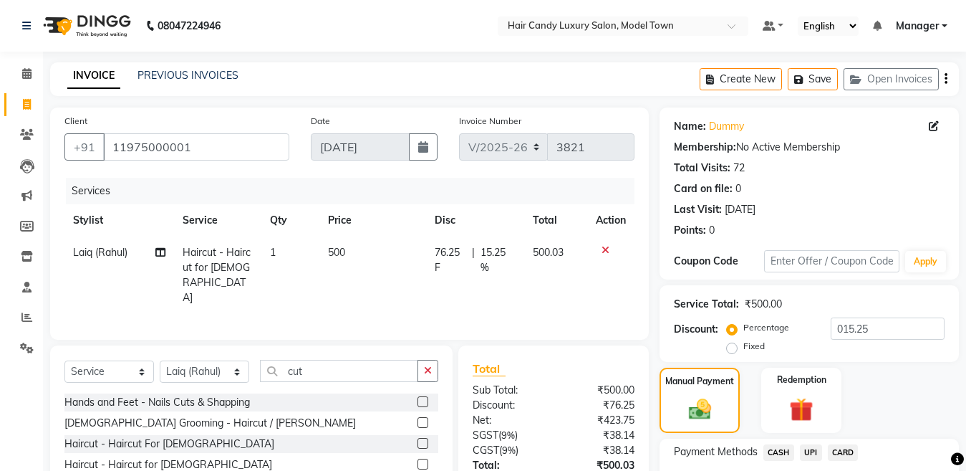
scroll to position [117, 0]
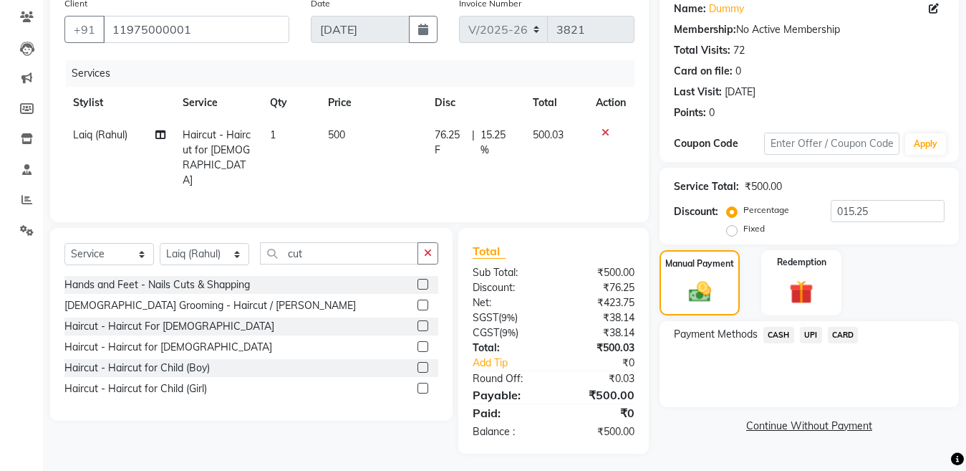
click at [781, 330] on span "CASH" at bounding box center [779, 335] width 31 height 16
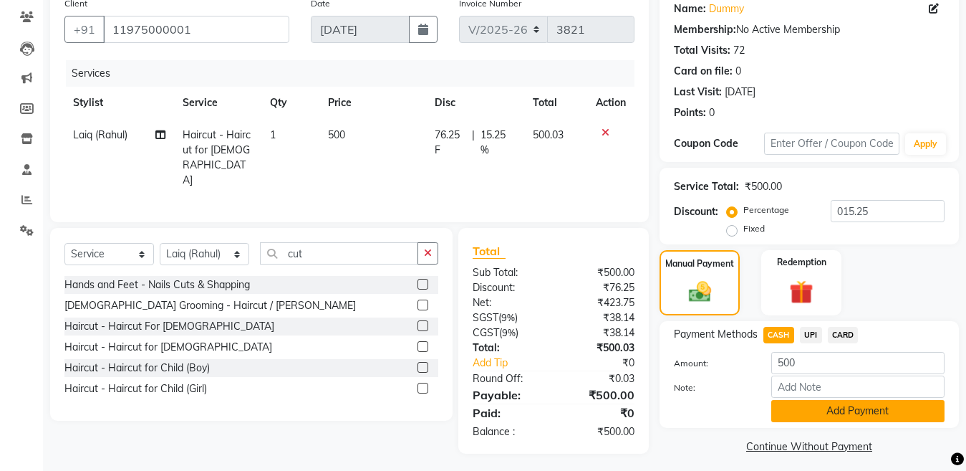
click at [801, 406] on button "Add Payment" at bounding box center [858, 411] width 173 height 22
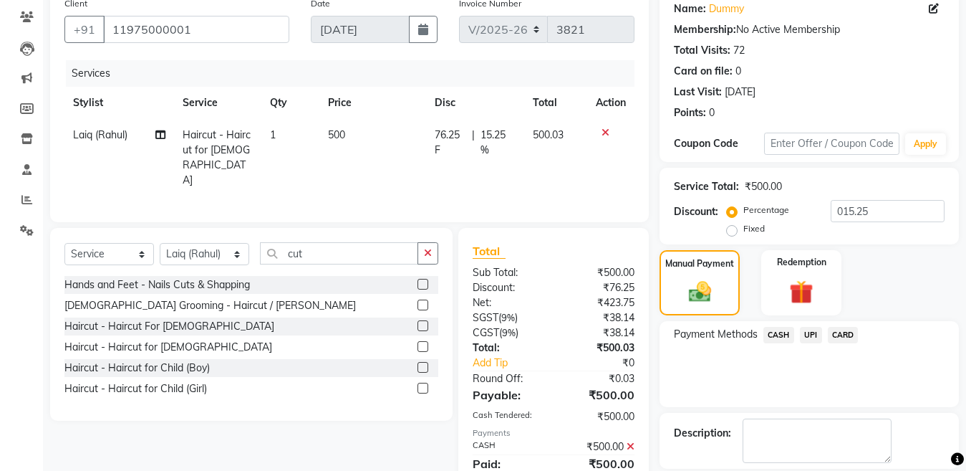
scroll to position [186, 0]
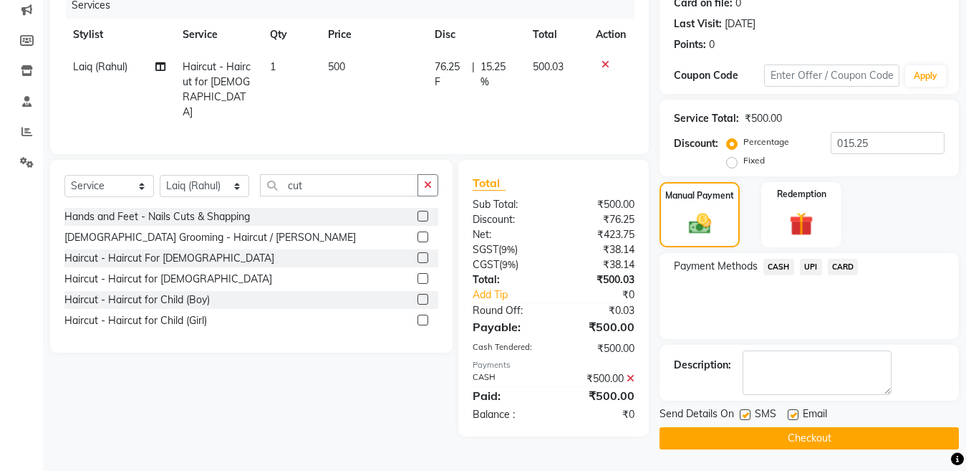
click at [744, 416] on label at bounding box center [745, 414] width 11 height 11
click at [744, 416] on input "checkbox" at bounding box center [744, 414] width 9 height 9
checkbox input "false"
click at [740, 446] on button "Checkout" at bounding box center [809, 438] width 299 height 22
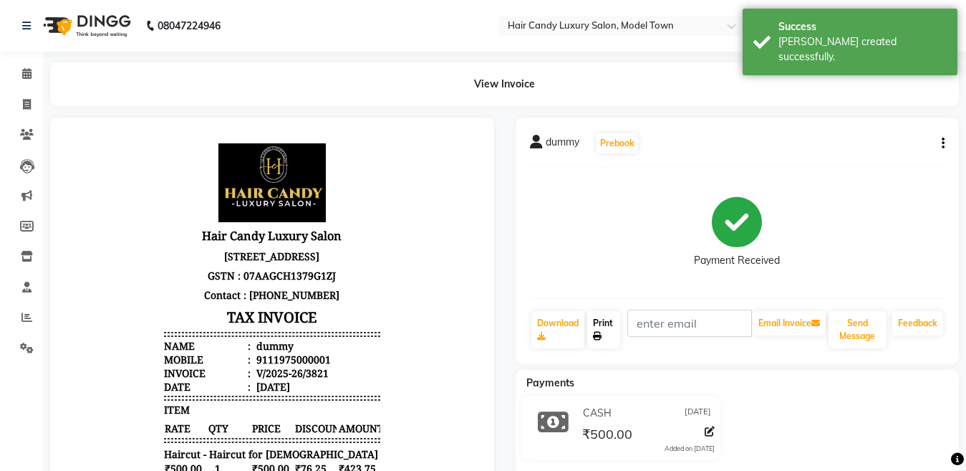
click at [608, 330] on link "Print" at bounding box center [603, 329] width 33 height 37
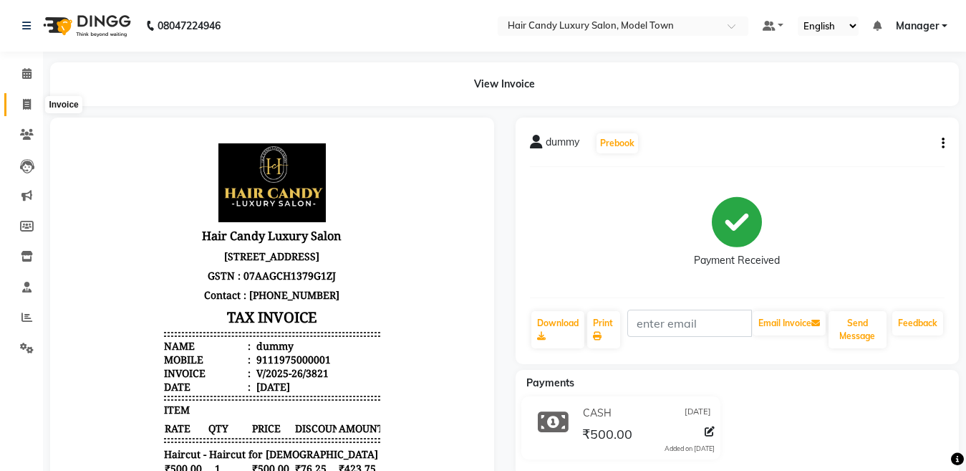
click at [37, 101] on span at bounding box center [26, 105] width 25 height 16
select select "service"
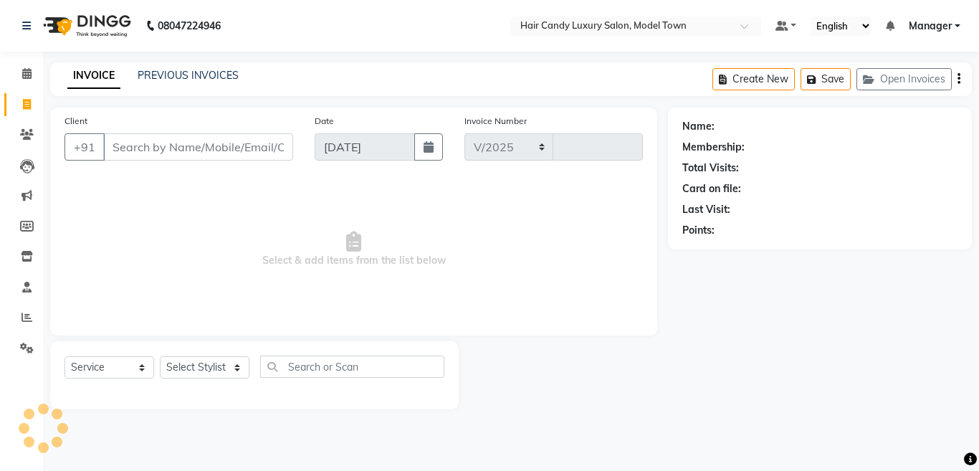
select select "4716"
type input "3822"
click at [200, 75] on link "PREVIOUS INVOICES" at bounding box center [188, 75] width 101 height 13
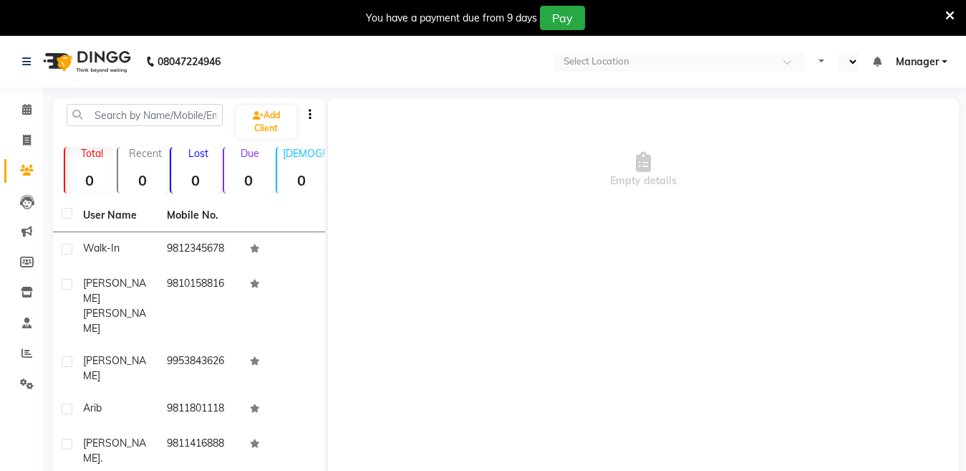
select select "en"
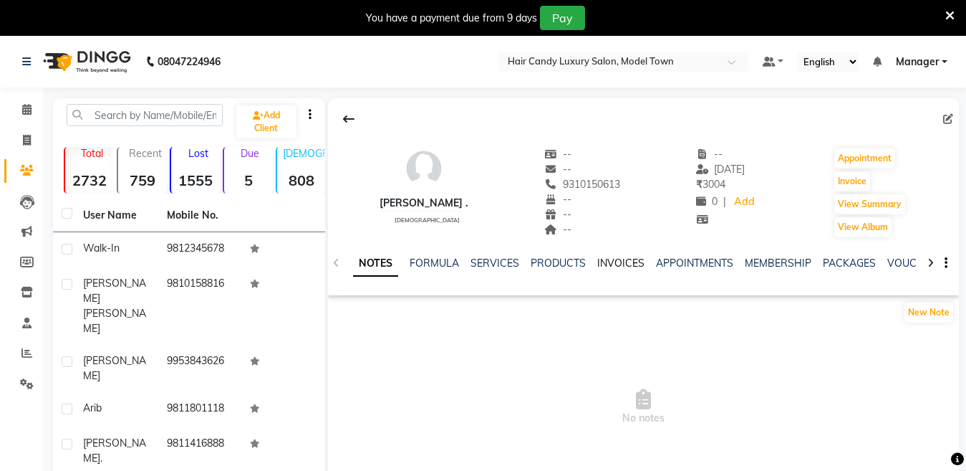
click at [597, 267] on link "INVOICES" at bounding box center [620, 262] width 47 height 13
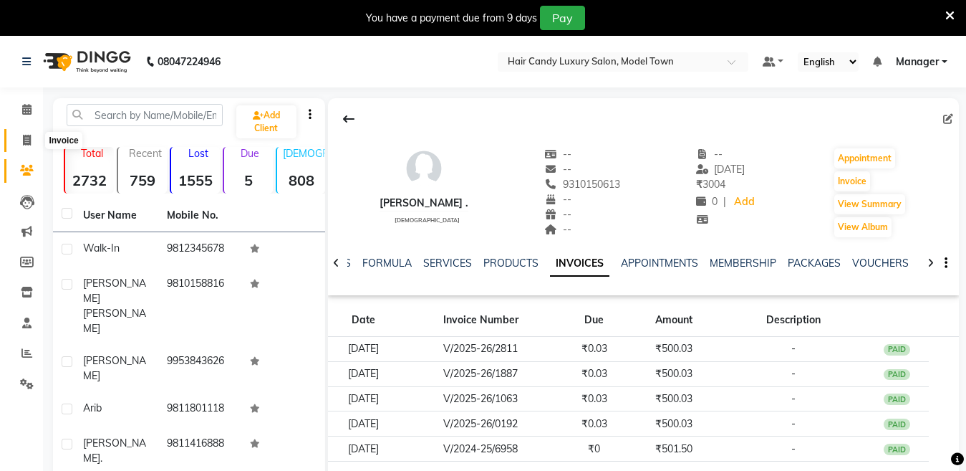
click at [24, 144] on icon at bounding box center [27, 140] width 8 height 11
select select "service"
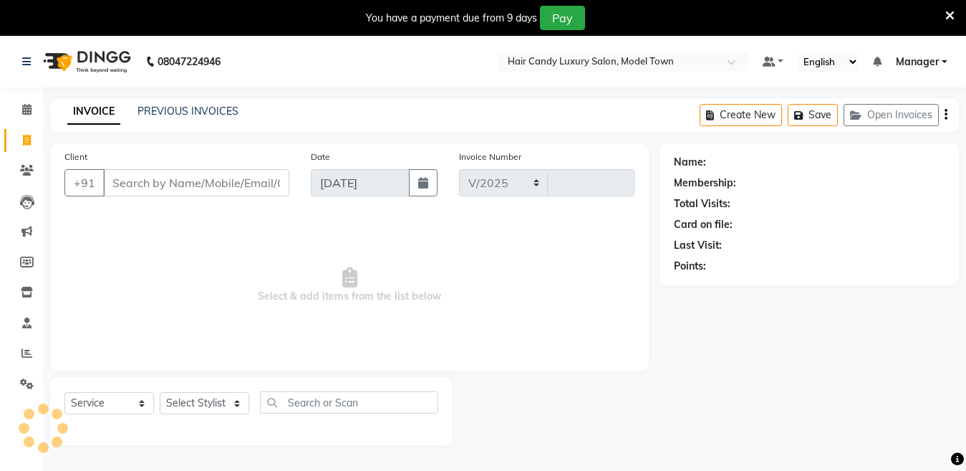
scroll to position [36, 0]
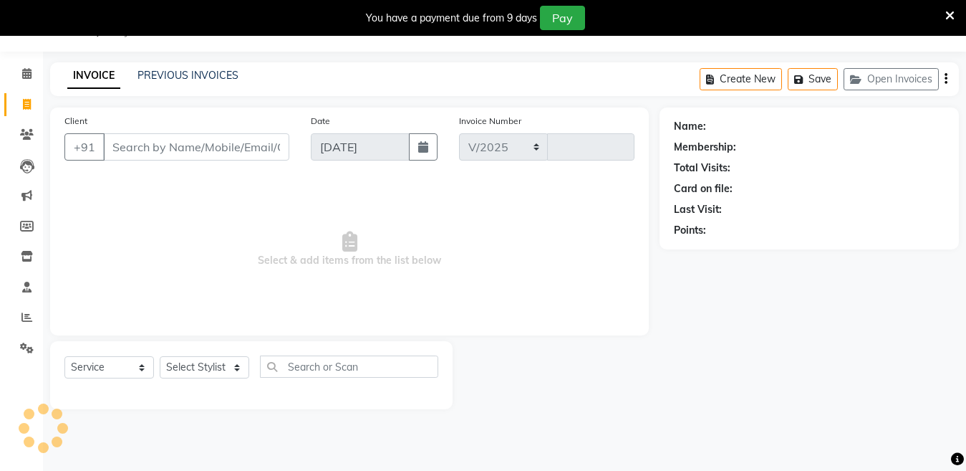
select select "4716"
type input "3823"
click at [950, 12] on icon at bounding box center [950, 15] width 9 height 13
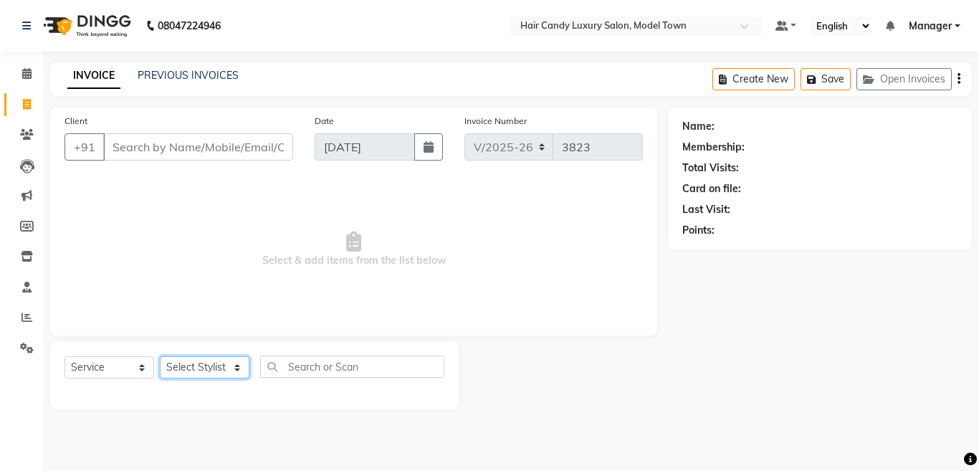
click at [214, 362] on select "Select Stylist Aakib Anas Izhar Kajal Laiq (Rahul) Manager Neeraj parul Pawan P…" at bounding box center [205, 367] width 90 height 22
select select "28756"
click at [160, 356] on select "Select Stylist Aakib Anas Izhar Kajal Laiq (Rahul) Manager Neeraj parul Pawan P…" at bounding box center [205, 367] width 90 height 22
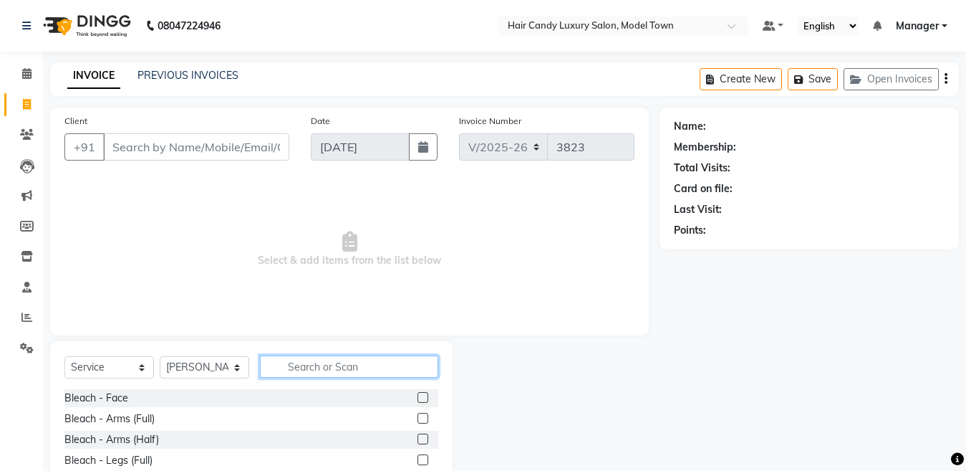
click at [352, 368] on input "text" at bounding box center [349, 366] width 178 height 22
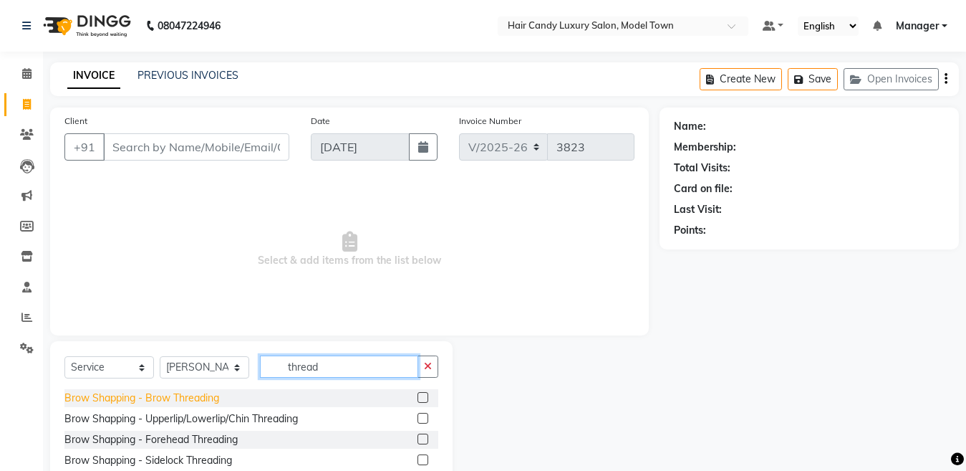
type input "thread"
click at [192, 403] on div "Brow Shapping - Brow Threading" at bounding box center [141, 397] width 155 height 15
checkbox input "false"
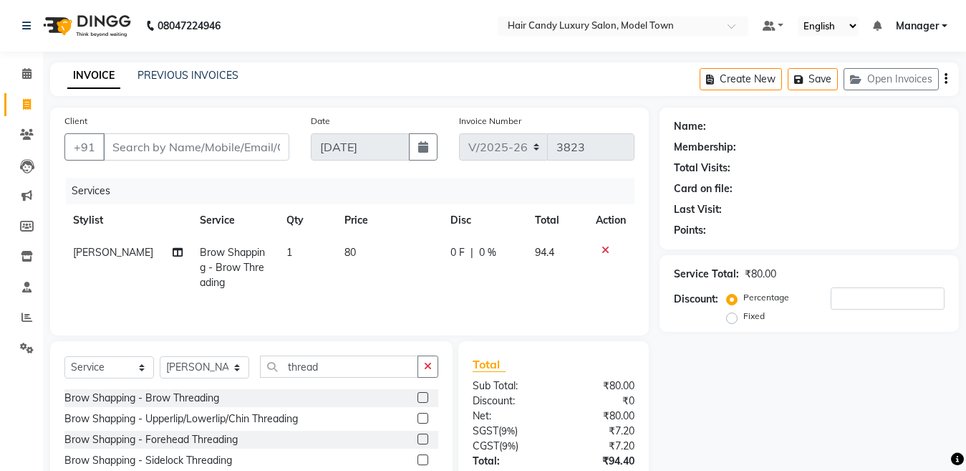
click at [344, 266] on td "80" at bounding box center [389, 267] width 106 height 62
select select "28756"
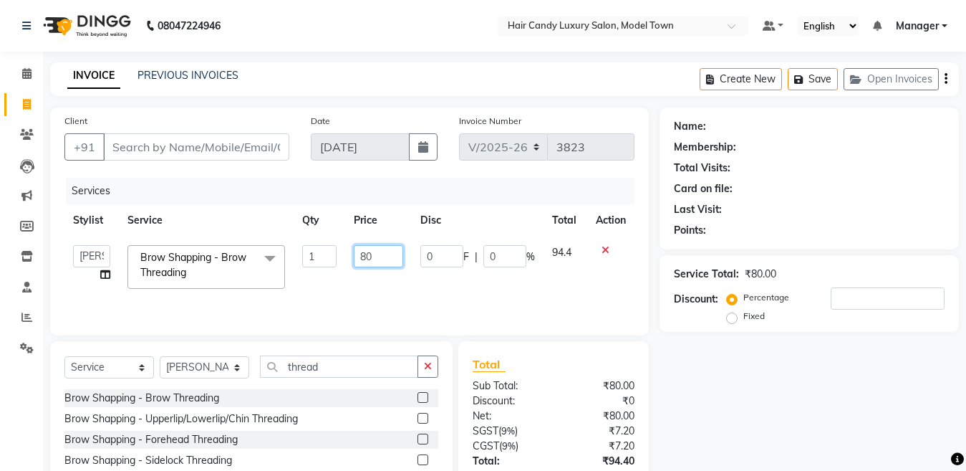
click at [370, 258] on input "80" at bounding box center [378, 256] width 49 height 22
click at [357, 259] on input "80" at bounding box center [378, 256] width 49 height 22
type input "380"
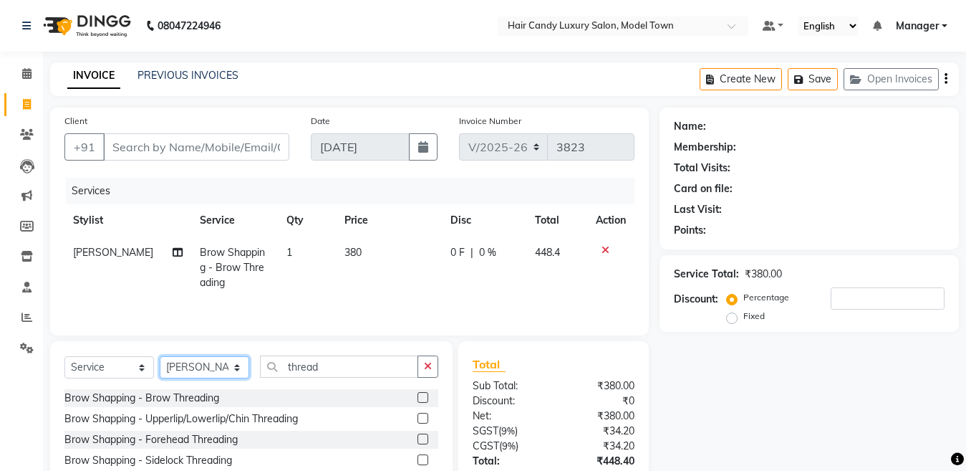
click at [235, 365] on select "Select Stylist [PERSON_NAME] [PERSON_NAME] [PERSON_NAME] ([PERSON_NAME]) Manage…" at bounding box center [205, 367] width 90 height 22
select select "28006"
click at [160, 357] on select "Select Stylist [PERSON_NAME] [PERSON_NAME] [PERSON_NAME] ([PERSON_NAME]) Manage…" at bounding box center [205, 367] width 90 height 22
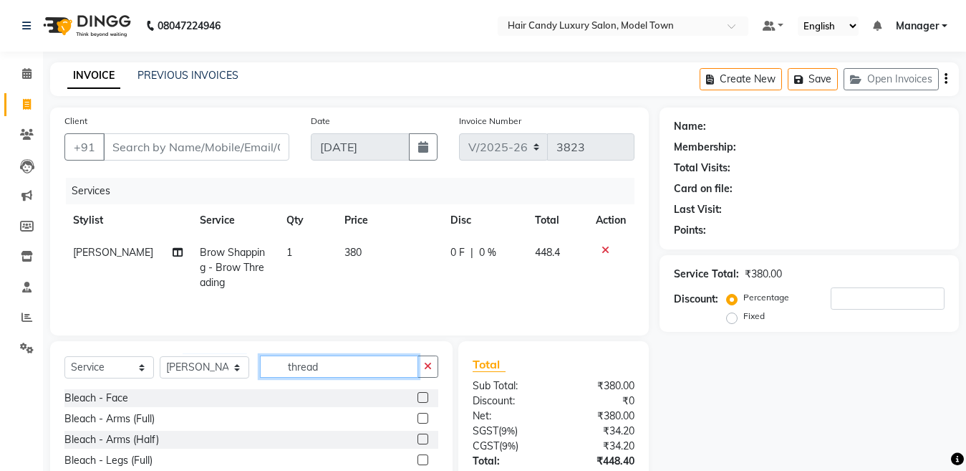
click at [330, 362] on input "thread" at bounding box center [339, 366] width 158 height 22
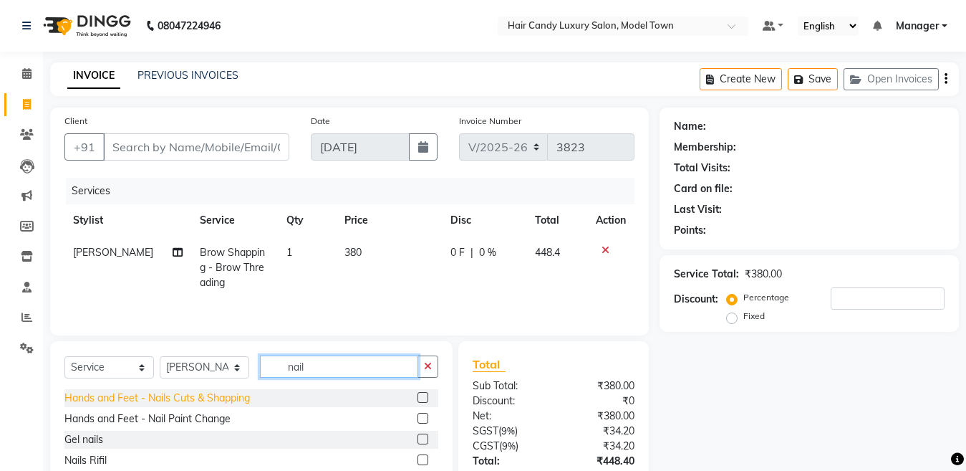
type input "nail"
click at [206, 404] on div "Hands and Feet - Nails Cuts & Shapping" at bounding box center [157, 397] width 186 height 15
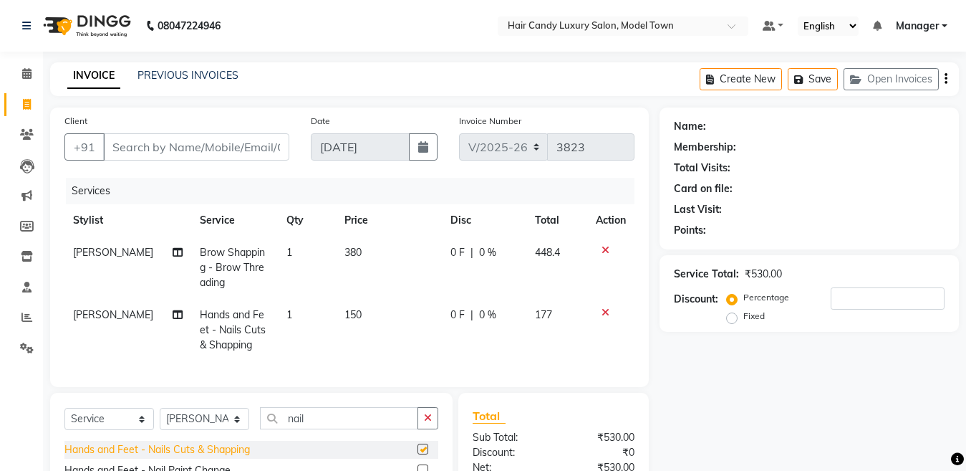
checkbox input "false"
click at [336, 324] on td "150" at bounding box center [388, 330] width 105 height 62
select select "28006"
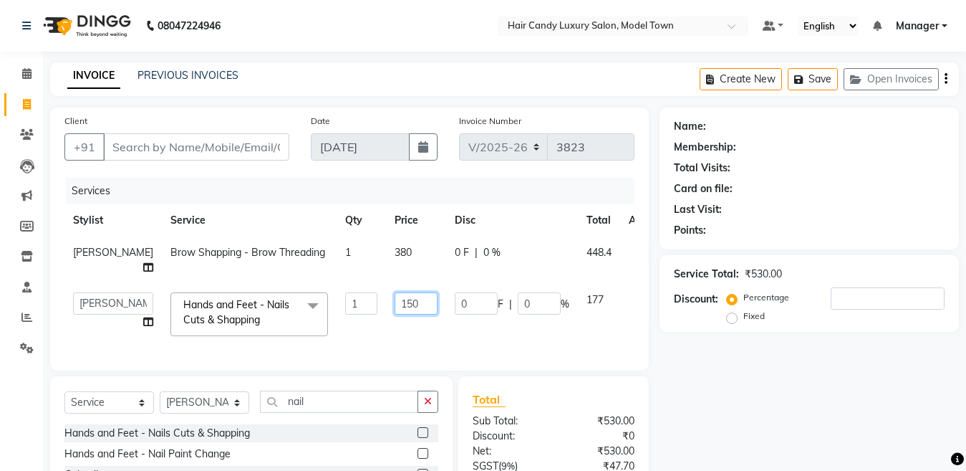
drag, startPoint x: 375, startPoint y: 287, endPoint x: 361, endPoint y: 287, distance: 13.6
click at [395, 292] on input "150" at bounding box center [416, 303] width 43 height 22
type input "100"
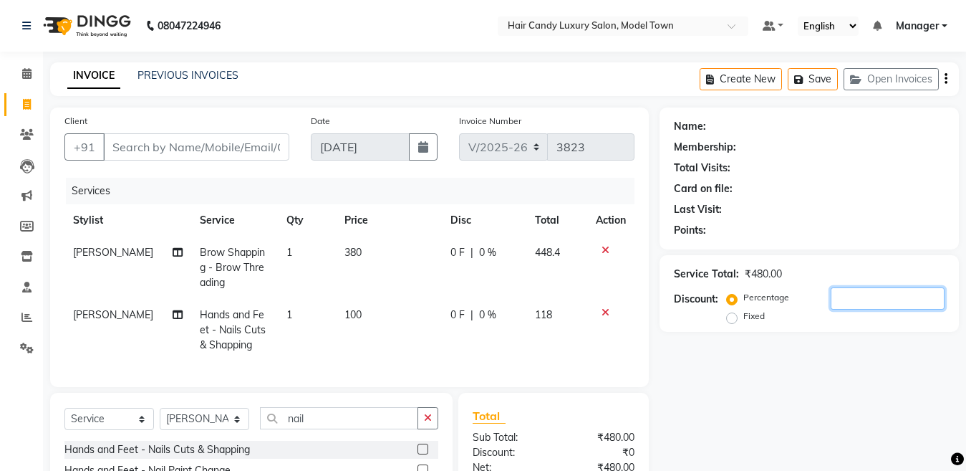
click at [860, 299] on input "number" at bounding box center [888, 298] width 114 height 22
click at [873, 299] on input "number" at bounding box center [888, 298] width 114 height 22
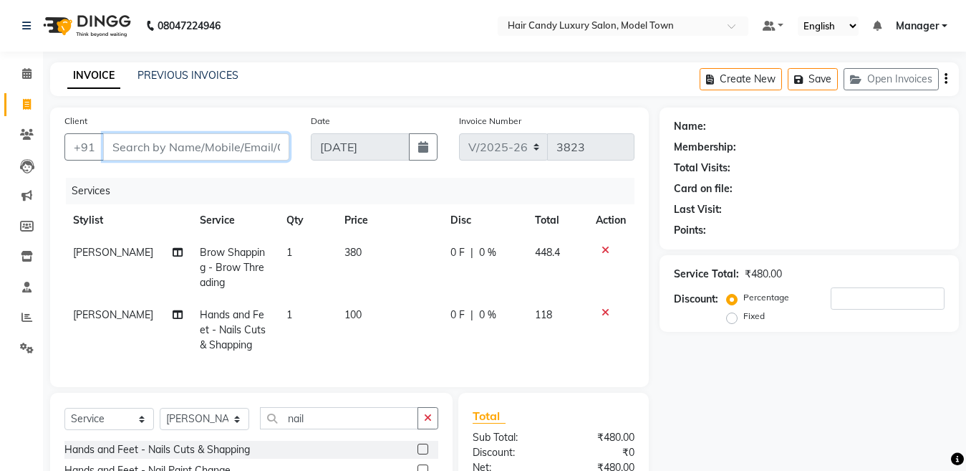
click at [264, 155] on input "Client" at bounding box center [196, 146] width 186 height 27
type input "m"
type input "0"
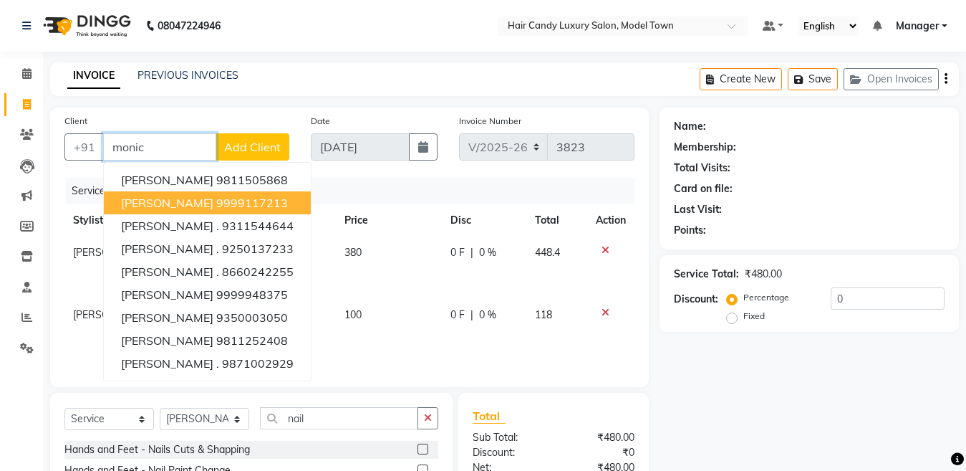
click at [217, 198] on ngb-highlight "9999117213" at bounding box center [252, 203] width 72 height 14
type input "9999117213"
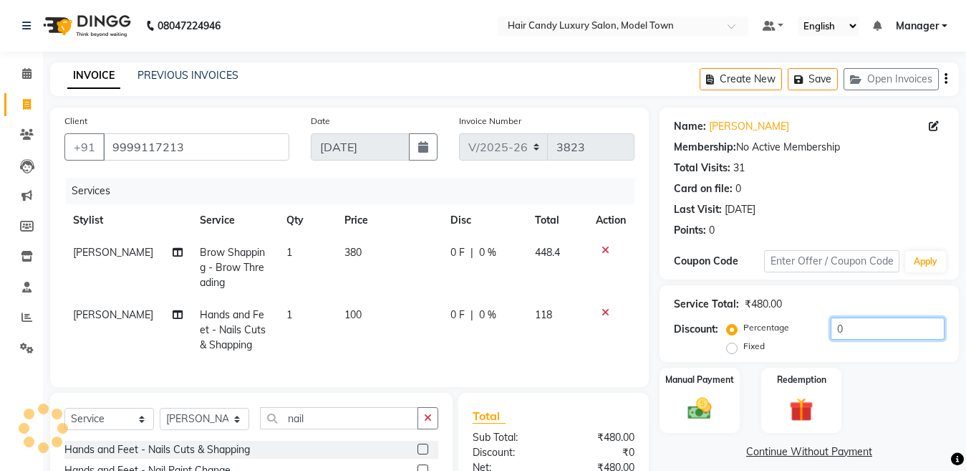
drag, startPoint x: 670, startPoint y: 324, endPoint x: 633, endPoint y: 328, distance: 36.8
click at [633, 328] on div "Client +91 9999117213 Date 03-09-2025 Invoice Number V/2025 V/2025-26 3823 Serv…" at bounding box center [504, 362] width 931 height 511
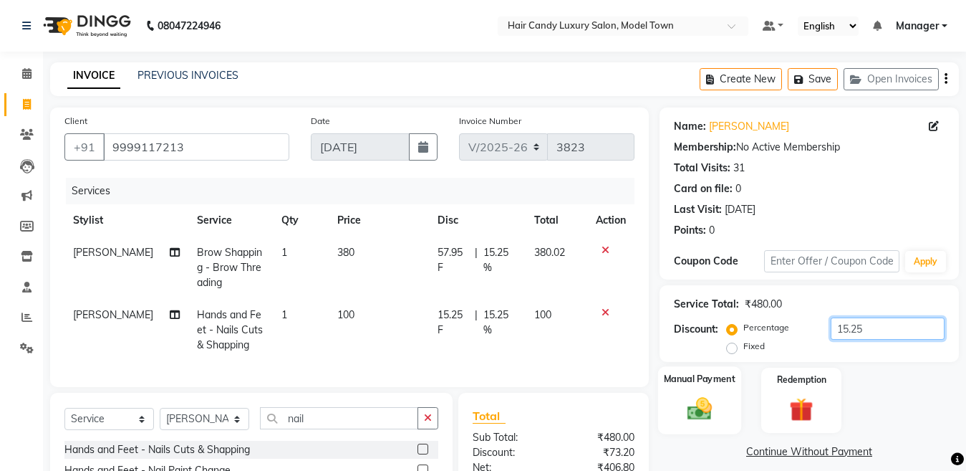
type input "15.25"
click at [732, 423] on div "Manual Payment" at bounding box center [699, 400] width 83 height 68
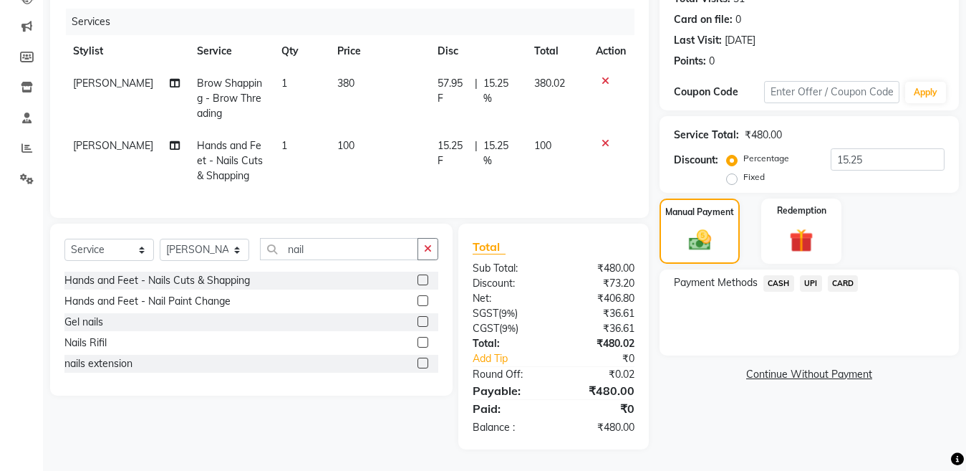
scroll to position [178, 0]
click at [784, 284] on div "CASH" at bounding box center [776, 284] width 37 height 19
click at [784, 269] on div "Payment Methods CASH UPI CARD" at bounding box center [809, 312] width 299 height 86
click at [780, 275] on span "CASH" at bounding box center [779, 283] width 31 height 16
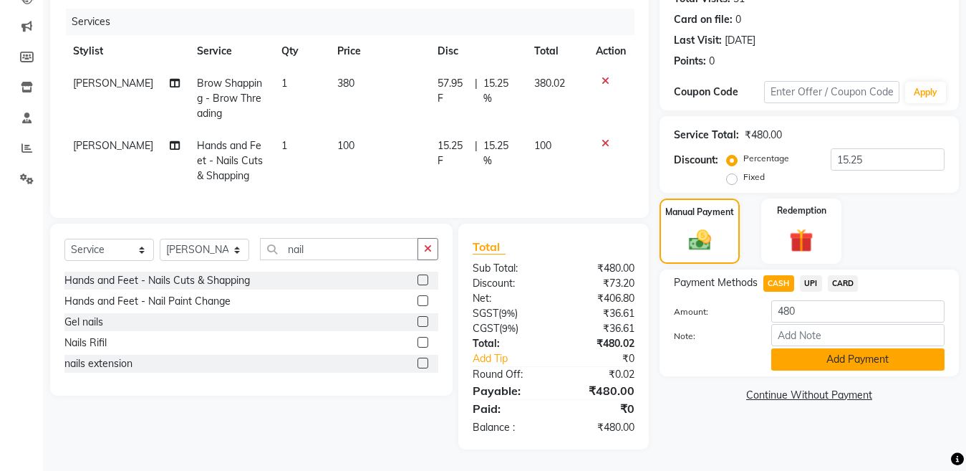
click at [850, 348] on button "Add Payment" at bounding box center [858, 359] width 173 height 22
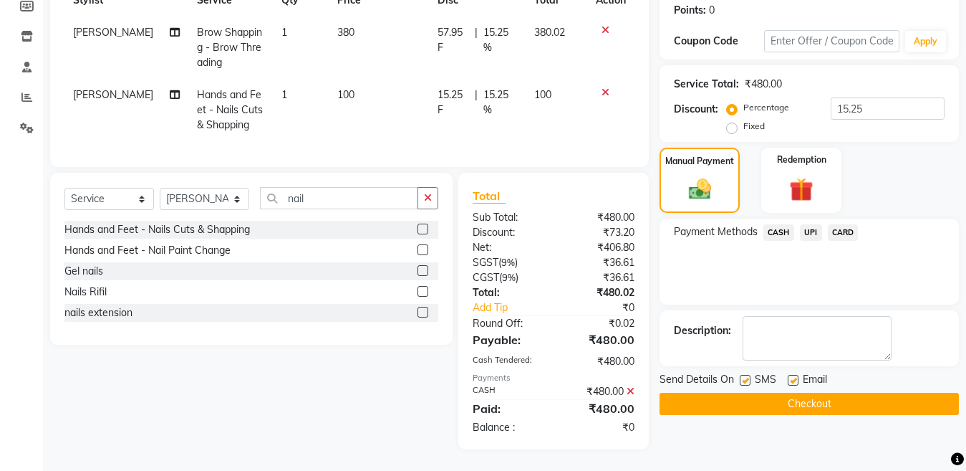
scroll to position [232, 0]
click at [745, 375] on label at bounding box center [745, 380] width 11 height 11
click at [745, 376] on input "checkbox" at bounding box center [744, 380] width 9 height 9
checkbox input "false"
click at [739, 393] on button "Checkout" at bounding box center [809, 404] width 299 height 22
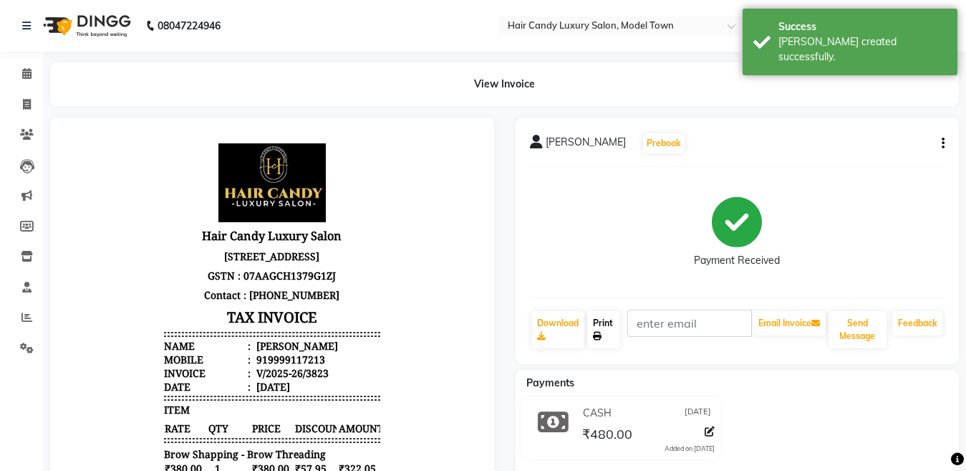
click at [612, 329] on link "Print" at bounding box center [603, 329] width 33 height 37
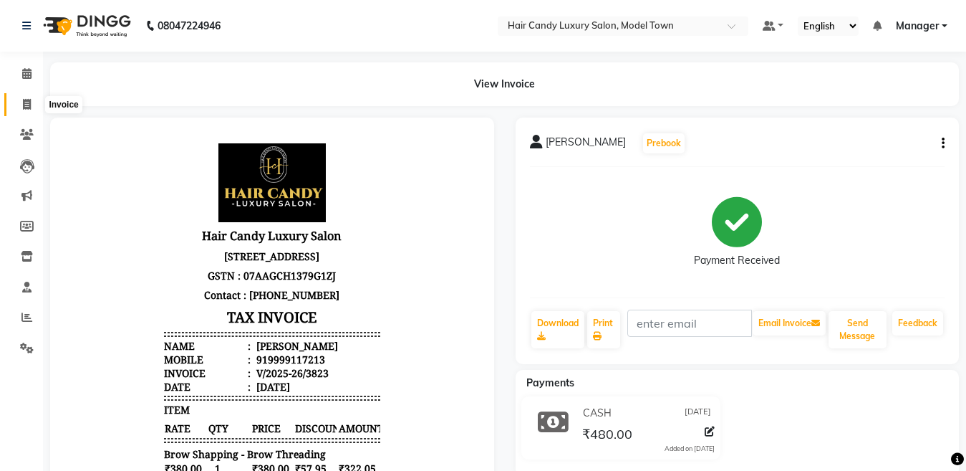
click at [19, 103] on span at bounding box center [26, 105] width 25 height 16
select select "service"
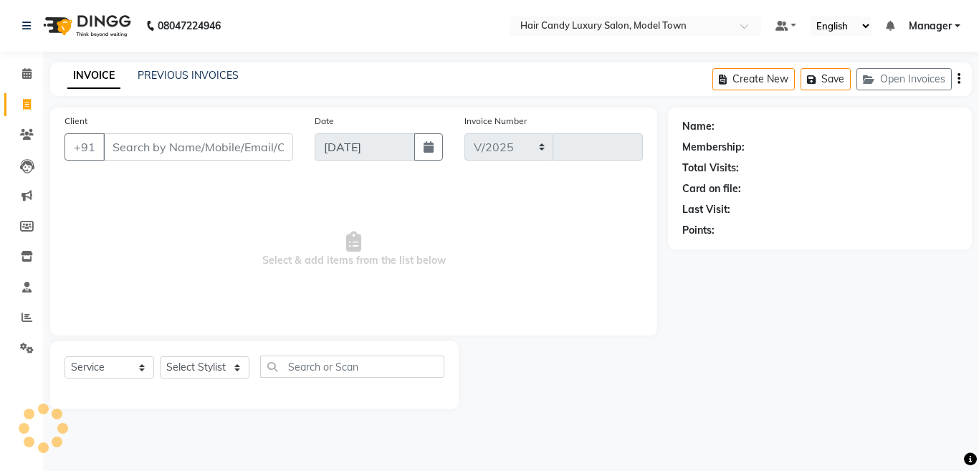
select select "4716"
type input "3824"
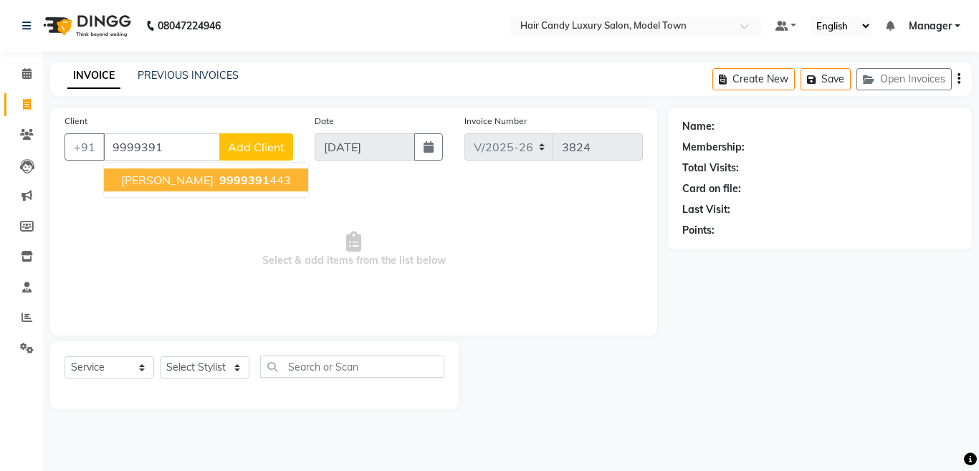
click at [219, 178] on span "9999391" at bounding box center [244, 180] width 50 height 14
type input "9999391443"
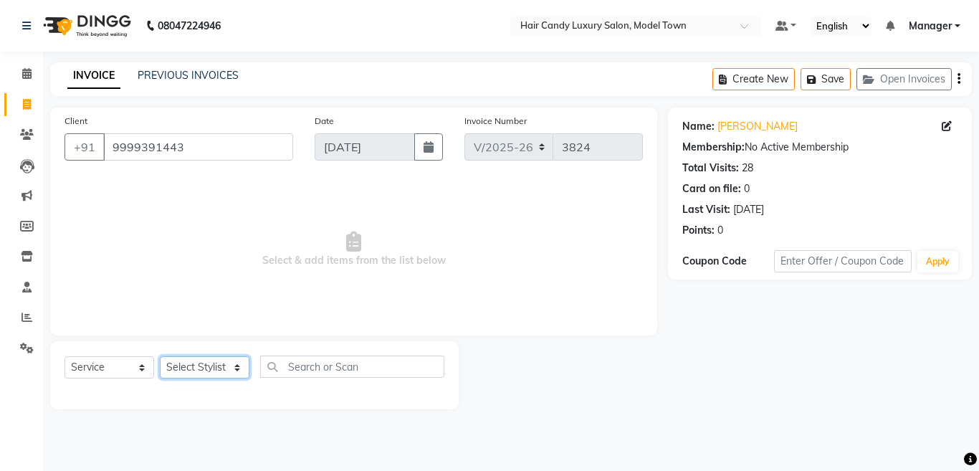
click at [221, 362] on select "Select Stylist [PERSON_NAME] [PERSON_NAME] [PERSON_NAME] ([PERSON_NAME]) Manage…" at bounding box center [205, 367] width 90 height 22
select select "28000"
click at [160, 356] on select "Select Stylist [PERSON_NAME] [PERSON_NAME] [PERSON_NAME] ([PERSON_NAME]) Manage…" at bounding box center [205, 367] width 90 height 22
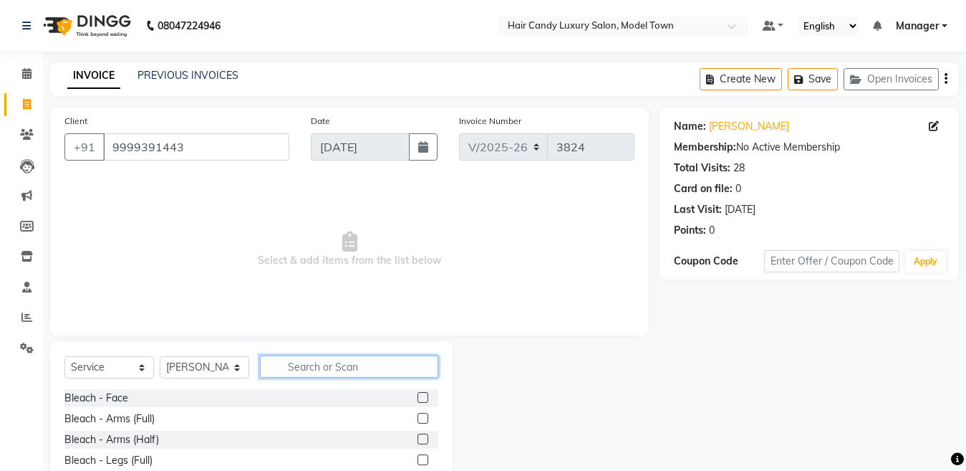
click at [326, 372] on input "text" at bounding box center [349, 366] width 178 height 22
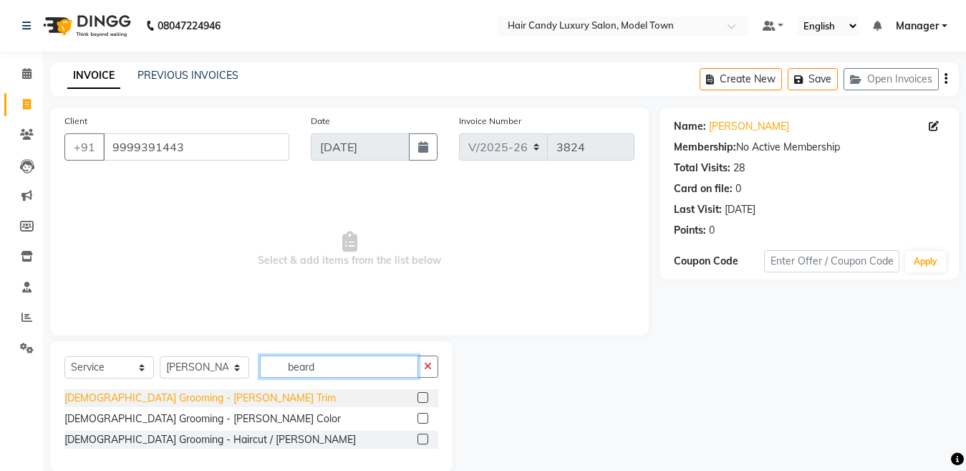
type input "beard"
click at [176, 398] on div "[DEMOGRAPHIC_DATA] Grooming - [PERSON_NAME] Trim" at bounding box center [200, 397] width 272 height 15
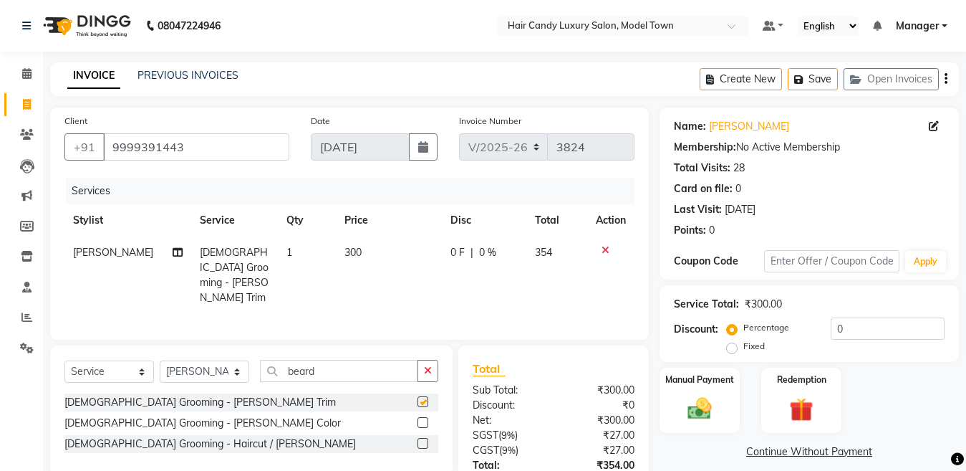
checkbox input "false"
click at [352, 241] on td "300" at bounding box center [389, 274] width 106 height 77
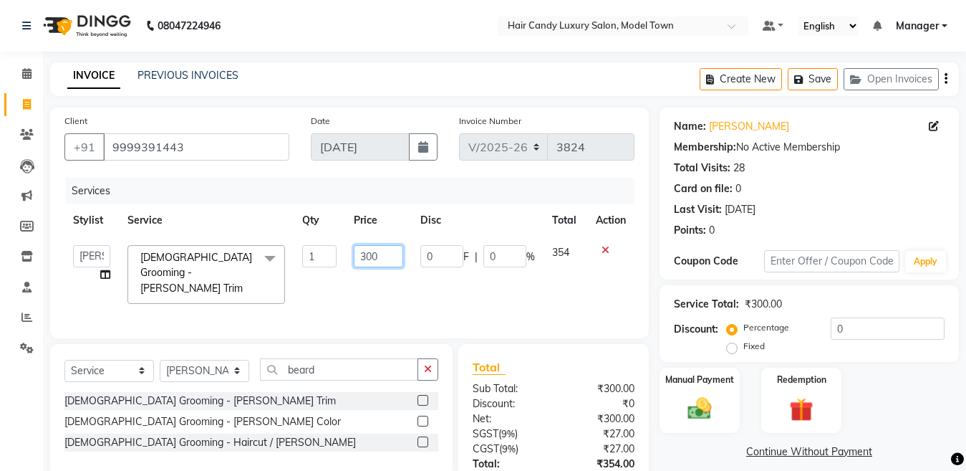
drag, startPoint x: 363, startPoint y: 263, endPoint x: 354, endPoint y: 263, distance: 9.3
click at [354, 263] on input "300" at bounding box center [378, 256] width 49 height 22
type input "400"
drag, startPoint x: 870, startPoint y: 313, endPoint x: 854, endPoint y: 322, distance: 18.9
click at [852, 312] on div "Service Total: ₹300.00 Discount: Percentage Fixed 0" at bounding box center [809, 323] width 271 height 65
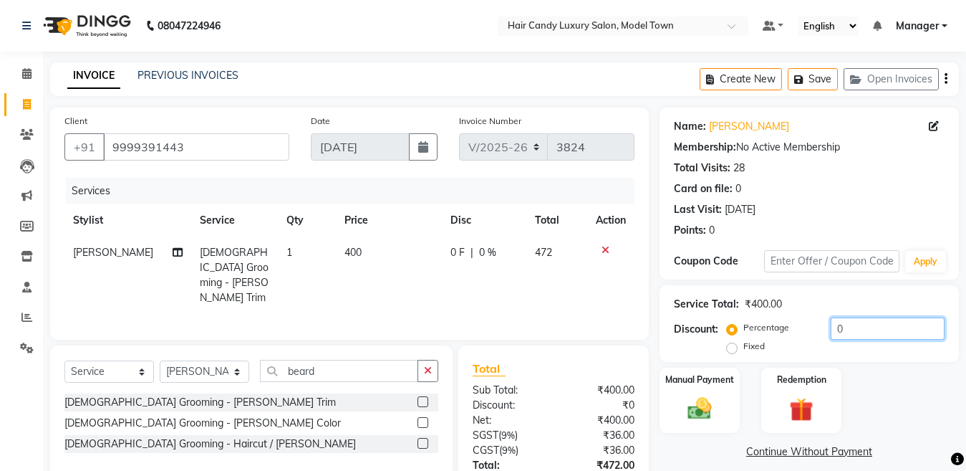
click at [743, 327] on div "Percentage Fixed 0" at bounding box center [837, 336] width 215 height 39
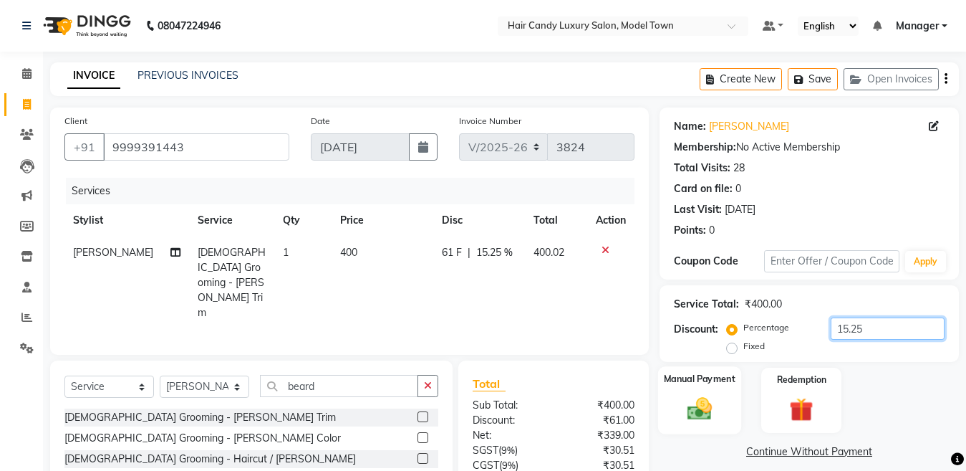
type input "15.25"
click at [729, 403] on div "Manual Payment" at bounding box center [699, 400] width 83 height 68
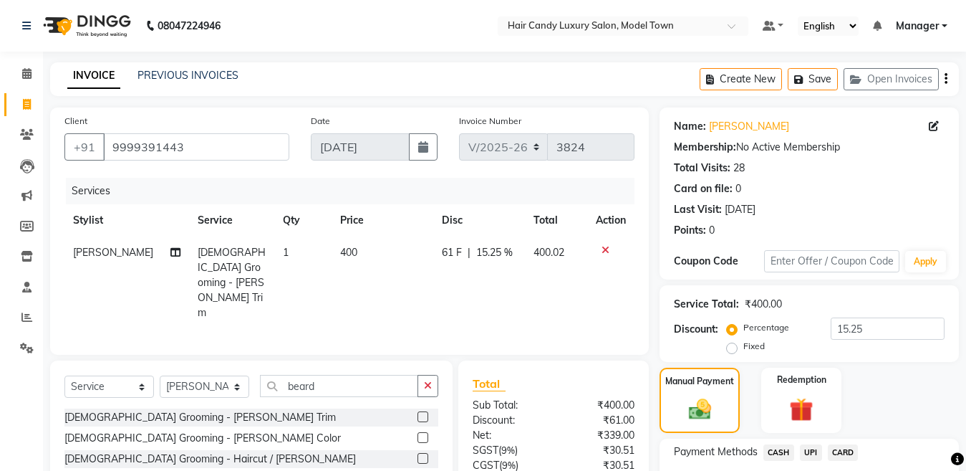
scroll to position [100, 0]
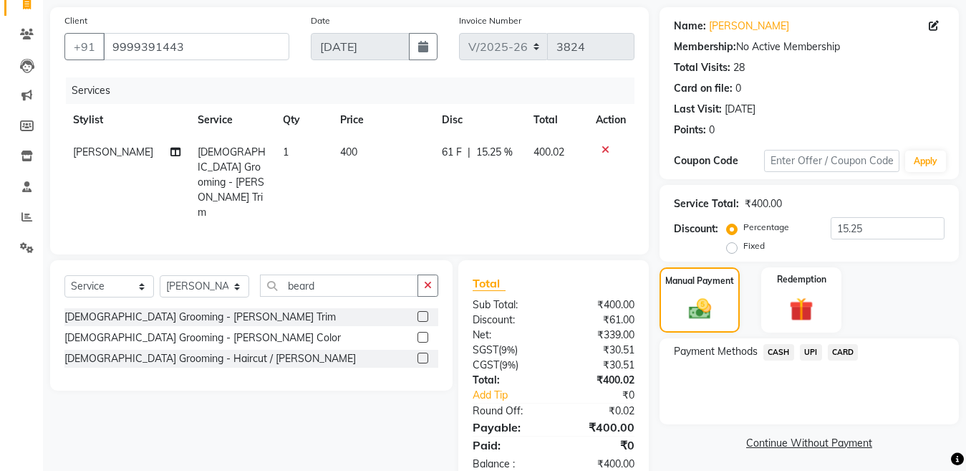
click at [789, 350] on span "CASH" at bounding box center [779, 352] width 31 height 16
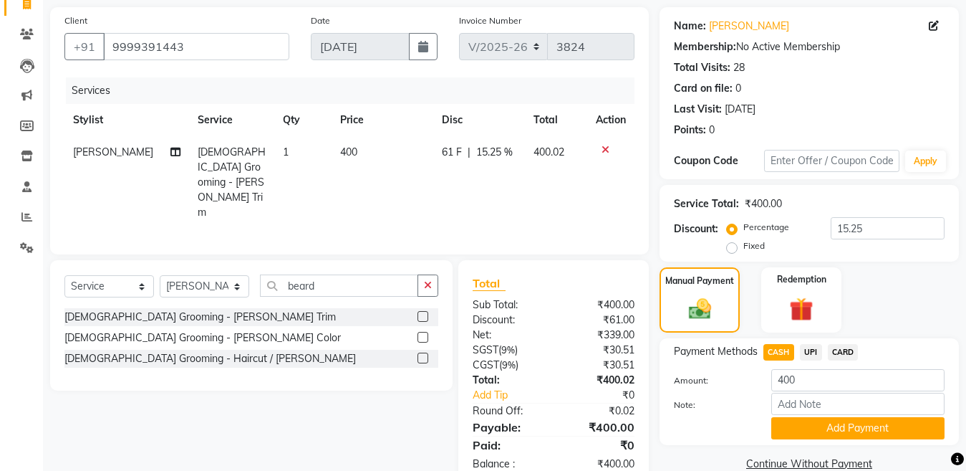
click at [810, 424] on button "Add Payment" at bounding box center [858, 428] width 173 height 22
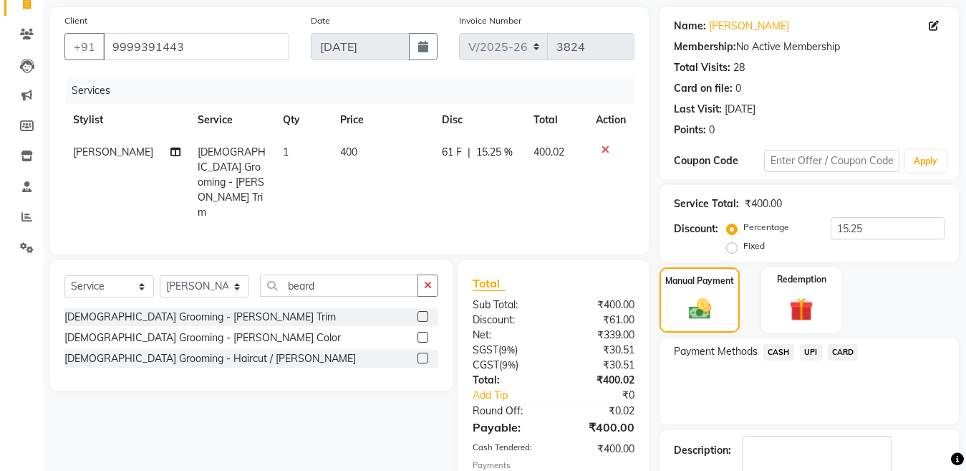
scroll to position [186, 0]
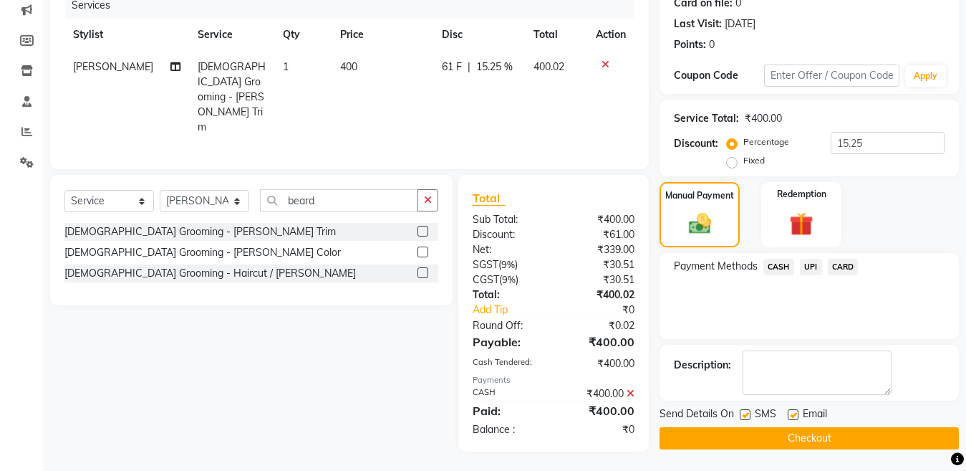
click at [755, 436] on button "Checkout" at bounding box center [809, 438] width 299 height 22
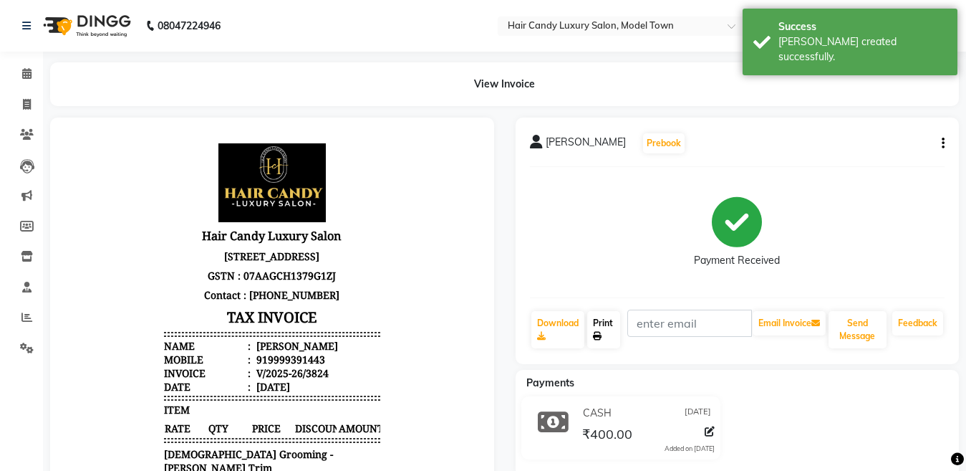
click at [602, 327] on link "Print" at bounding box center [603, 329] width 33 height 37
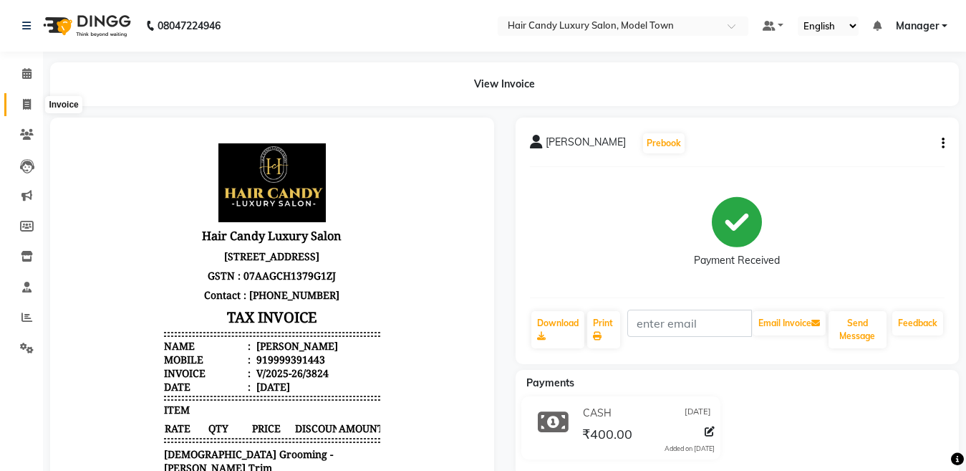
click at [17, 100] on span at bounding box center [26, 105] width 25 height 16
select select "service"
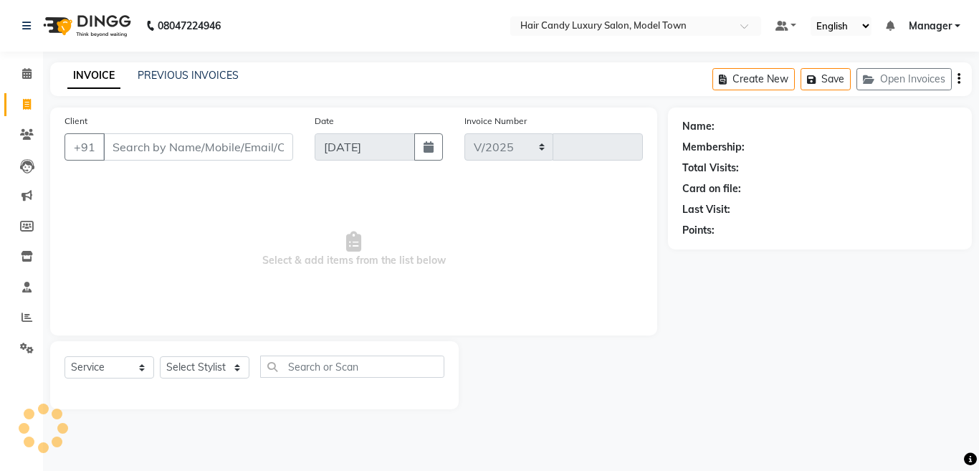
select select "4716"
type input "3825"
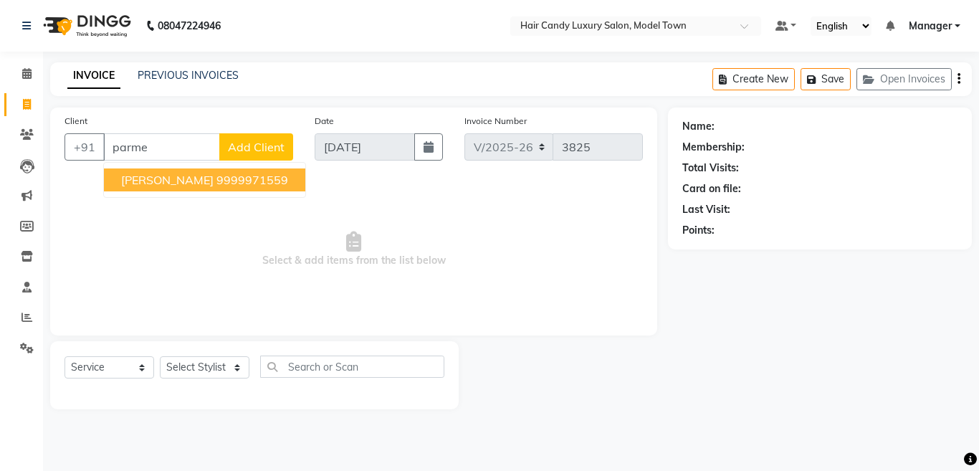
click at [218, 175] on ngb-highlight "9999971559" at bounding box center [252, 180] width 72 height 14
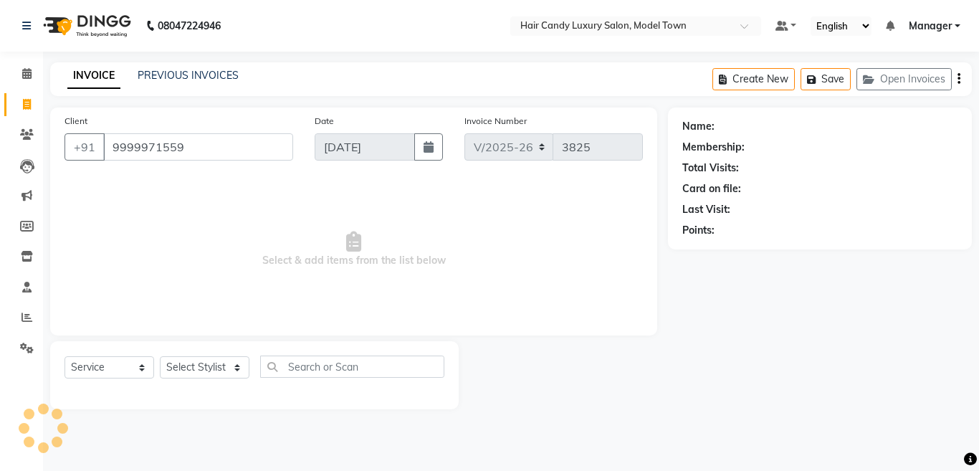
type input "9999971559"
click at [201, 368] on select "Select Stylist [PERSON_NAME] [PERSON_NAME] [PERSON_NAME] ([PERSON_NAME]) Manage…" at bounding box center [205, 367] width 90 height 22
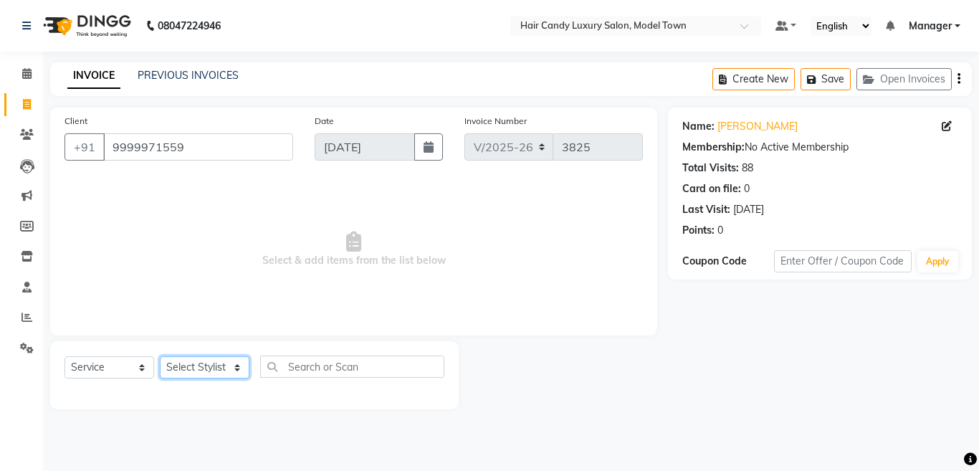
select select "27996"
click at [160, 356] on select "Select Stylist [PERSON_NAME] [PERSON_NAME] [PERSON_NAME] ([PERSON_NAME]) Manage…" at bounding box center [205, 367] width 90 height 22
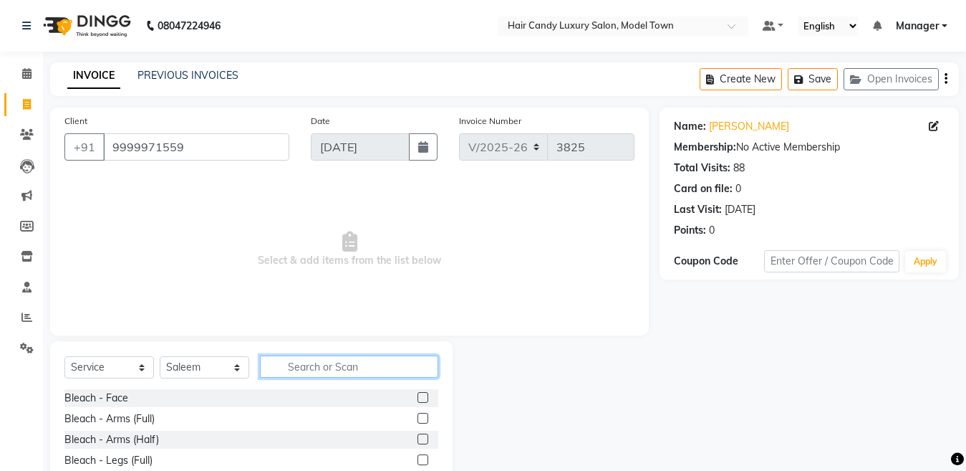
click at [374, 370] on input "text" at bounding box center [349, 366] width 178 height 22
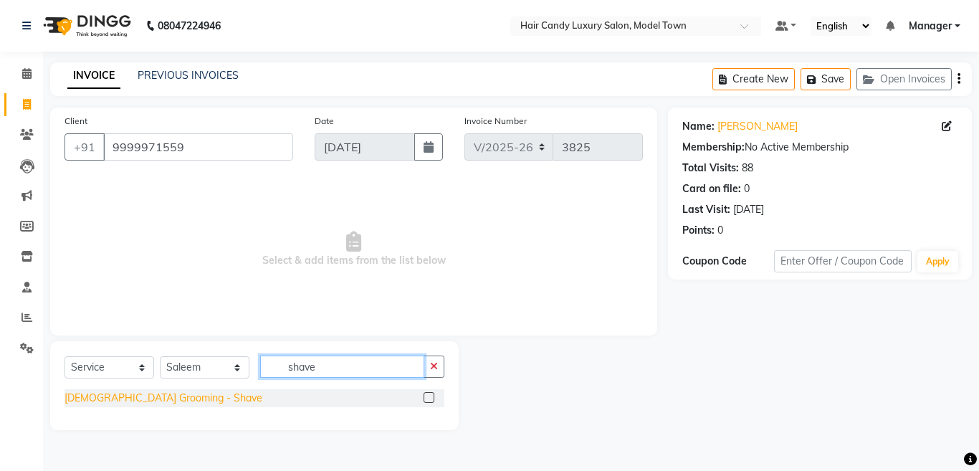
type input "shave"
click at [169, 394] on div "[DEMOGRAPHIC_DATA] Grooming - Shave" at bounding box center [163, 397] width 198 height 15
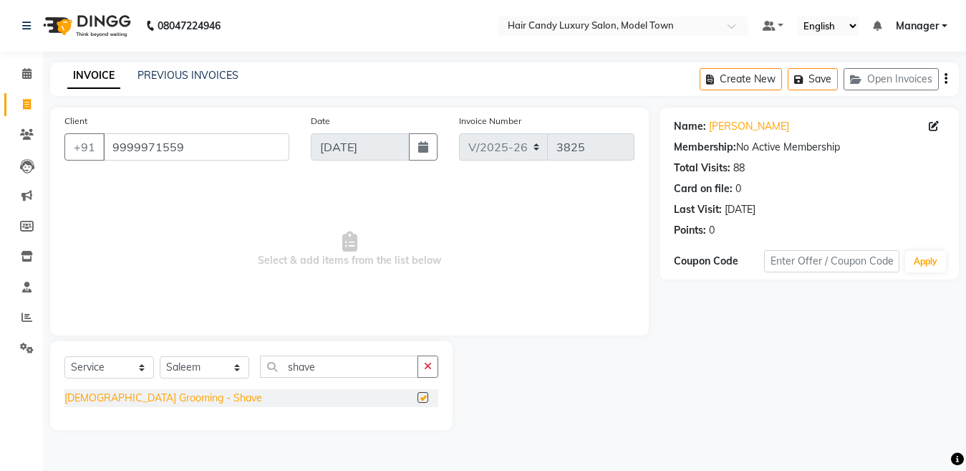
checkbox input "false"
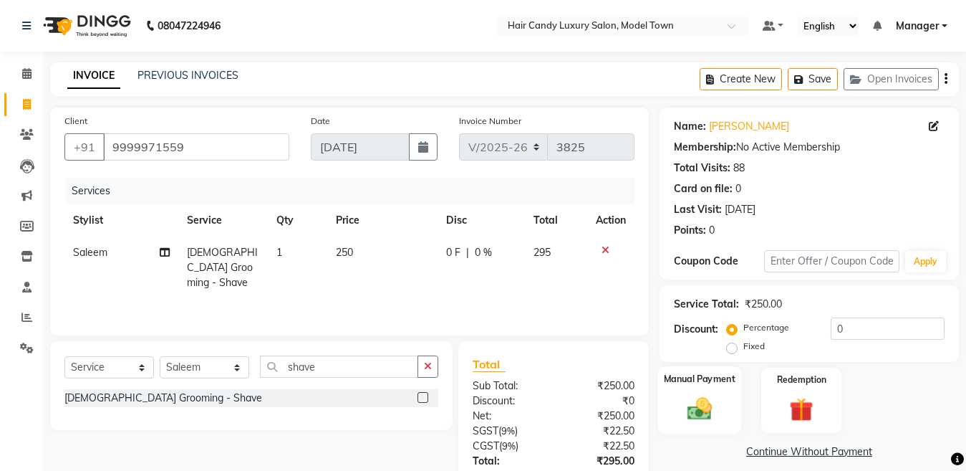
click at [711, 403] on img at bounding box center [700, 408] width 40 height 29
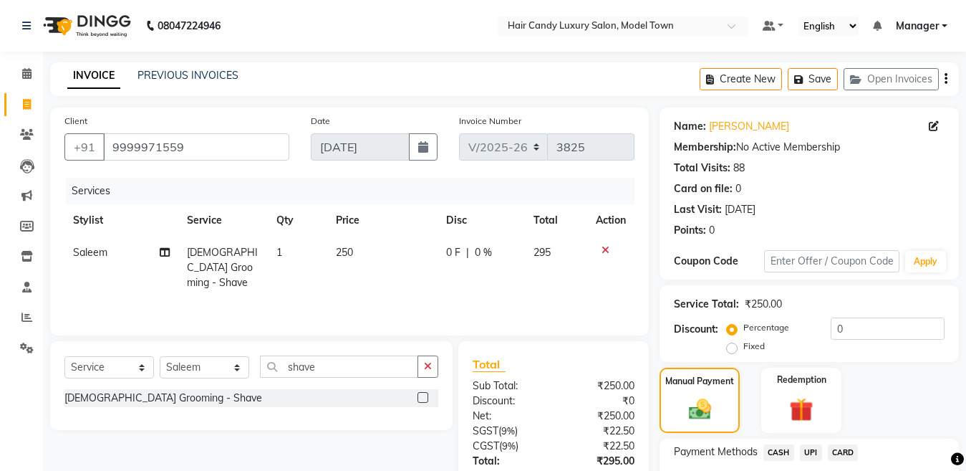
scroll to position [105, 0]
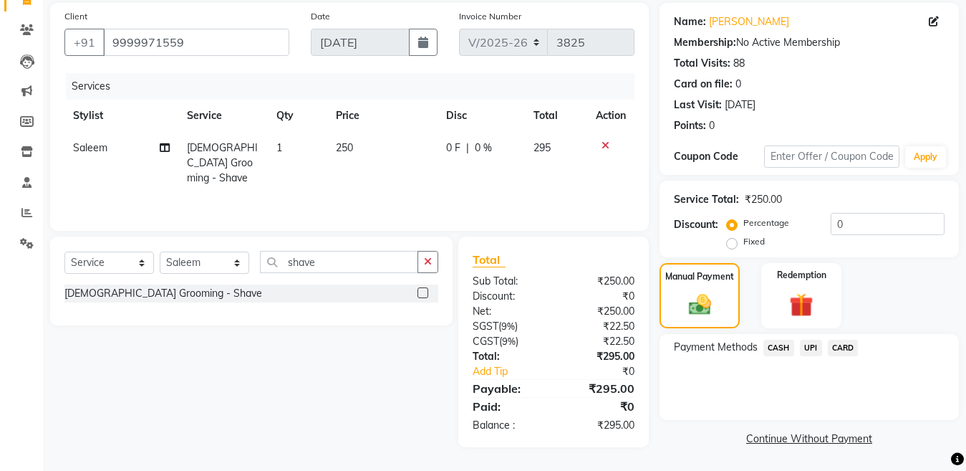
click at [771, 352] on span "CASH" at bounding box center [779, 348] width 31 height 16
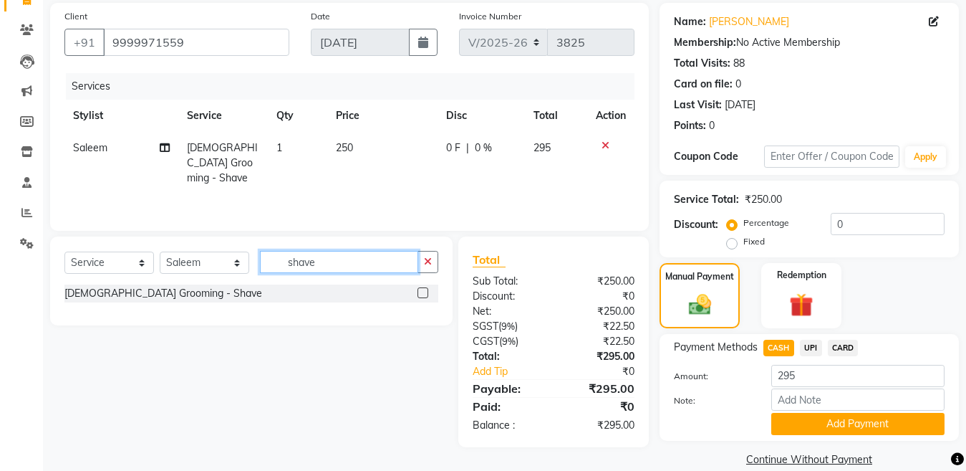
click at [327, 258] on input "shave" at bounding box center [339, 262] width 158 height 22
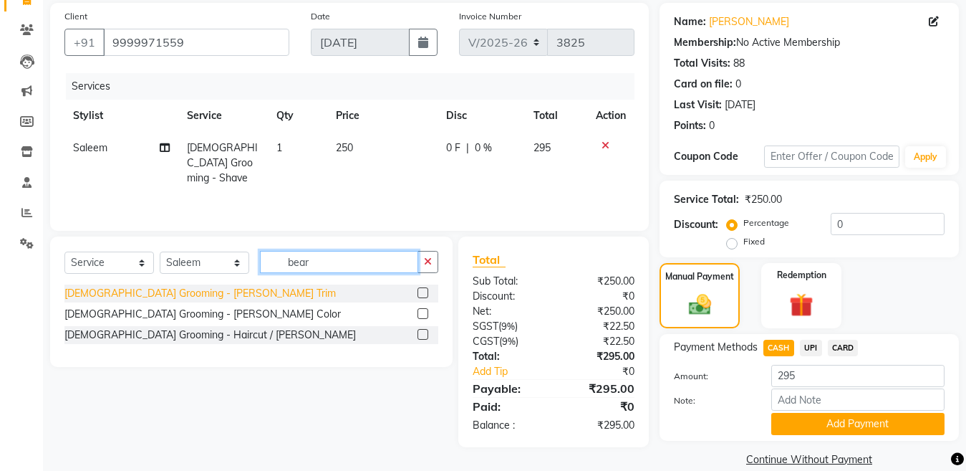
type input "bear"
click at [177, 289] on div "[DEMOGRAPHIC_DATA] Grooming - [PERSON_NAME] Trim" at bounding box center [200, 293] width 272 height 15
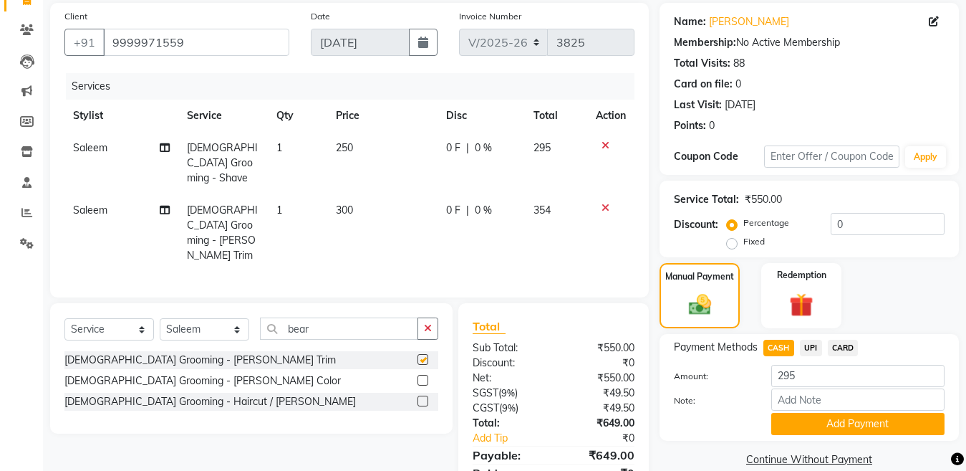
checkbox input "false"
click at [608, 143] on icon at bounding box center [606, 145] width 8 height 10
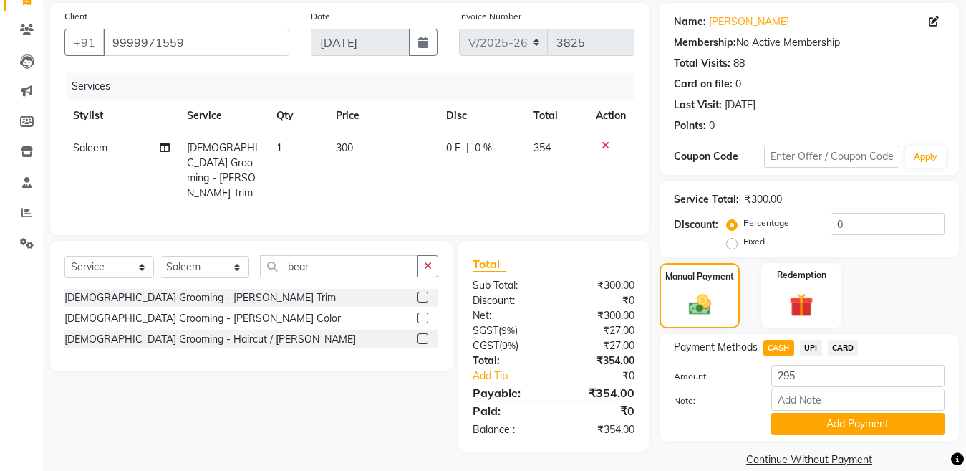
click at [787, 349] on span "CASH" at bounding box center [779, 348] width 31 height 16
type input "354"
drag, startPoint x: 899, startPoint y: 228, endPoint x: 769, endPoint y: 216, distance: 130.2
click at [769, 216] on div "Percentage Fixed 0" at bounding box center [837, 232] width 215 height 39
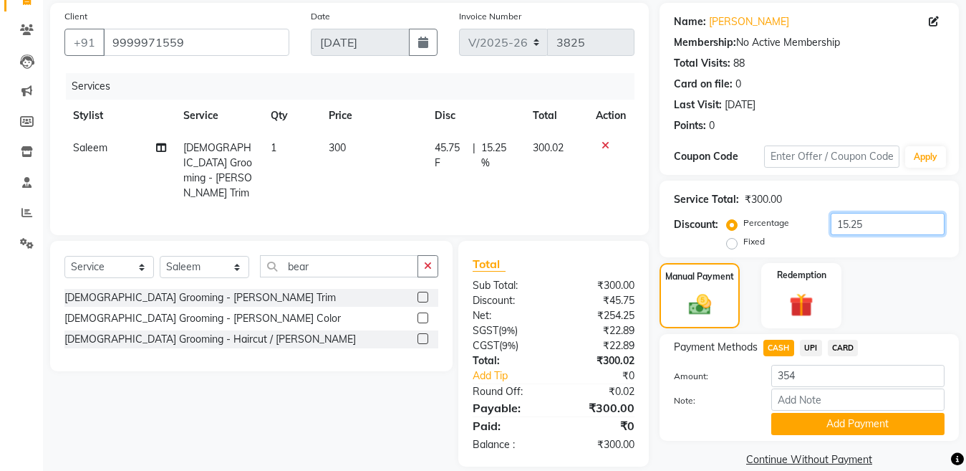
type input "15.25"
click at [789, 351] on span "CASH" at bounding box center [779, 348] width 31 height 16
type input "300"
click at [810, 350] on span "UPI" at bounding box center [811, 348] width 22 height 16
click at [828, 421] on button "Add Payment" at bounding box center [858, 424] width 173 height 22
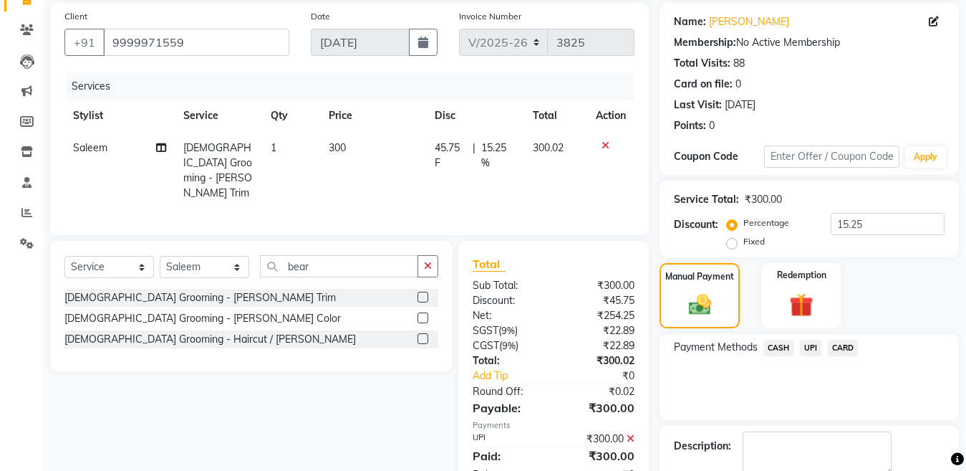
scroll to position [186, 0]
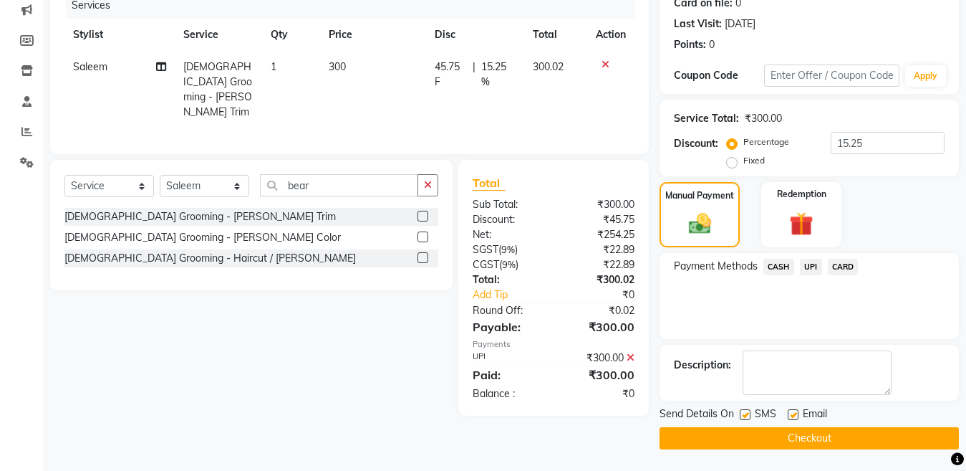
click at [746, 414] on label at bounding box center [745, 414] width 11 height 11
click at [746, 414] on input "checkbox" at bounding box center [744, 414] width 9 height 9
checkbox input "false"
click at [739, 439] on button "Checkout" at bounding box center [809, 438] width 299 height 22
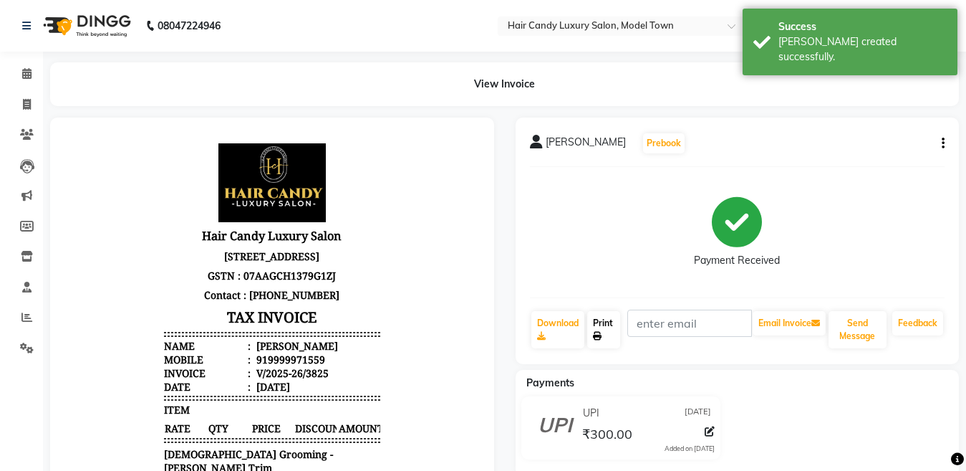
click at [600, 323] on link "Print" at bounding box center [603, 329] width 33 height 37
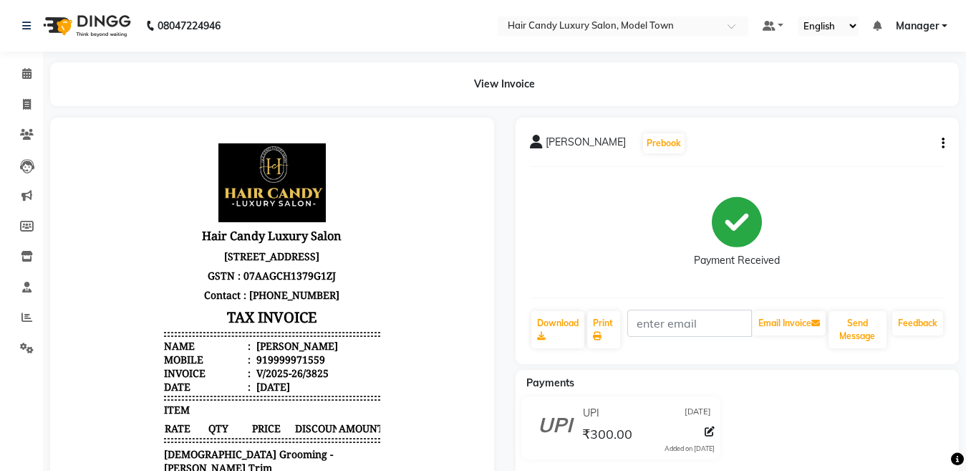
click at [84, 15] on img at bounding box center [86, 26] width 98 height 40
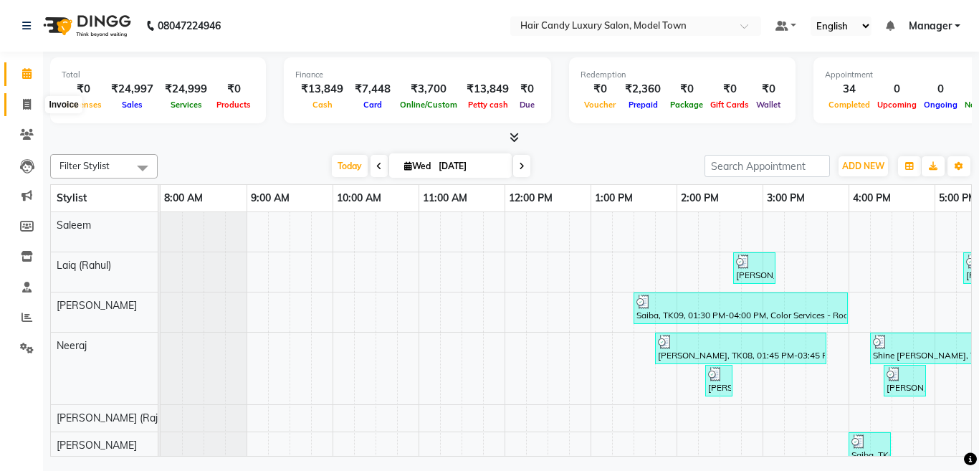
click at [32, 107] on span at bounding box center [26, 105] width 25 height 16
select select "service"
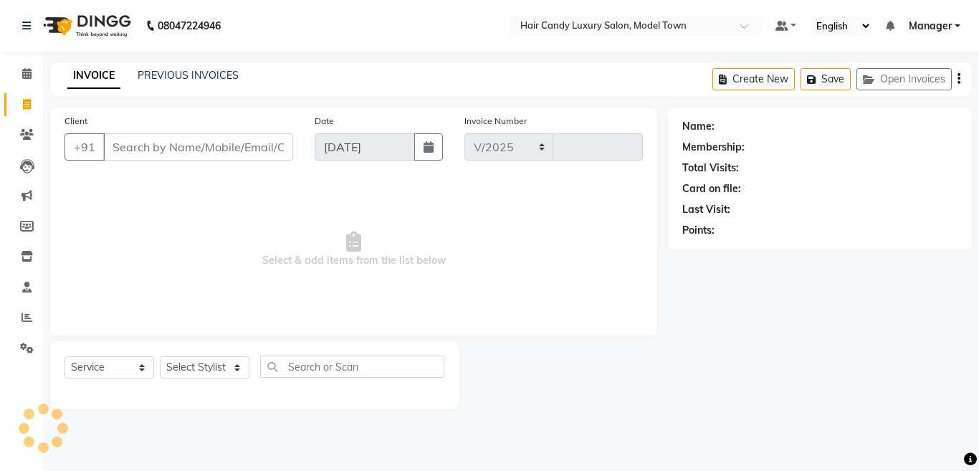
select select "4716"
type input "3826"
click at [218, 370] on select "Select Stylist [PERSON_NAME] [PERSON_NAME] [PERSON_NAME] ([PERSON_NAME]) Manage…" at bounding box center [205, 367] width 90 height 22
select select "34279"
click at [160, 356] on select "Select Stylist [PERSON_NAME] [PERSON_NAME] [PERSON_NAME] ([PERSON_NAME]) Manage…" at bounding box center [205, 367] width 90 height 22
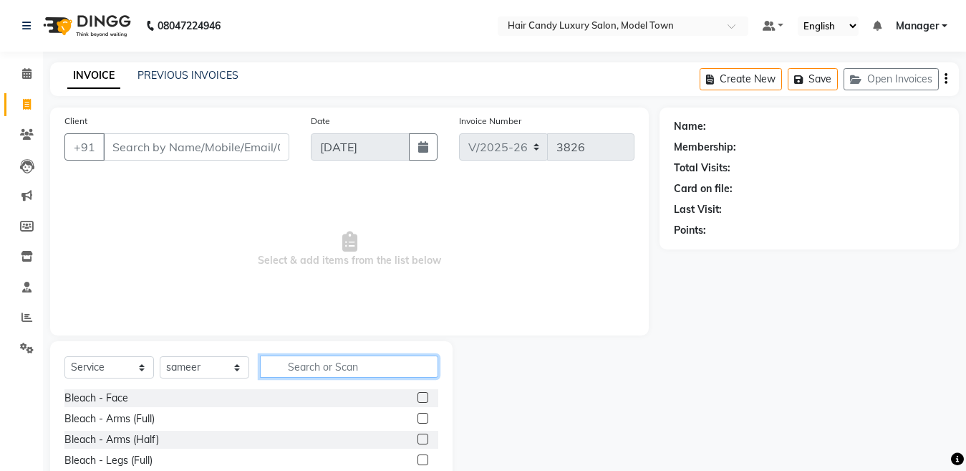
click at [349, 368] on input "text" at bounding box center [349, 366] width 178 height 22
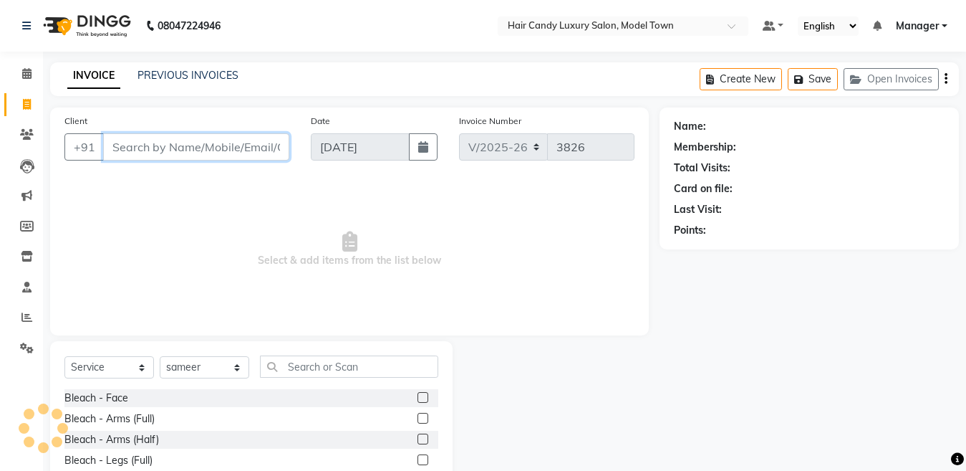
click at [230, 153] on input "Client" at bounding box center [196, 146] width 186 height 27
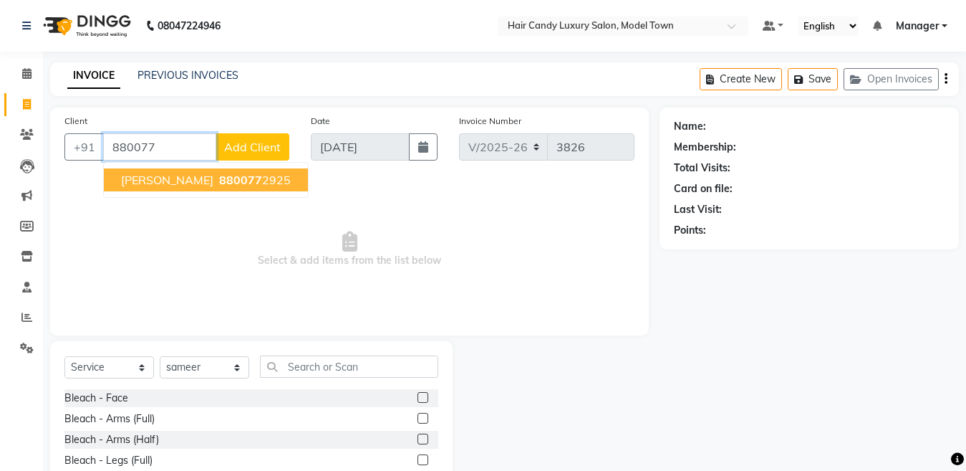
click at [217, 171] on button "Anshu 880077 2925" at bounding box center [206, 179] width 204 height 23
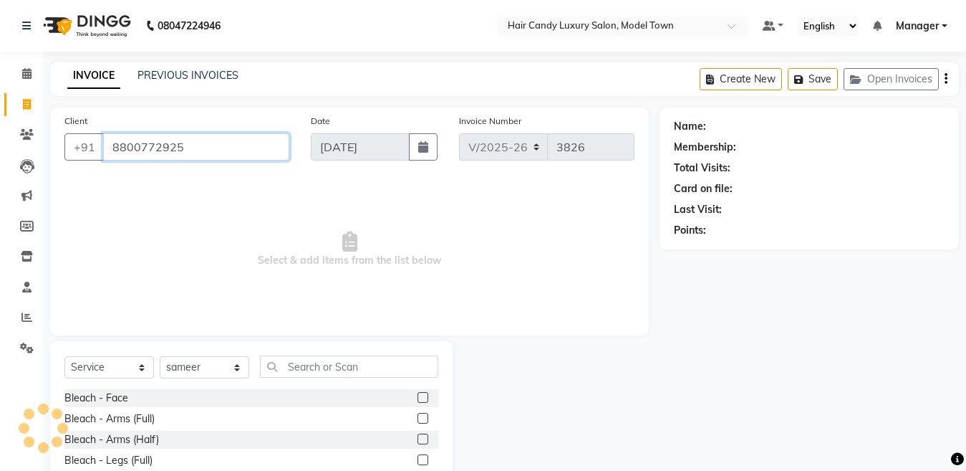
type input "8800772925"
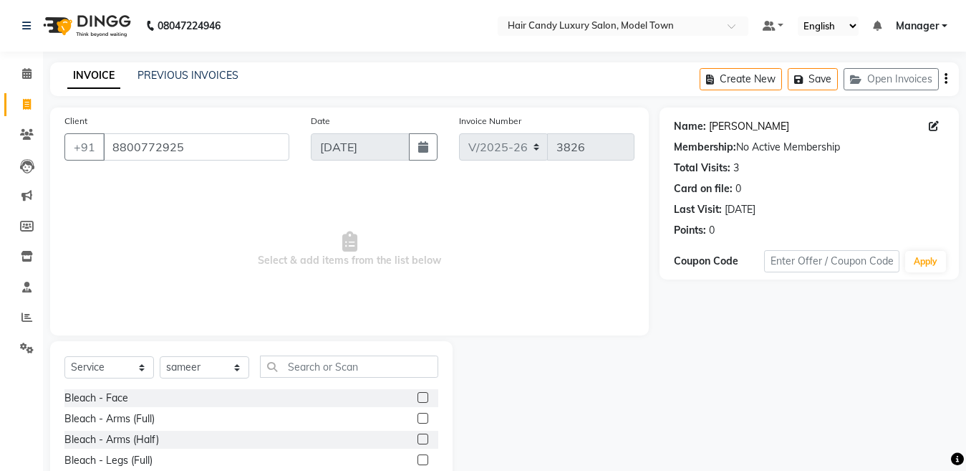
click at [731, 128] on link "Anshu" at bounding box center [749, 126] width 80 height 15
click at [220, 368] on select "Select Stylist [PERSON_NAME] [PERSON_NAME] [PERSON_NAME] ([PERSON_NAME]) Manage…" at bounding box center [205, 367] width 90 height 22
select select "28005"
click at [160, 356] on select "Select Stylist [PERSON_NAME] [PERSON_NAME] [PERSON_NAME] ([PERSON_NAME]) Manage…" at bounding box center [205, 367] width 90 height 22
click at [346, 372] on input "text" at bounding box center [349, 366] width 178 height 22
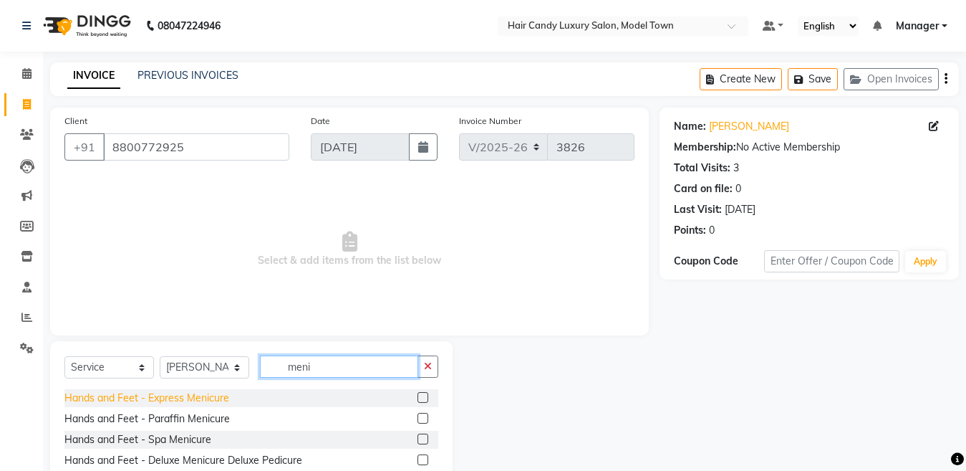
type input "meni"
click at [209, 398] on div "Hands and Feet - Express Menicure" at bounding box center [146, 397] width 165 height 15
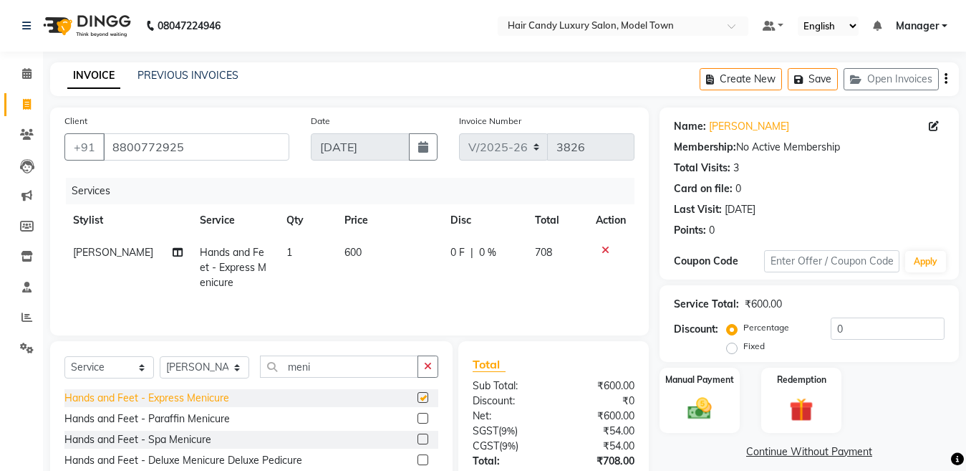
checkbox input "false"
click at [204, 370] on select "Select Stylist [PERSON_NAME] [PERSON_NAME] [PERSON_NAME] ([PERSON_NAME]) Manage…" at bounding box center [205, 367] width 90 height 22
select select "50831"
click at [160, 357] on select "Select Stylist [PERSON_NAME] [PERSON_NAME] [PERSON_NAME] ([PERSON_NAME]) Manage…" at bounding box center [205, 367] width 90 height 22
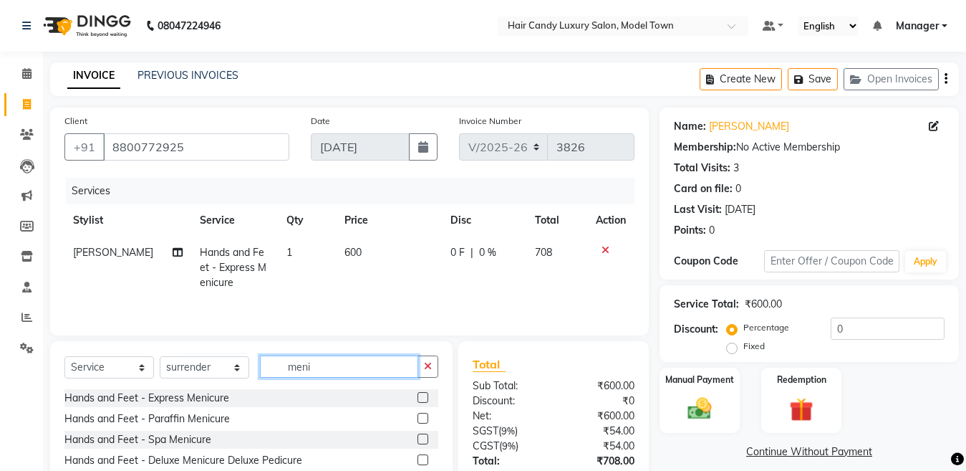
click at [314, 365] on input "meni" at bounding box center [339, 366] width 158 height 22
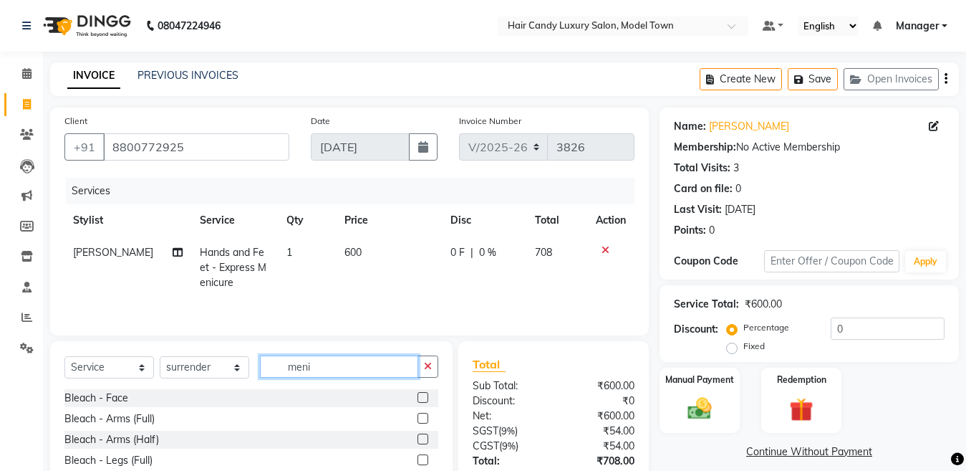
click at [314, 365] on input "meni" at bounding box center [339, 366] width 158 height 22
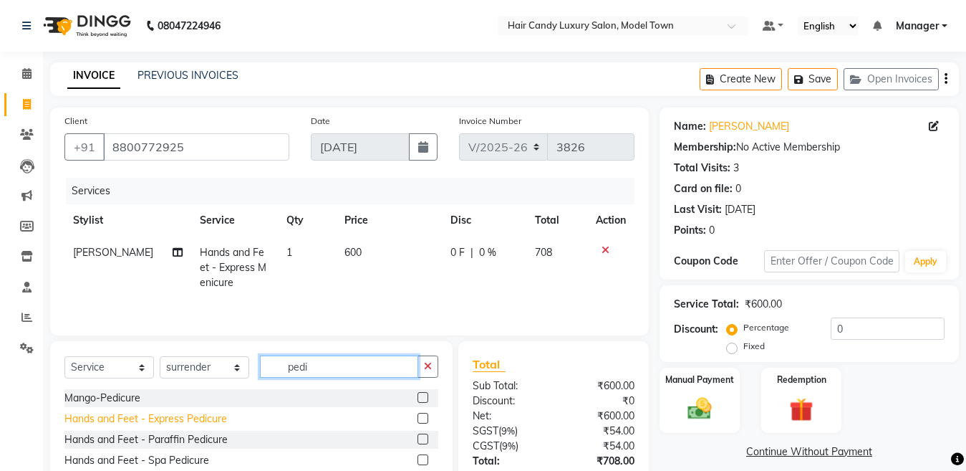
type input "pedi"
click at [199, 418] on div "Hands and Feet - Express Pedicure" at bounding box center [145, 418] width 163 height 15
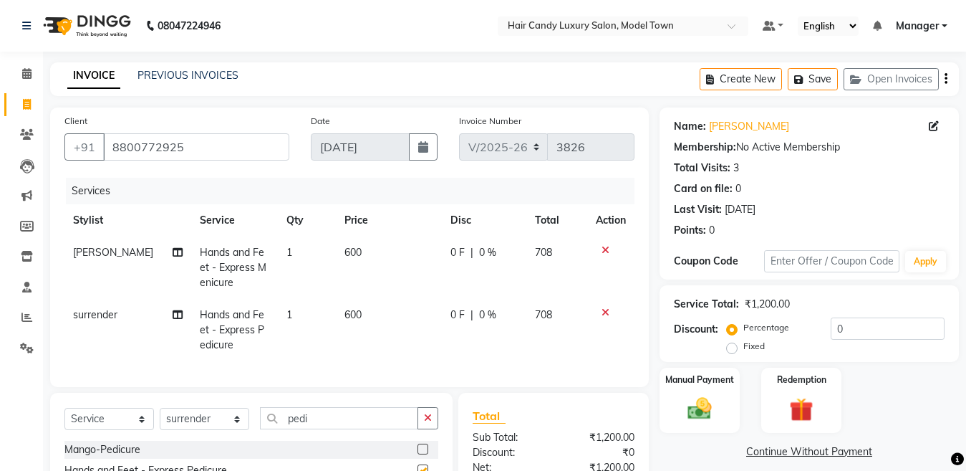
checkbox input "false"
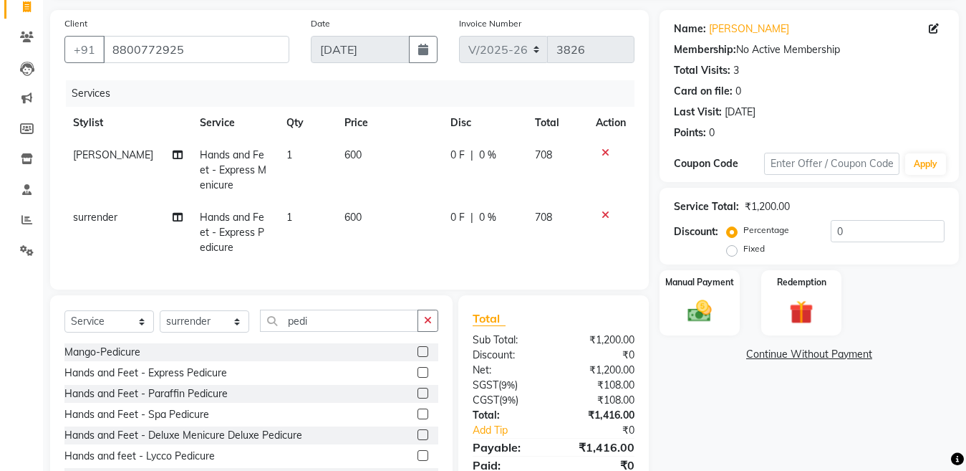
scroll to position [167, 0]
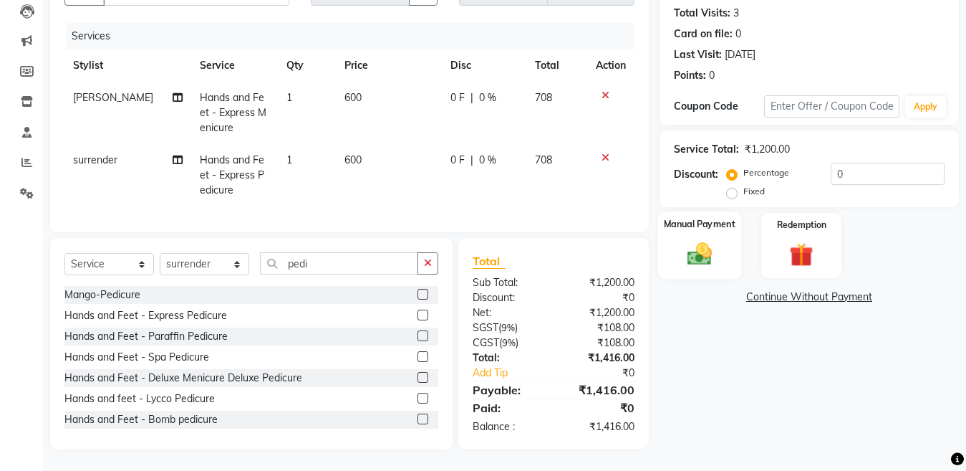
click at [710, 221] on div "Manual Payment" at bounding box center [699, 245] width 83 height 68
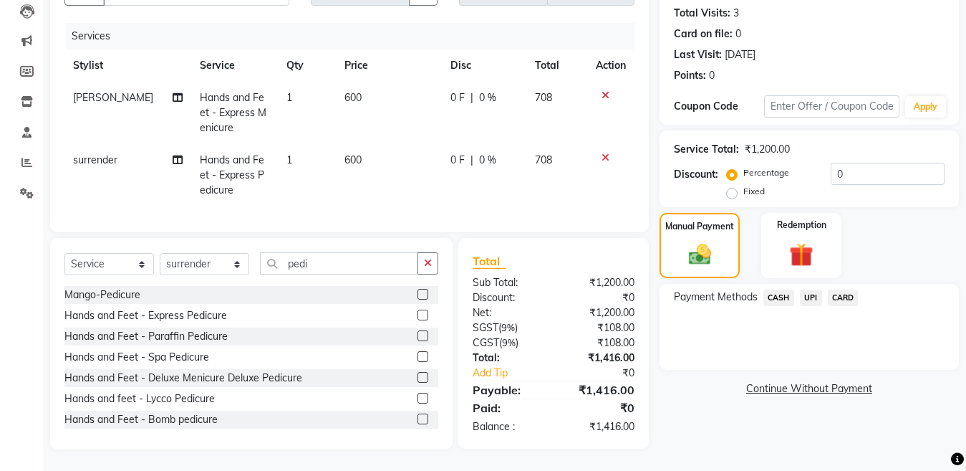
click at [836, 289] on span "CARD" at bounding box center [843, 297] width 31 height 16
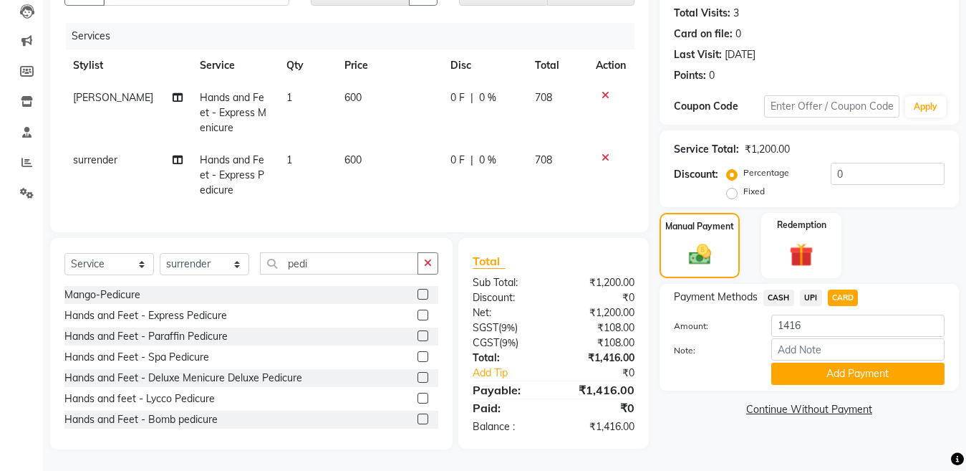
click at [837, 374] on div "Payment Methods CASH UPI CARD Amount: 1416 Note: Add Payment" at bounding box center [809, 337] width 299 height 107
click at [842, 362] on button "Add Payment" at bounding box center [858, 373] width 173 height 22
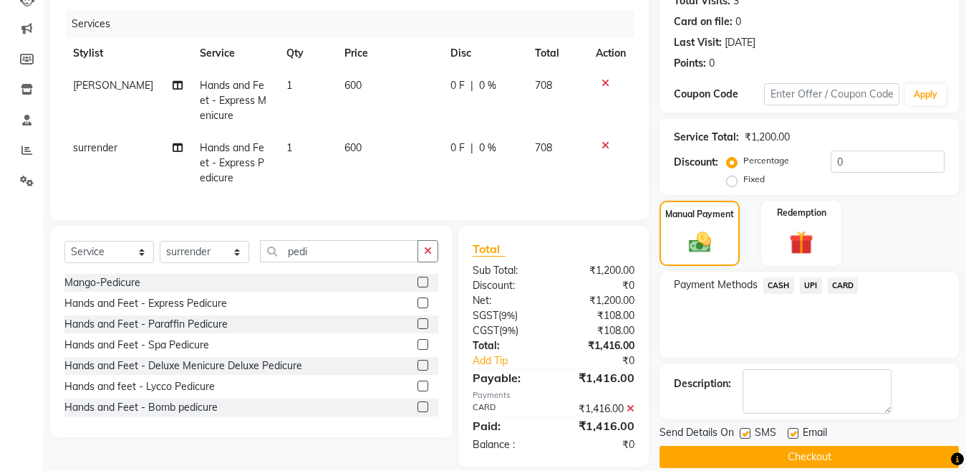
scroll to position [196, 0]
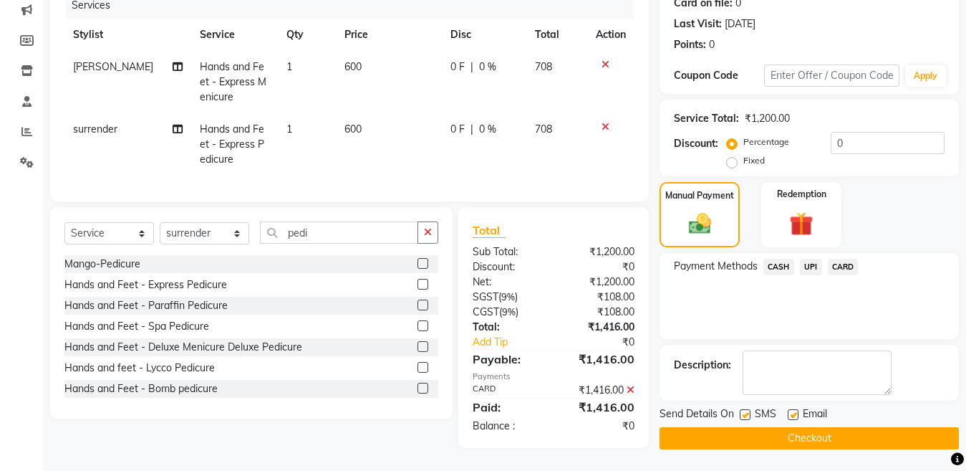
click at [742, 427] on button "Checkout" at bounding box center [809, 438] width 299 height 22
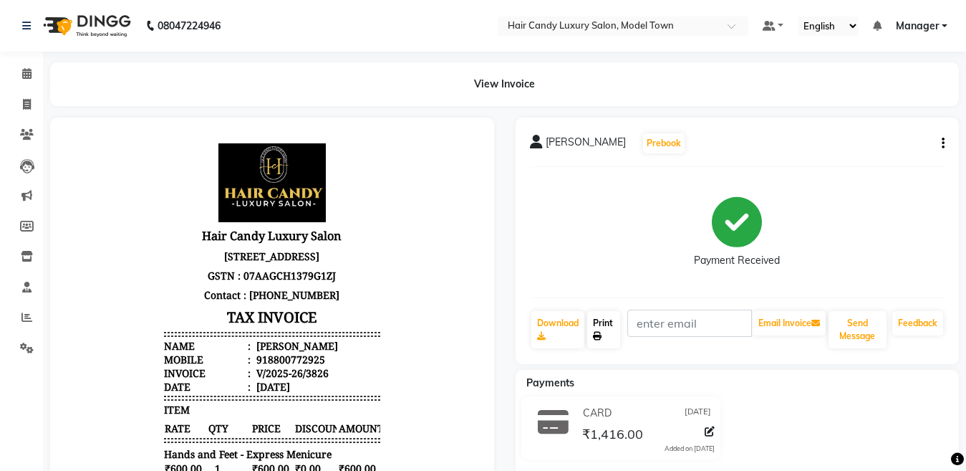
click at [611, 325] on link "Print" at bounding box center [603, 329] width 33 height 37
click at [14, 97] on link "Invoice" at bounding box center [21, 105] width 34 height 24
select select "service"
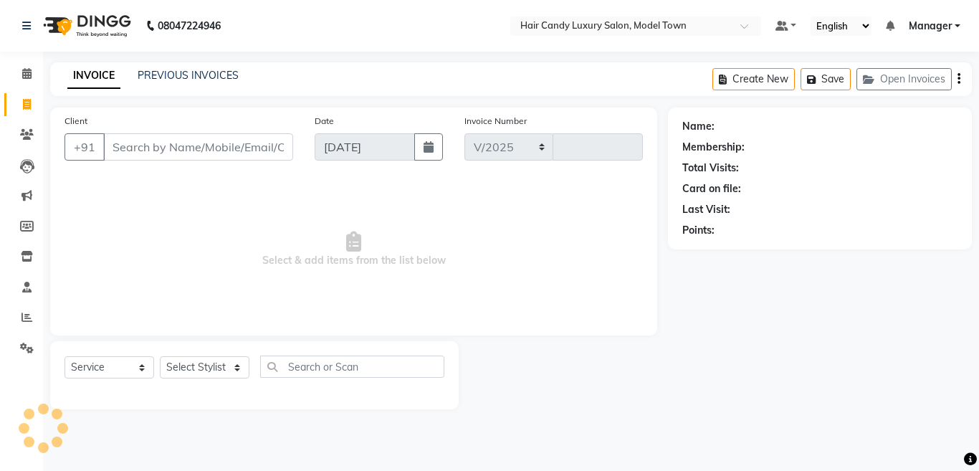
select select "4716"
type input "3827"
click at [244, 145] on input "Client" at bounding box center [198, 146] width 190 height 27
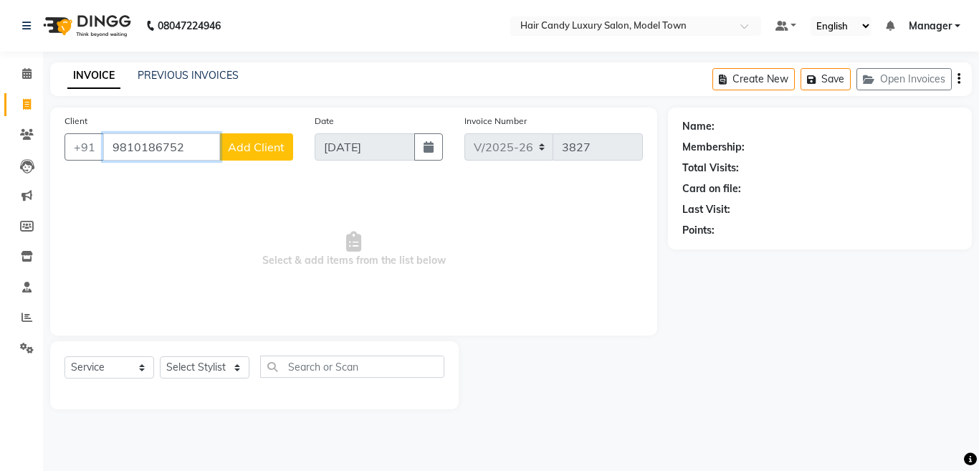
type input "9810186752"
click at [257, 150] on span "Add Client" at bounding box center [256, 147] width 57 height 14
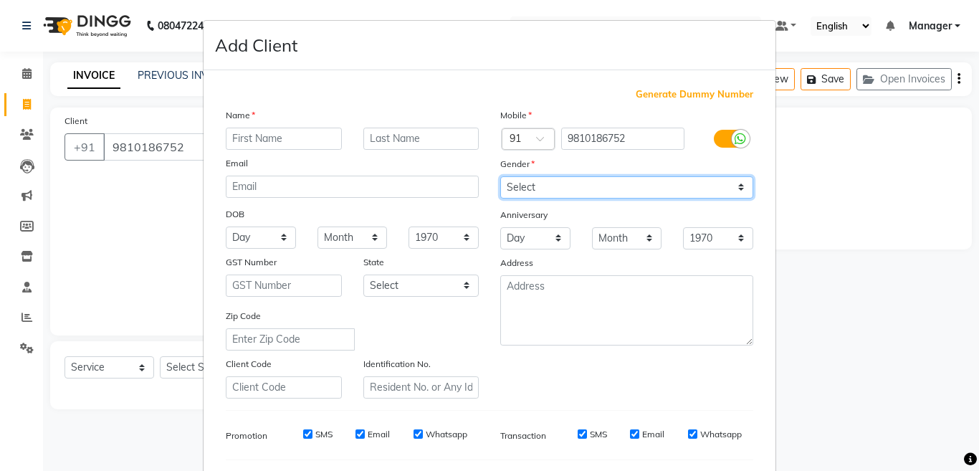
click at [648, 184] on select "Select Male Female Other Prefer Not To Say" at bounding box center [626, 187] width 253 height 22
select select "male"
click at [500, 176] on select "Select Male Female Other Prefer Not To Say" at bounding box center [626, 187] width 253 height 22
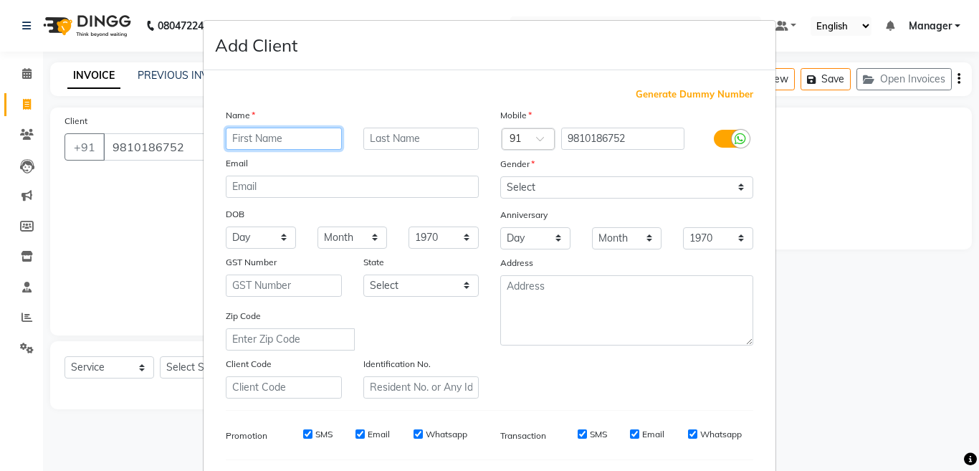
click at [273, 128] on input "text" at bounding box center [284, 139] width 116 height 22
type input "Kamal"
type input "."
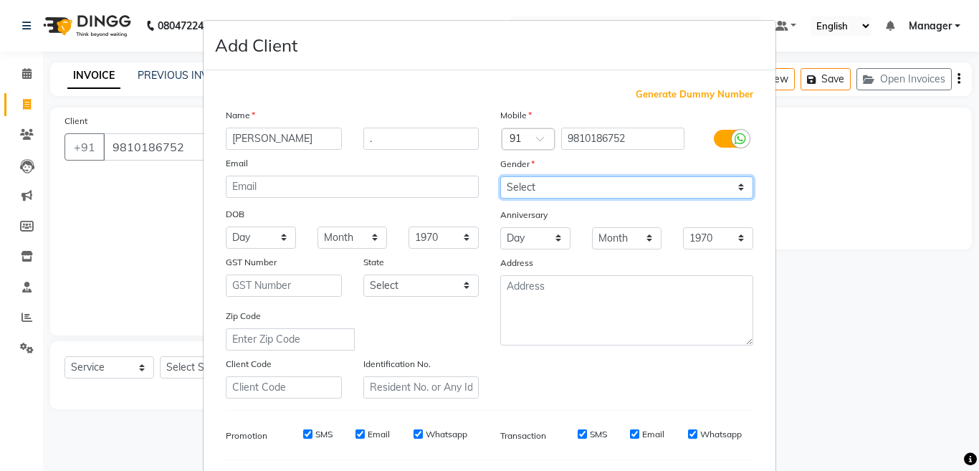
click at [600, 187] on select "Select Male Female Other Prefer Not To Say" at bounding box center [626, 187] width 253 height 22
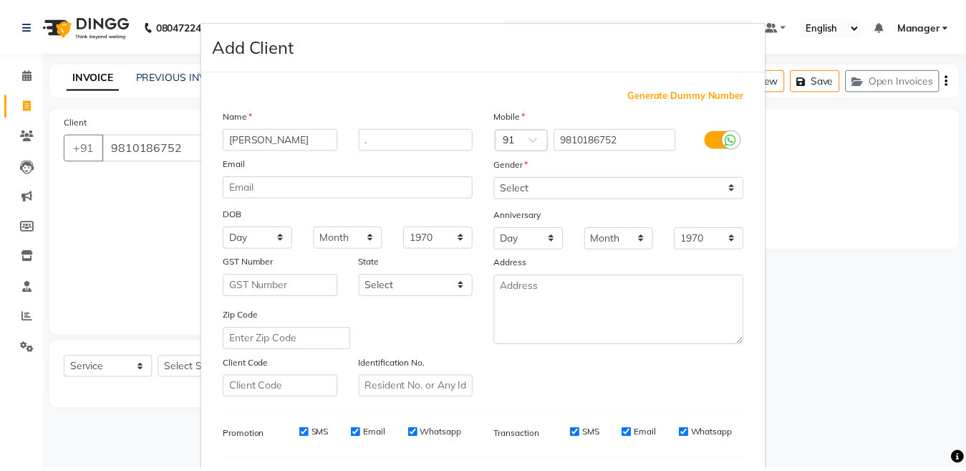
scroll to position [191, 0]
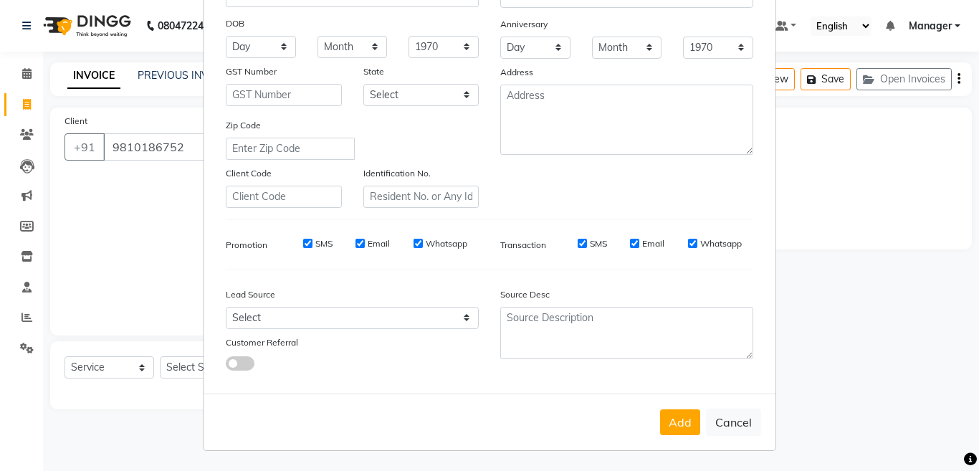
click at [652, 427] on div "Add Cancel" at bounding box center [489, 421] width 572 height 57
click at [660, 423] on button "Add" at bounding box center [680, 422] width 40 height 26
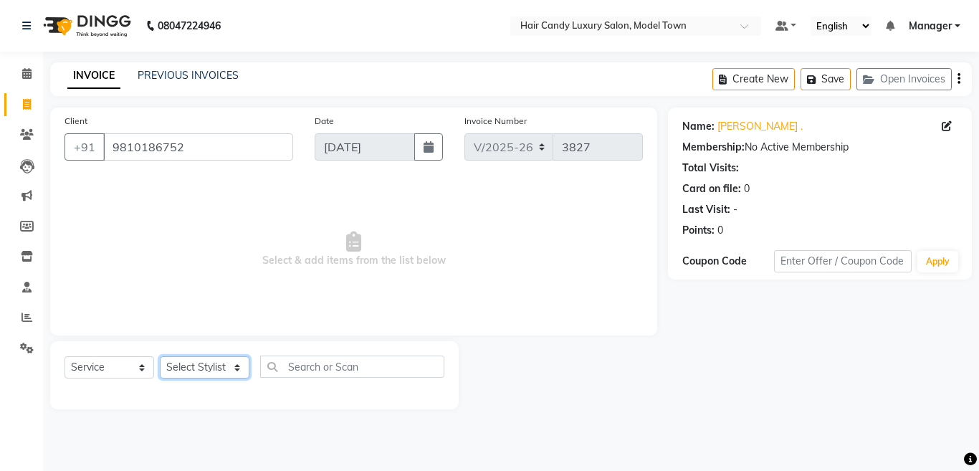
click at [220, 370] on select "Select Stylist [PERSON_NAME] [PERSON_NAME] [PERSON_NAME] ([PERSON_NAME]) Manage…" at bounding box center [205, 367] width 90 height 22
select select "34279"
click at [160, 356] on select "Select Stylist [PERSON_NAME] [PERSON_NAME] [PERSON_NAME] ([PERSON_NAME]) Manage…" at bounding box center [205, 367] width 90 height 22
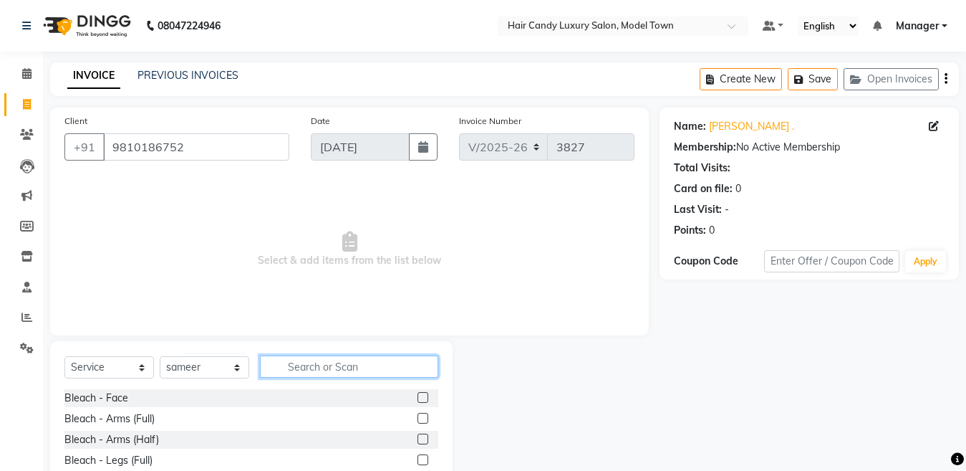
click at [342, 365] on input "text" at bounding box center [349, 366] width 178 height 22
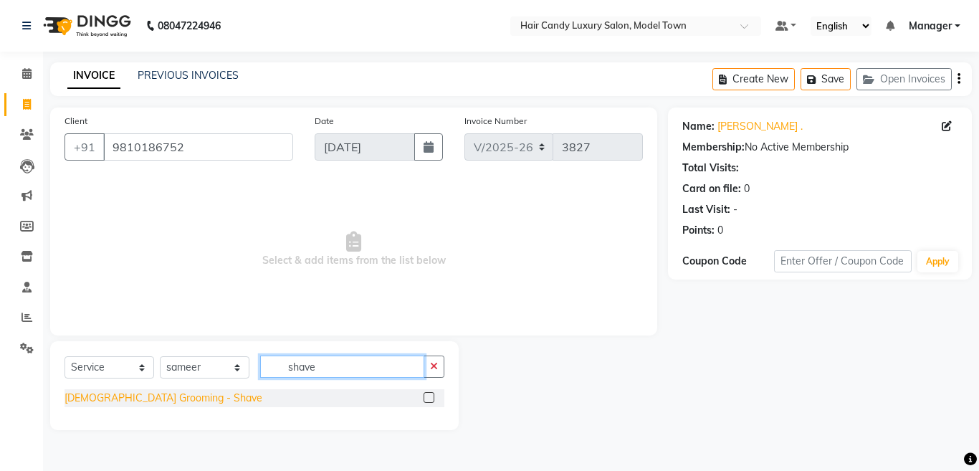
type input "shave"
click at [143, 398] on div "[DEMOGRAPHIC_DATA] Grooming - Shave" at bounding box center [163, 397] width 198 height 15
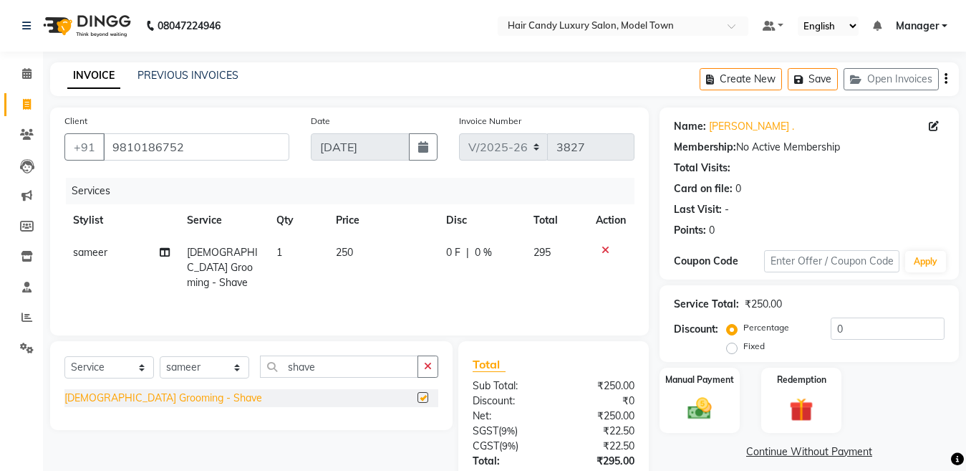
checkbox input "false"
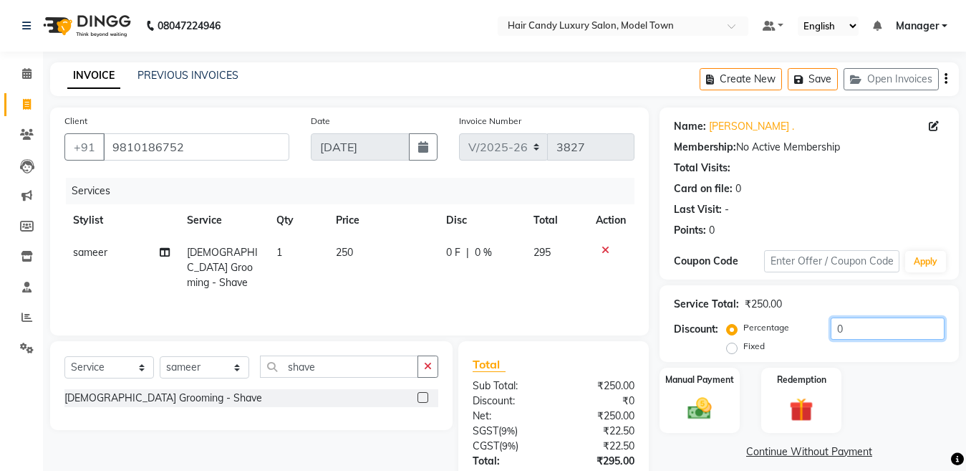
drag, startPoint x: 887, startPoint y: 334, endPoint x: 543, endPoint y: 337, distance: 343.9
click at [543, 337] on div "Client +91 9810186752 Date 03-09-2025 Invoice Number V/2025 V/2025-26 3827 Serv…" at bounding box center [504, 329] width 931 height 444
type input "15.25"
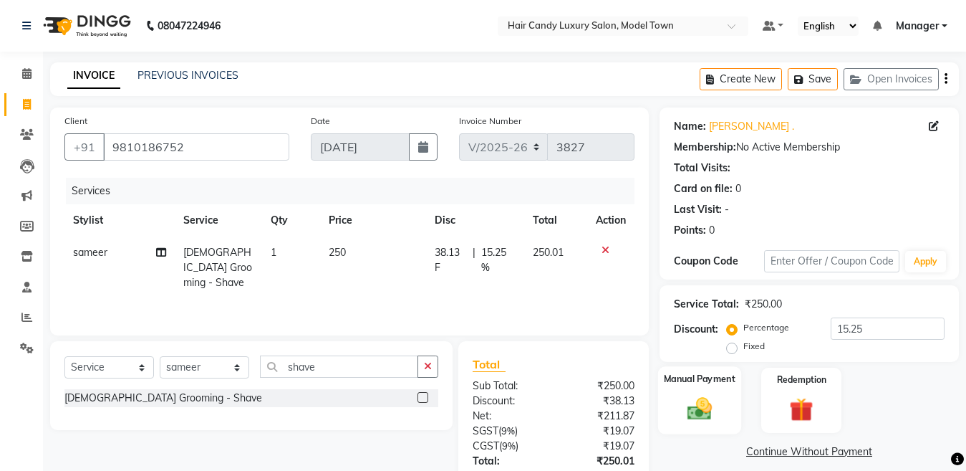
click at [699, 399] on img at bounding box center [700, 408] width 40 height 29
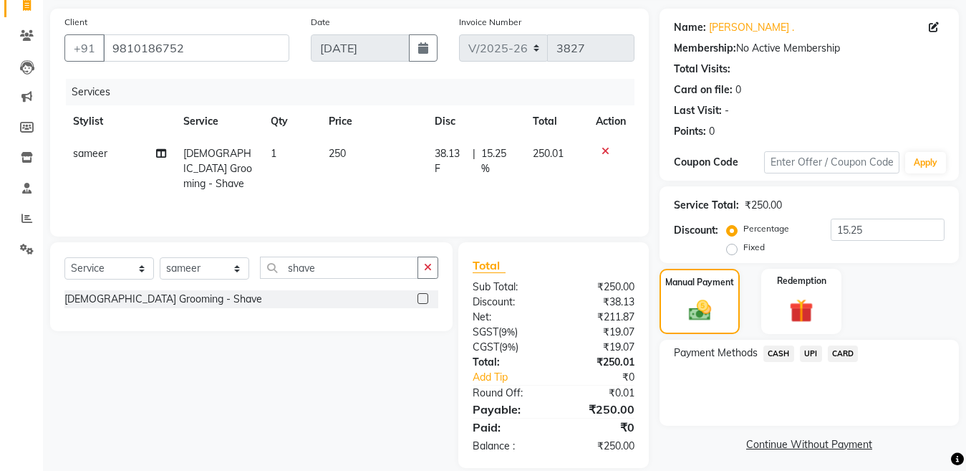
scroll to position [117, 0]
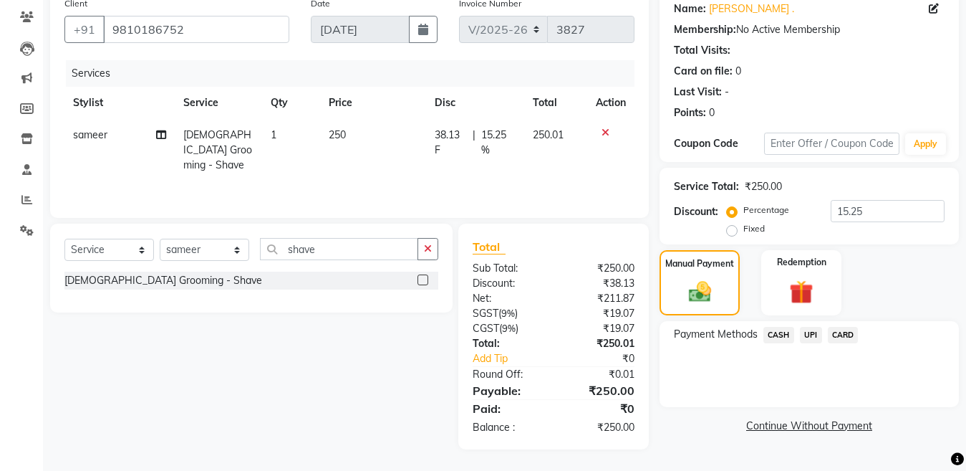
click at [817, 341] on span "UPI" at bounding box center [811, 335] width 22 height 16
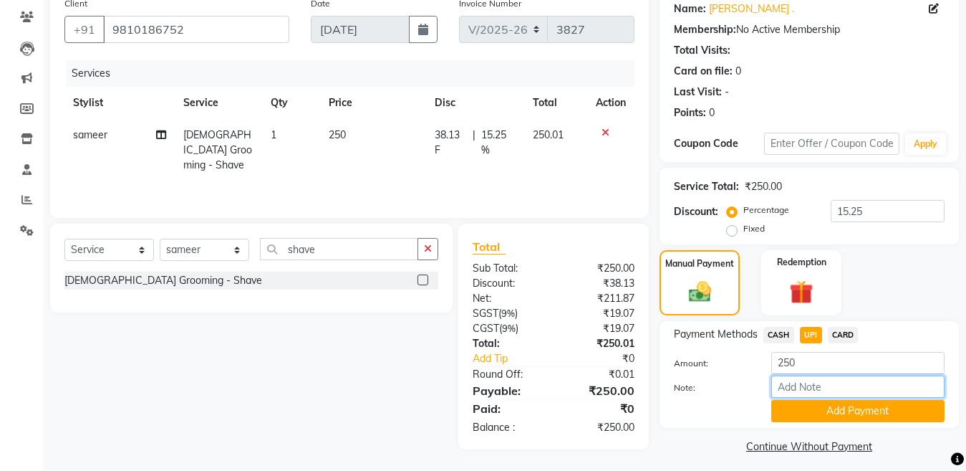
drag, startPoint x: 789, startPoint y: 373, endPoint x: 746, endPoint y: 369, distance: 43.8
click at [746, 369] on div "Amount: 250 Note: Add Payment" at bounding box center [809, 387] width 271 height 70
click at [797, 371] on input "250" at bounding box center [858, 363] width 173 height 22
drag, startPoint x: 798, startPoint y: 371, endPoint x: 749, endPoint y: 371, distance: 48.7
click at [749, 371] on div "Amount: 250" at bounding box center [809, 364] width 292 height 24
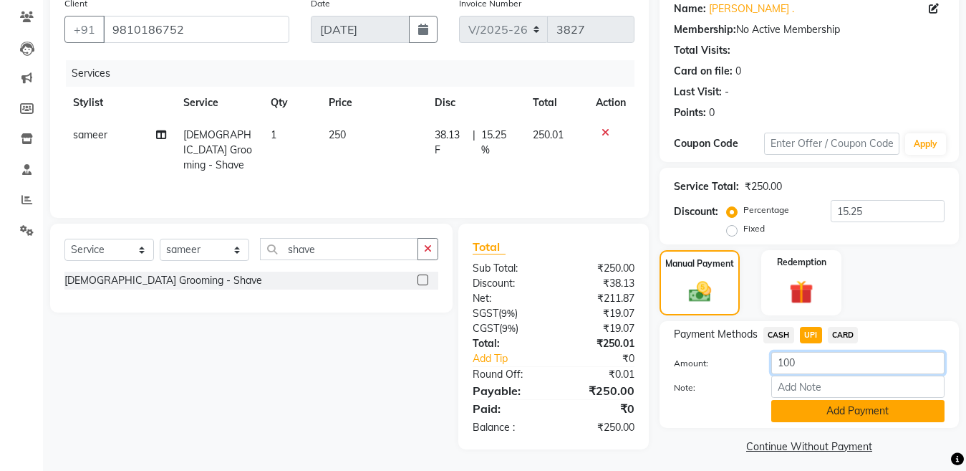
type input "100"
click at [879, 421] on button "Add Payment" at bounding box center [858, 411] width 173 height 22
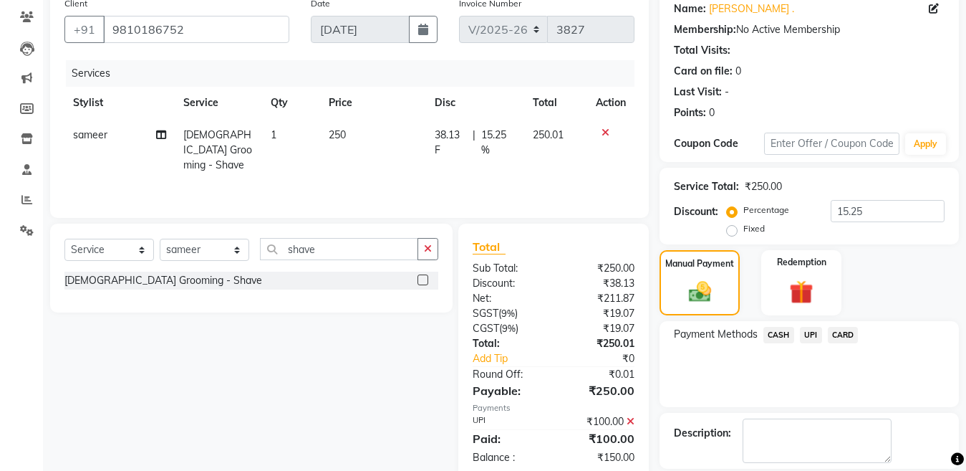
click at [784, 333] on span "CASH" at bounding box center [779, 335] width 31 height 16
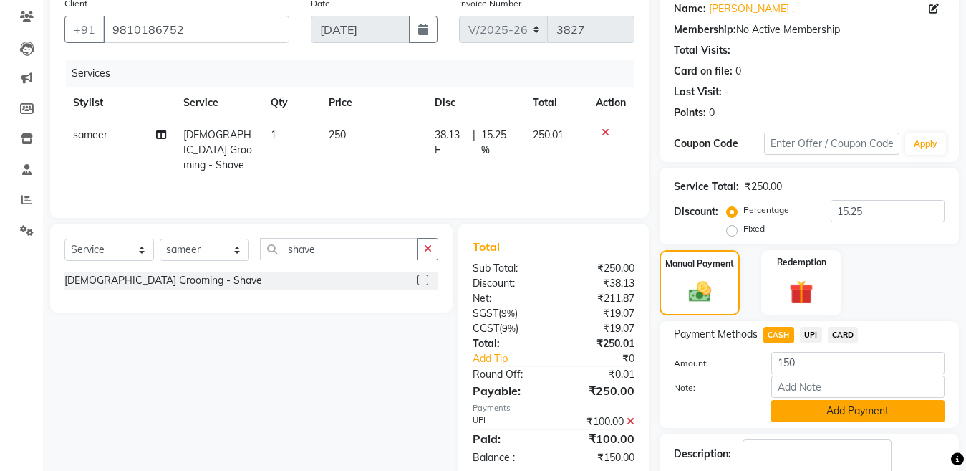
click at [838, 403] on button "Add Payment" at bounding box center [858, 411] width 173 height 22
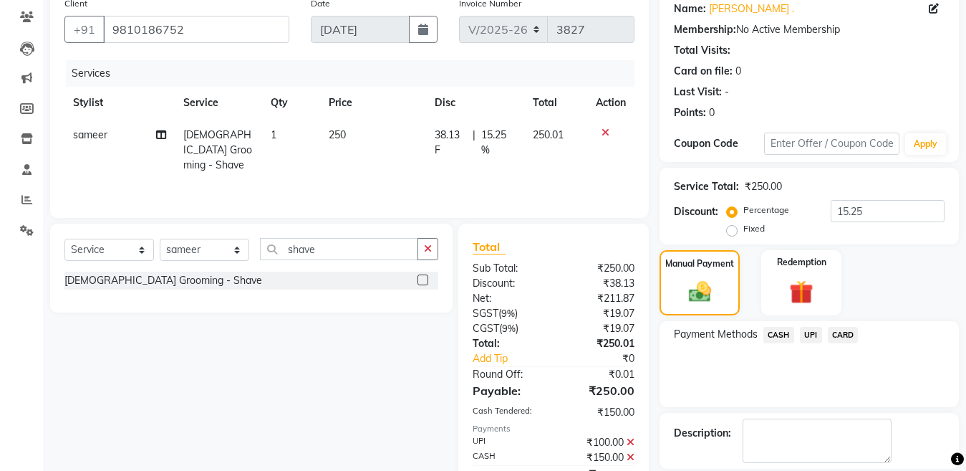
scroll to position [186, 0]
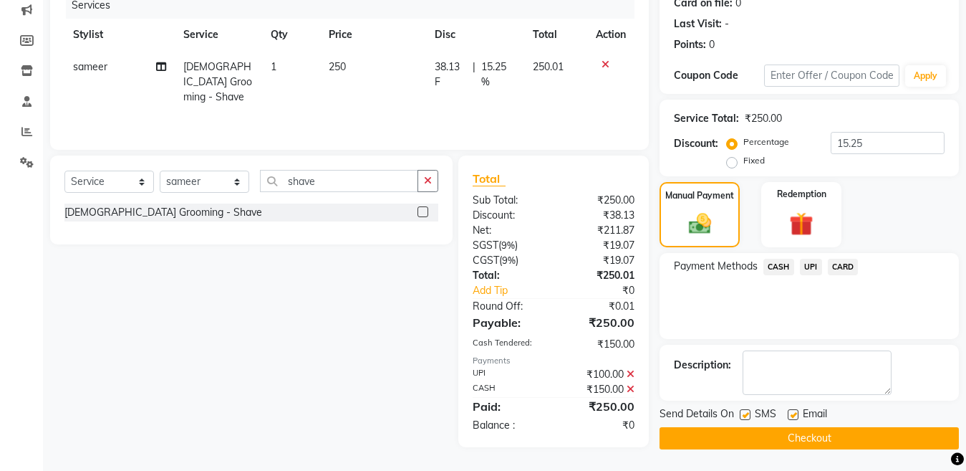
click at [741, 415] on label at bounding box center [745, 414] width 11 height 11
click at [741, 415] on input "checkbox" at bounding box center [744, 414] width 9 height 9
checkbox input "false"
click at [749, 435] on button "Checkout" at bounding box center [809, 438] width 299 height 22
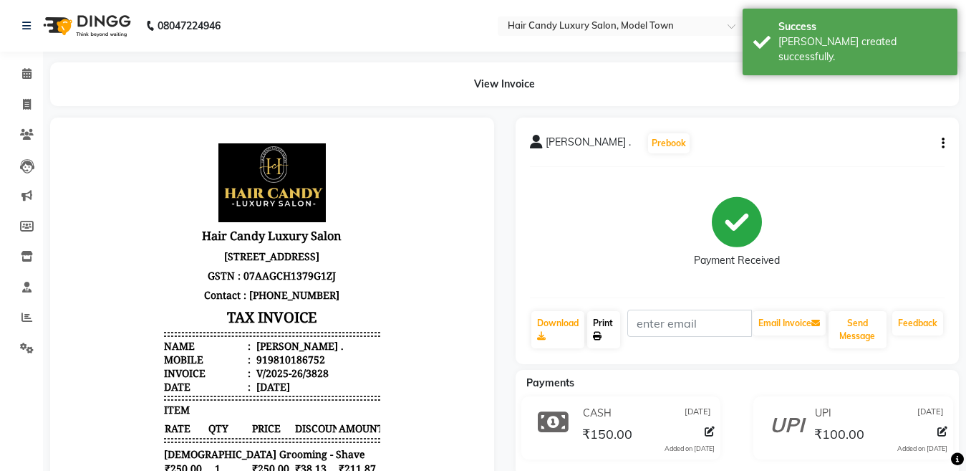
click at [603, 327] on link "Print" at bounding box center [603, 329] width 33 height 37
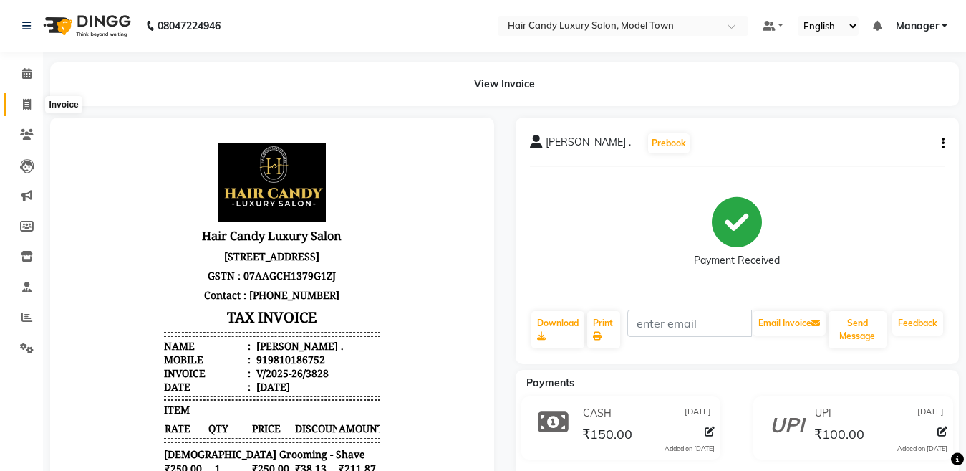
click at [29, 107] on icon at bounding box center [27, 104] width 8 height 11
select select "service"
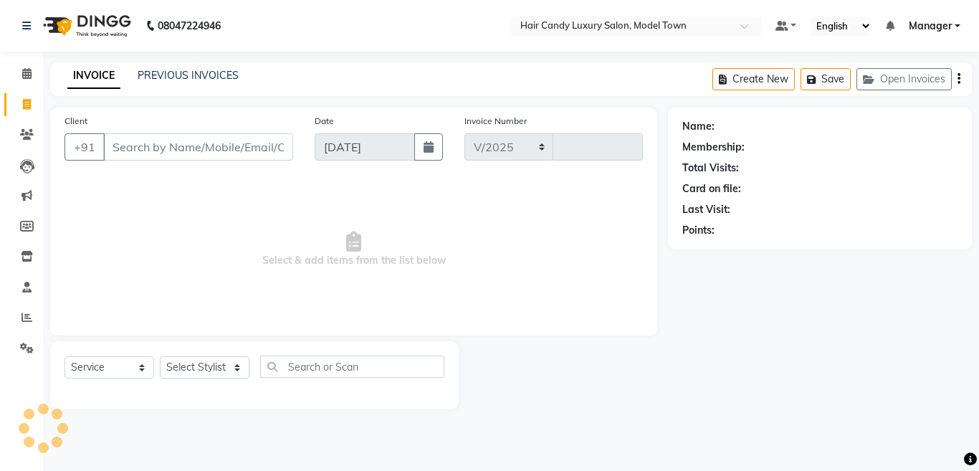
select select "4716"
type input "3829"
click at [27, 308] on link "Reports" at bounding box center [21, 318] width 34 height 24
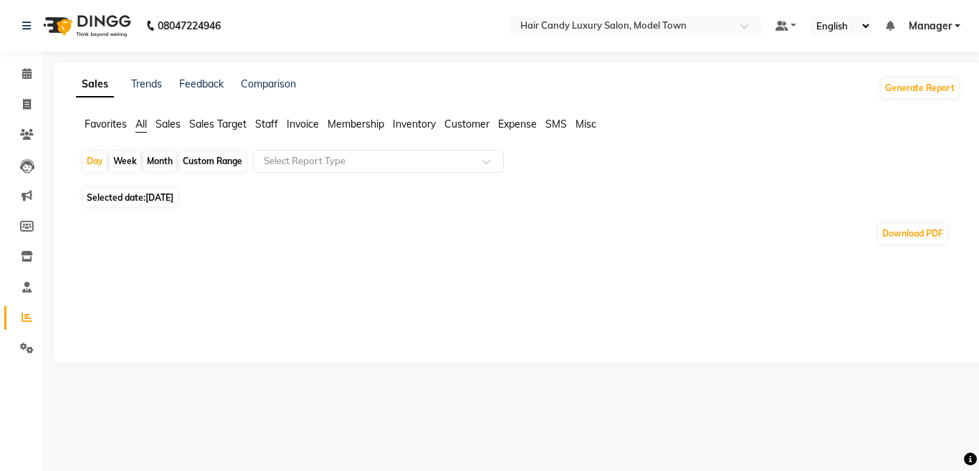
click at [257, 127] on span "Staff" at bounding box center [266, 123] width 23 height 13
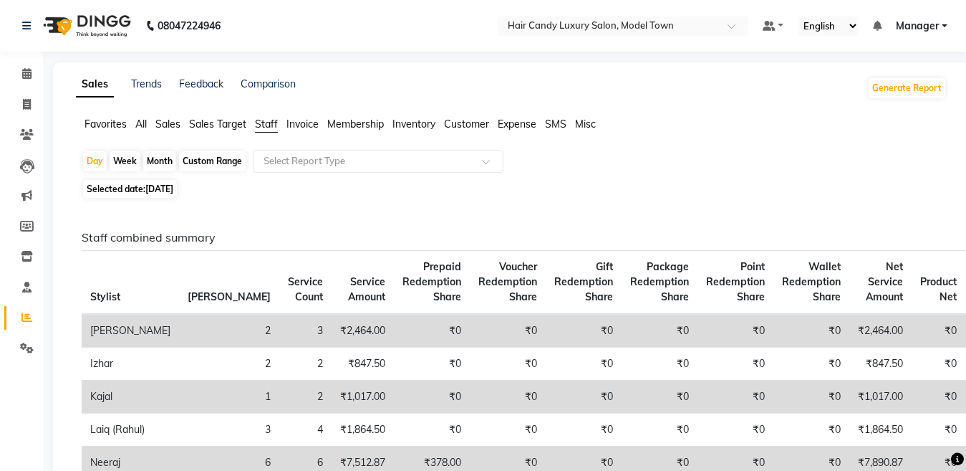
click at [124, 27] on img at bounding box center [86, 26] width 98 height 40
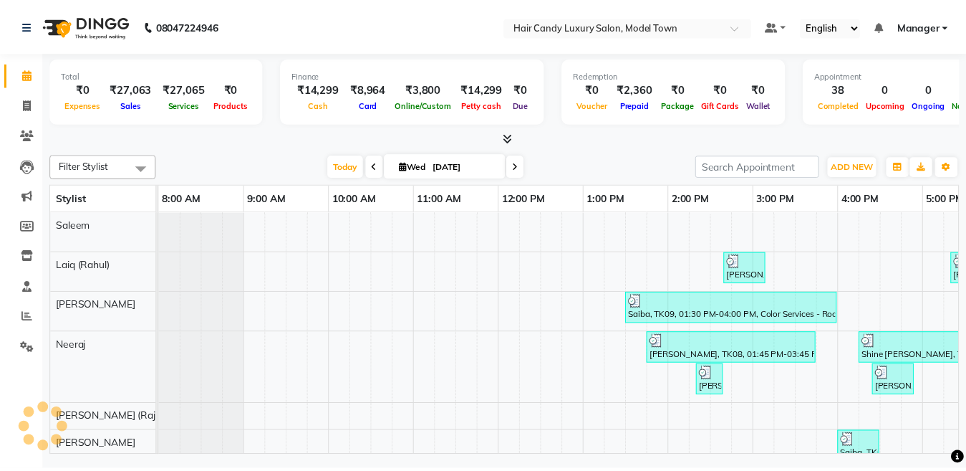
scroll to position [0, 307]
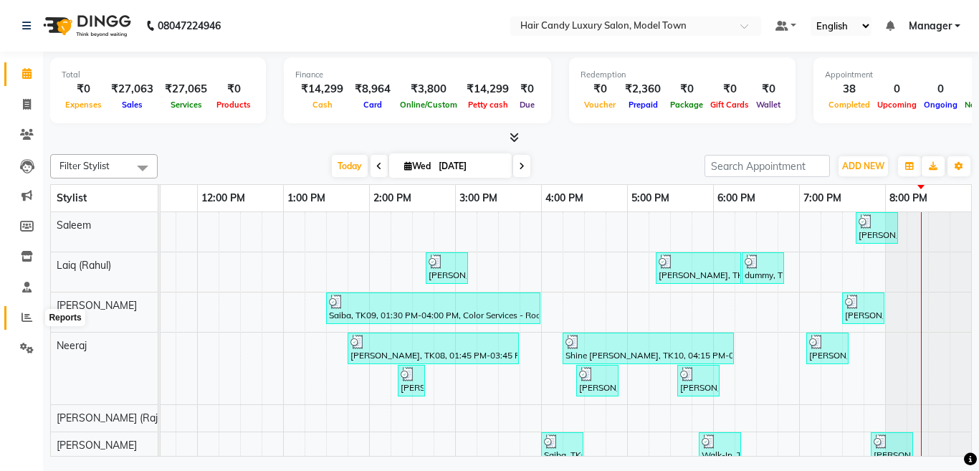
click at [26, 316] on icon at bounding box center [26, 317] width 11 height 11
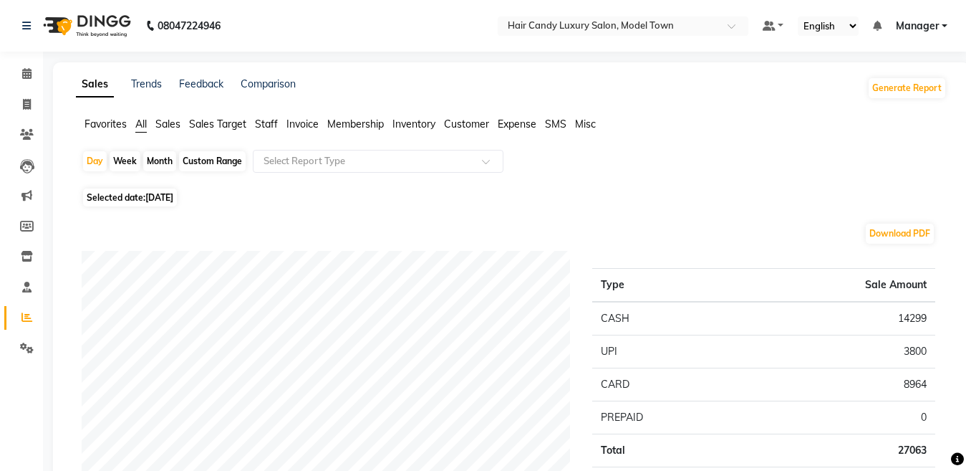
click at [170, 125] on span "Sales" at bounding box center [167, 123] width 25 height 13
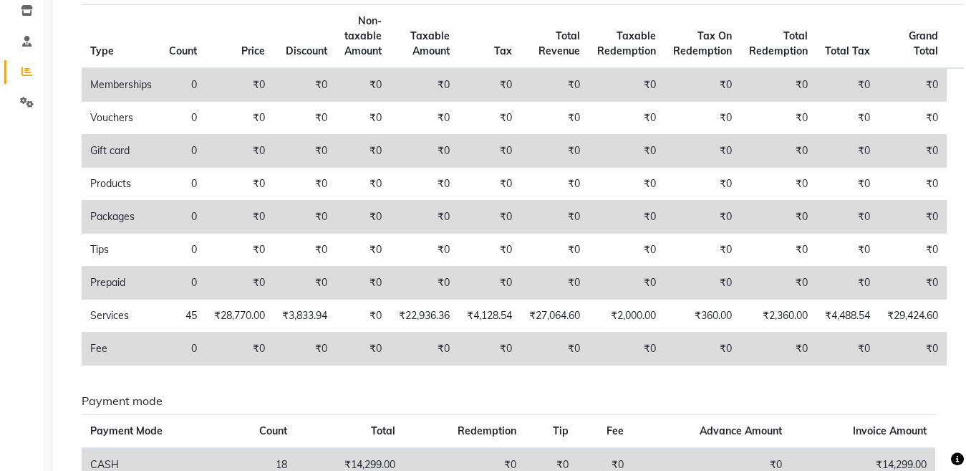
scroll to position [289, 0]
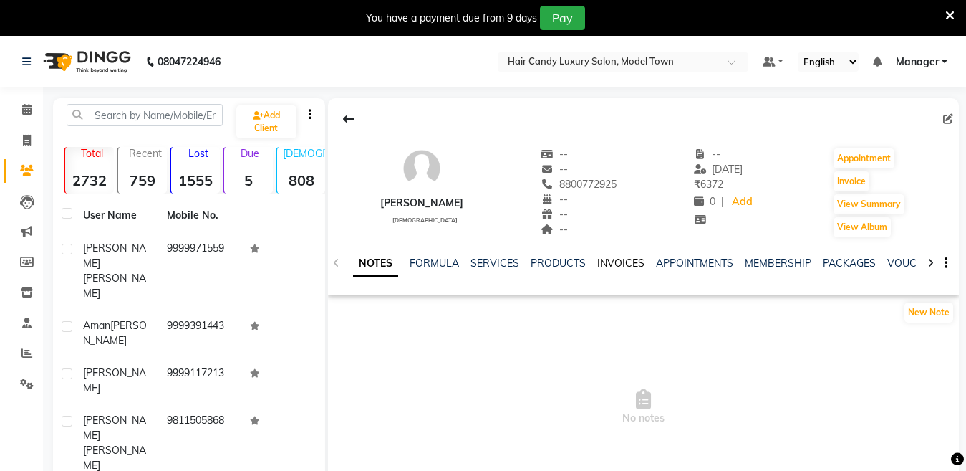
click at [613, 259] on link "INVOICES" at bounding box center [620, 262] width 47 height 13
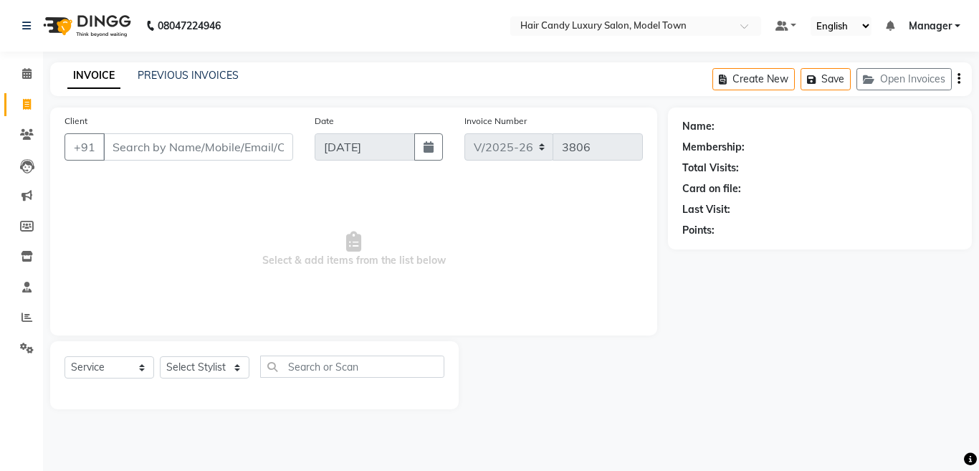
select select "4716"
select select "service"
click at [212, 375] on select "Select Stylist [PERSON_NAME] [PERSON_NAME] [PERSON_NAME] ([PERSON_NAME]) Manage…" at bounding box center [205, 367] width 90 height 22
select select "34279"
click at [160, 356] on select "Select Stylist [PERSON_NAME] [PERSON_NAME] [PERSON_NAME] ([PERSON_NAME]) Manage…" at bounding box center [205, 367] width 90 height 22
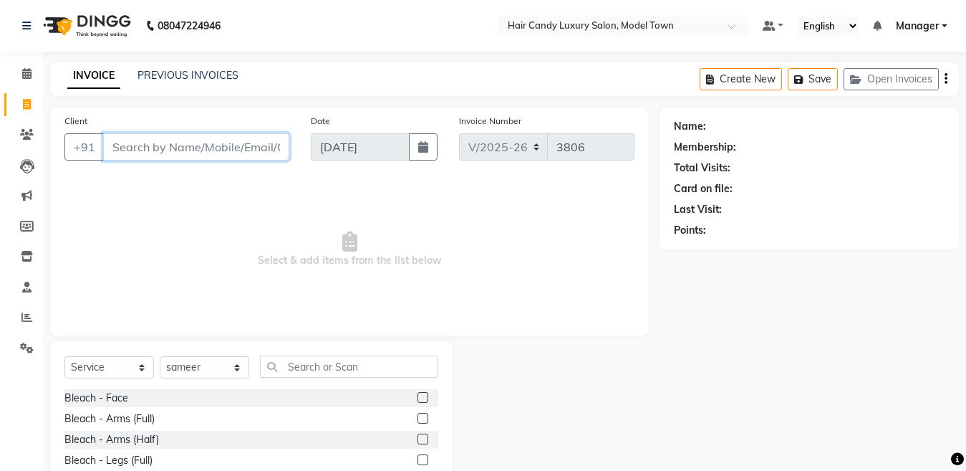
click at [216, 143] on input "Client" at bounding box center [196, 146] width 186 height 27
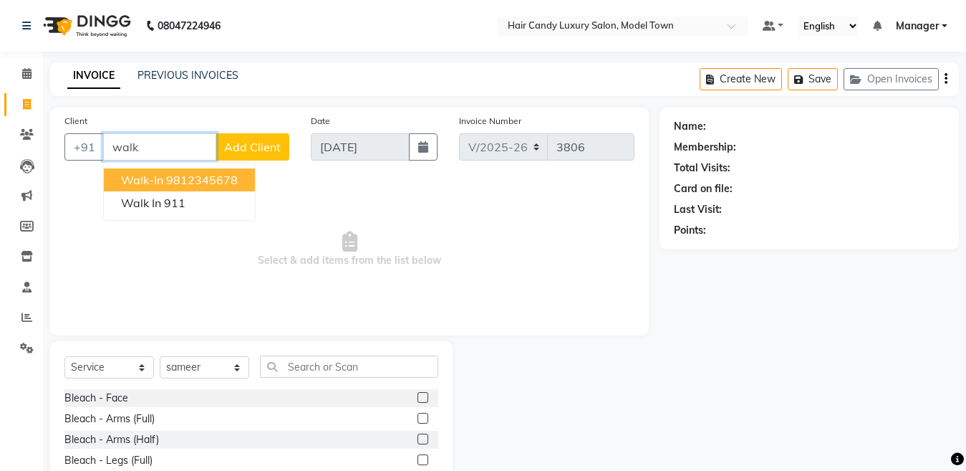
click at [190, 176] on ngb-highlight "9812345678" at bounding box center [202, 180] width 72 height 14
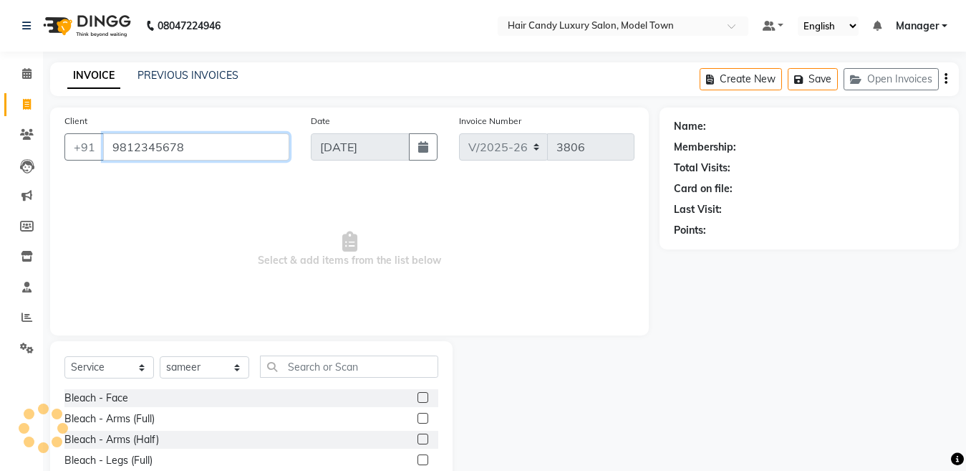
type input "9812345678"
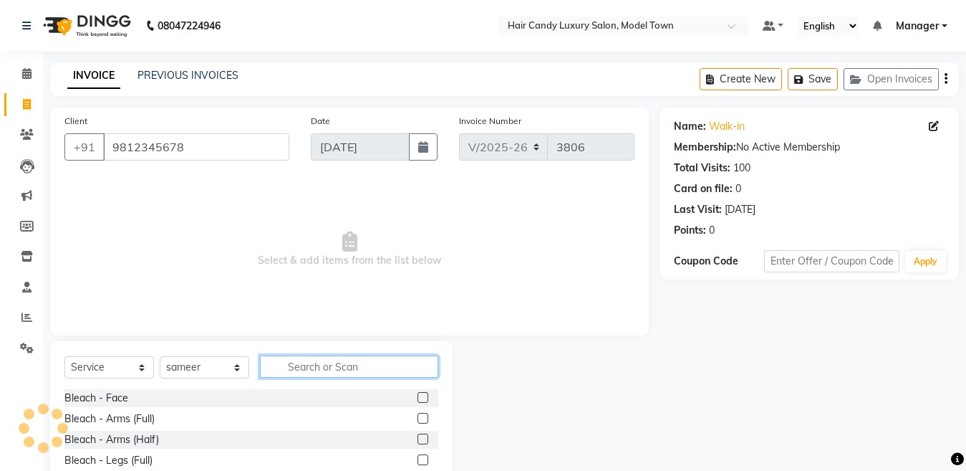
click at [325, 365] on input "text" at bounding box center [349, 366] width 178 height 22
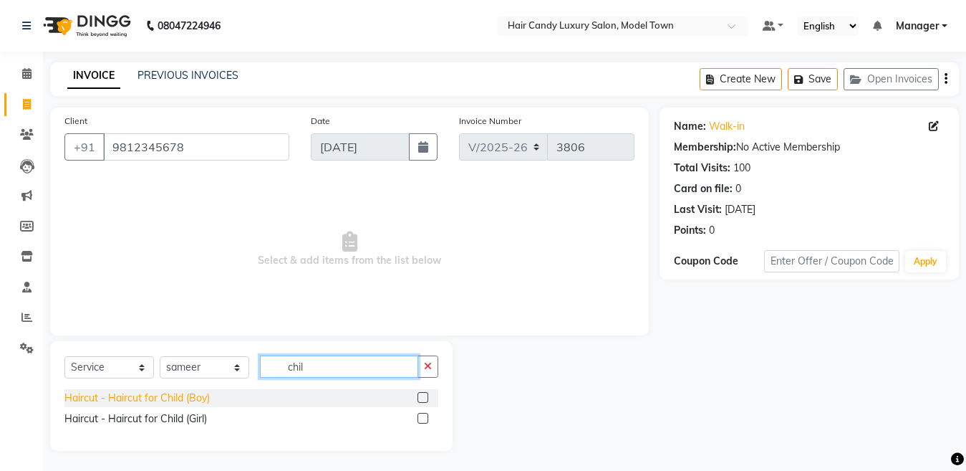
type input "chil"
click at [173, 400] on div "Haircut - Haircut for Child (Boy)" at bounding box center [136, 397] width 145 height 15
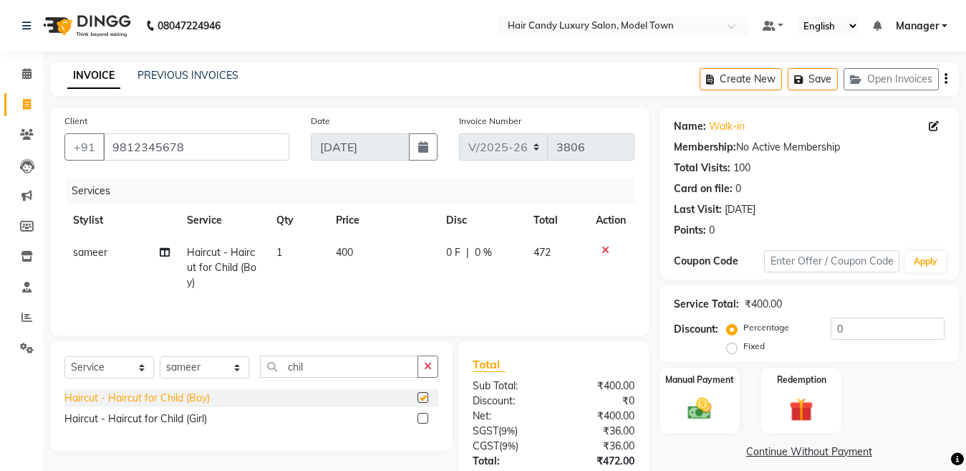
checkbox input "false"
click at [721, 416] on div "Manual Payment" at bounding box center [699, 400] width 83 height 68
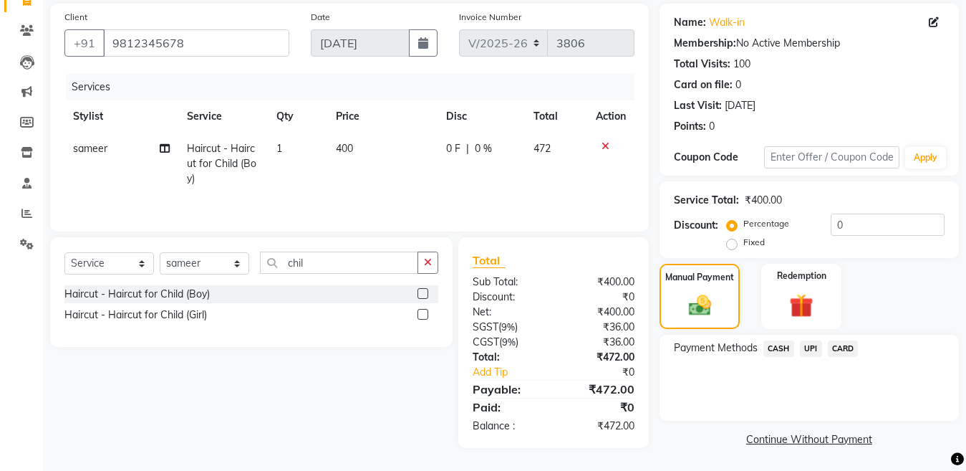
scroll to position [105, 0]
click at [837, 349] on span "CARD" at bounding box center [843, 348] width 31 height 16
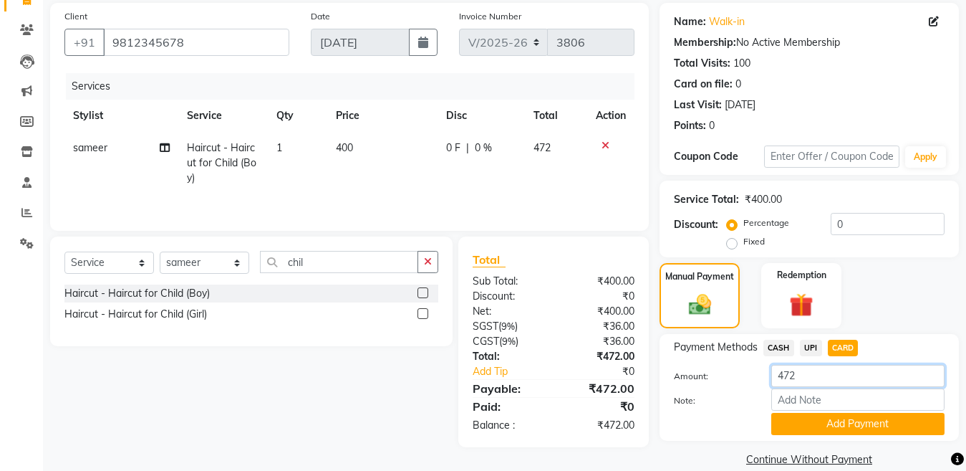
drag, startPoint x: 817, startPoint y: 376, endPoint x: 648, endPoint y: 379, distance: 169.1
click at [648, 379] on div "Client [PHONE_NUMBER] Date [DATE] Invoice Number V/2025 V/[PHONE_NUMBER] Servic…" at bounding box center [504, 236] width 931 height 467
drag, startPoint x: 847, startPoint y: 229, endPoint x: 568, endPoint y: 292, distance: 285.7
click at [669, 254] on div "Service Total: ₹400.00 Discount: Percentage Fixed 0" at bounding box center [809, 219] width 299 height 77
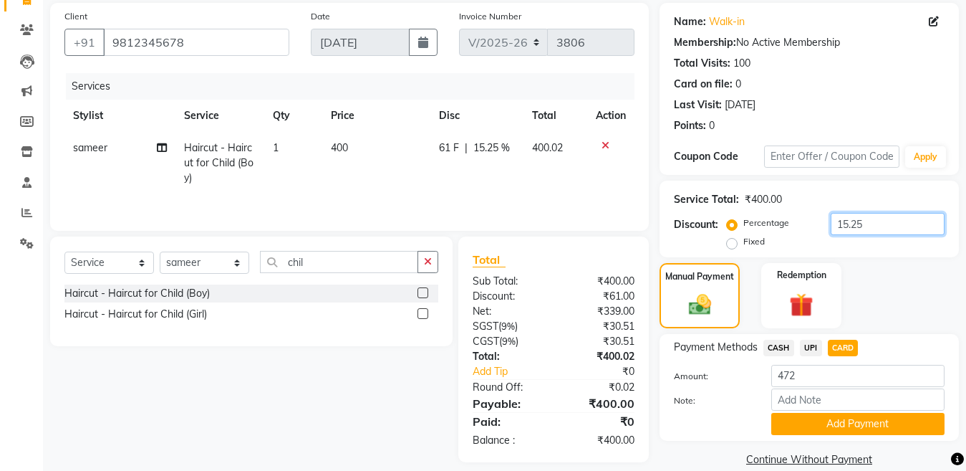
type input "15.25"
click at [851, 343] on span "CARD" at bounding box center [843, 348] width 31 height 16
drag, startPoint x: 807, startPoint y: 380, endPoint x: 673, endPoint y: 378, distance: 134.7
click at [673, 378] on div "Amount: 400" at bounding box center [809, 377] width 292 height 24
type input "100"
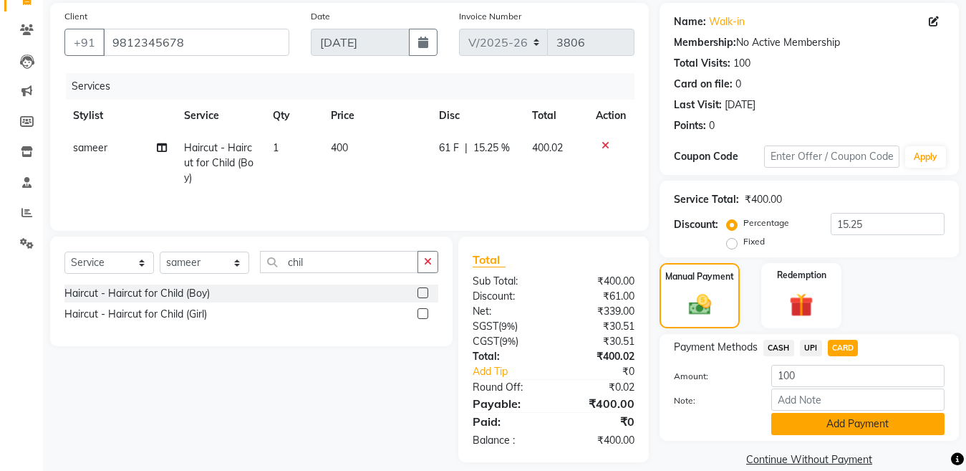
click at [806, 415] on button "Add Payment" at bounding box center [858, 424] width 173 height 22
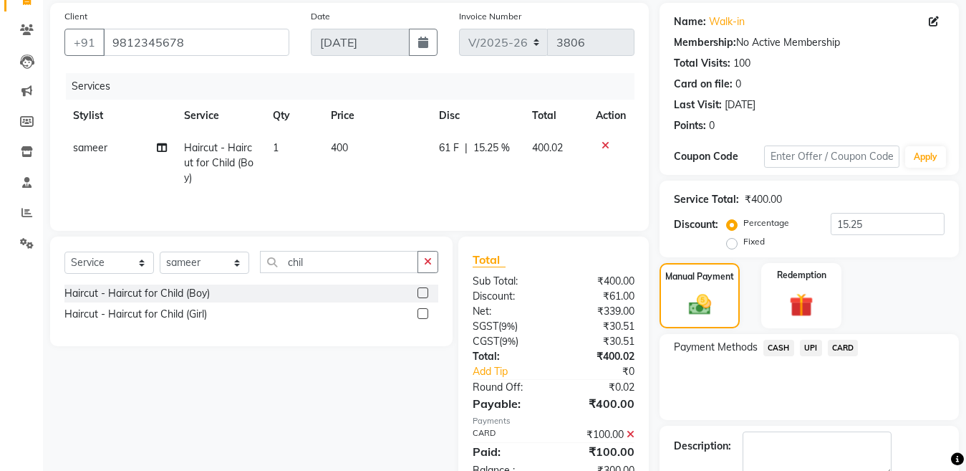
scroll to position [186, 0]
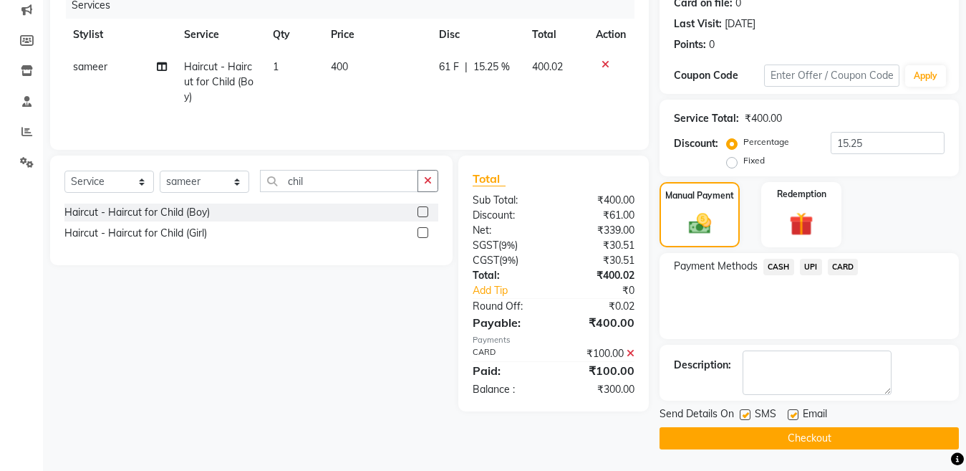
click at [776, 264] on span "CASH" at bounding box center [779, 267] width 31 height 16
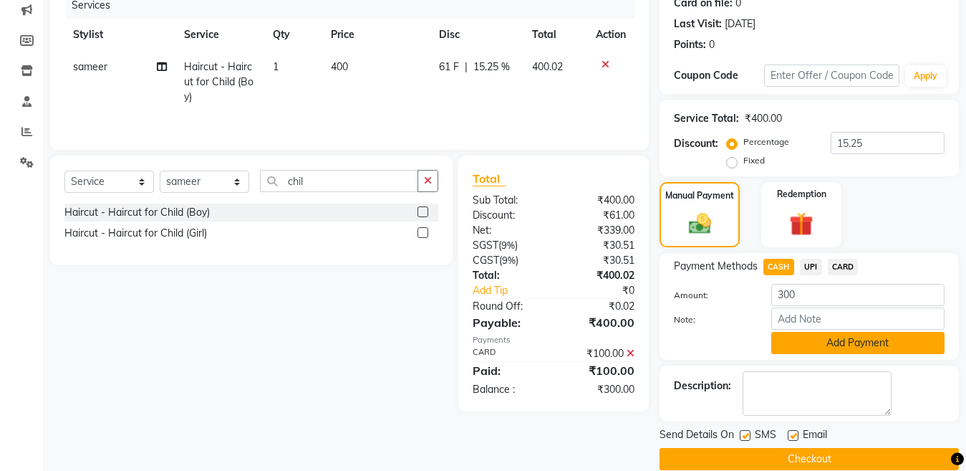
click at [806, 336] on button "Add Payment" at bounding box center [858, 343] width 173 height 22
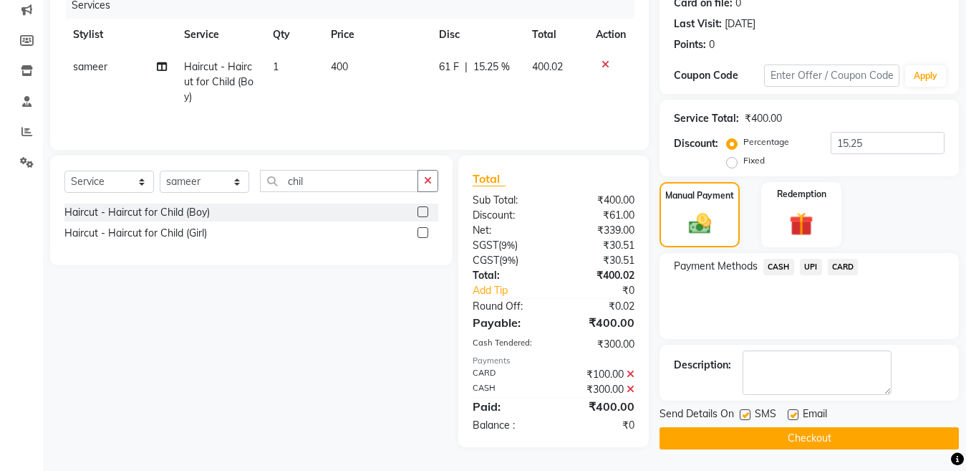
click at [749, 414] on label at bounding box center [745, 414] width 11 height 11
click at [749, 414] on input "checkbox" at bounding box center [744, 414] width 9 height 9
checkbox input "false"
click at [747, 437] on button "Checkout" at bounding box center [809, 438] width 299 height 22
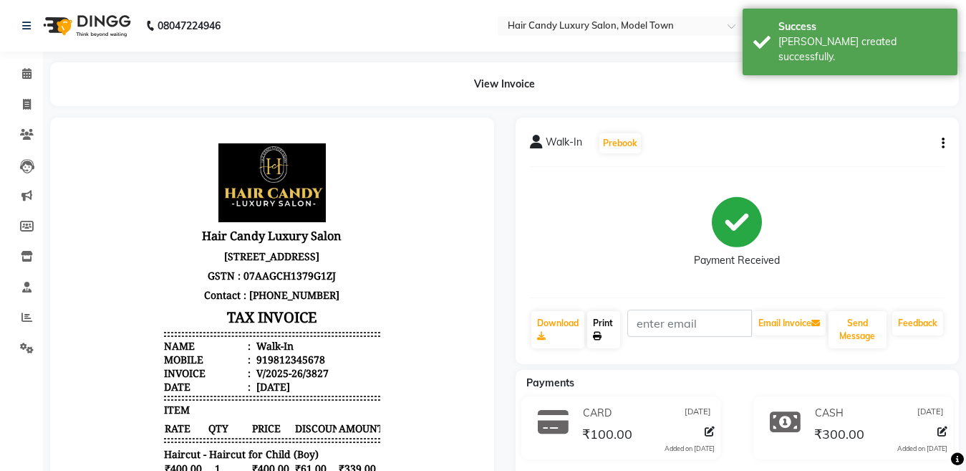
click at [602, 317] on link "Print" at bounding box center [603, 329] width 33 height 37
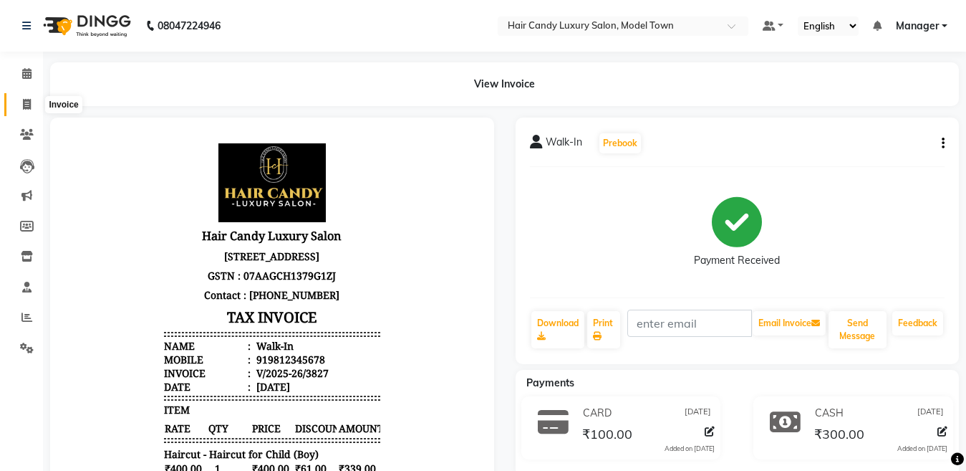
click at [26, 102] on icon at bounding box center [27, 104] width 8 height 11
select select "service"
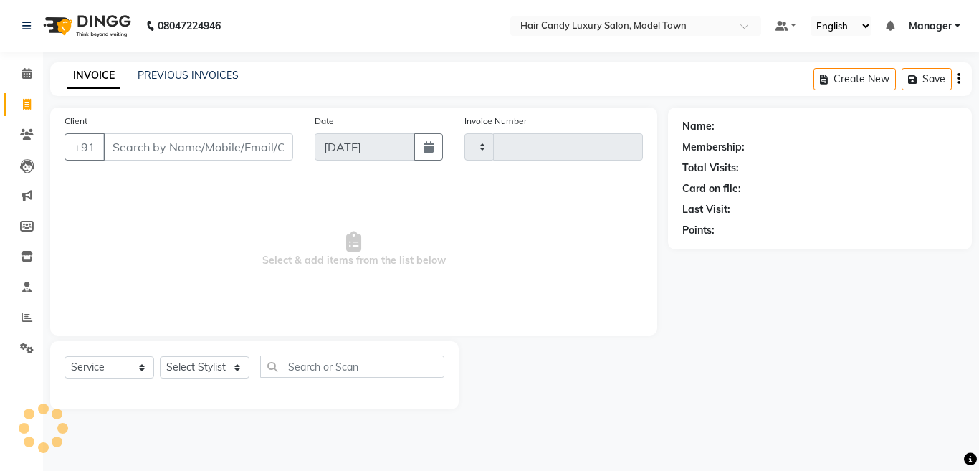
type input "3828"
select select "4716"
